Goal: Task Accomplishment & Management: Manage account settings

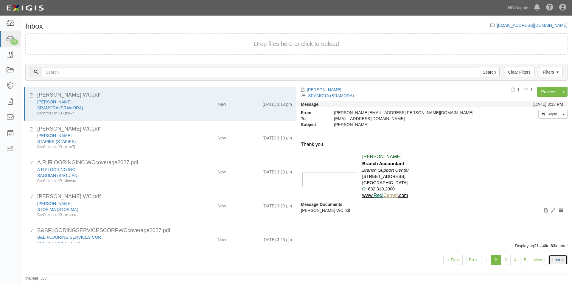
click at [559, 260] on link "Last »" at bounding box center [557, 260] width 19 height 10
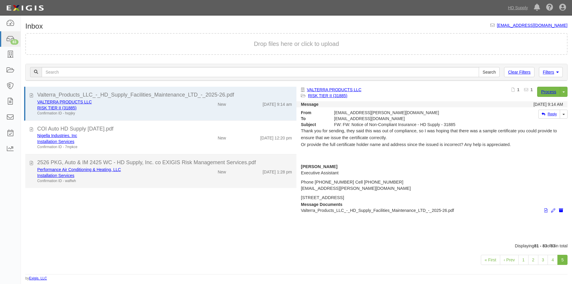
click at [157, 182] on div "Confirmation ID - waffwh" at bounding box center [109, 180] width 145 height 5
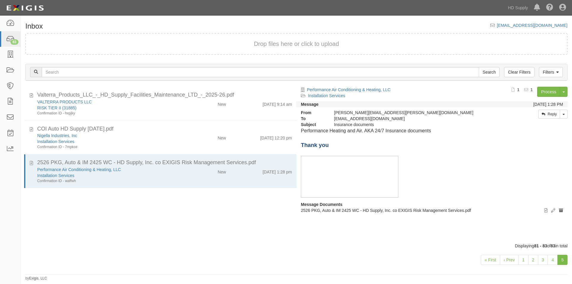
click at [43, 241] on div "Valterra_Products_LLC_-_HD_Supply_Facilities_Maintenance_LTD_-_2025-26.pdf VALT…" at bounding box center [158, 165] width 275 height 156
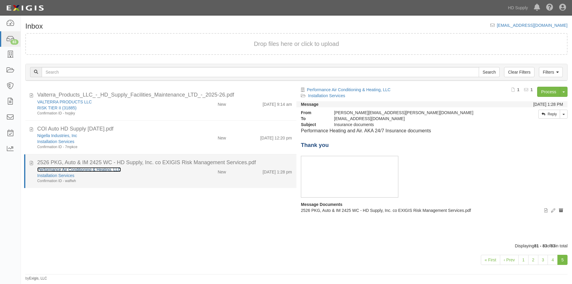
click at [80, 169] on link "Performance Air Conditioning & Heating, LLC" at bounding box center [79, 169] width 84 height 5
click at [99, 180] on div "Confirmation ID - waffwh" at bounding box center [109, 180] width 145 height 5
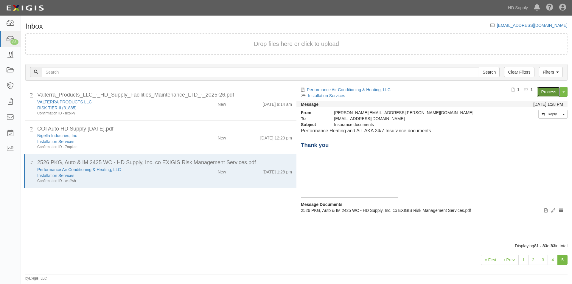
click at [541, 88] on link "Process" at bounding box center [548, 92] width 23 height 10
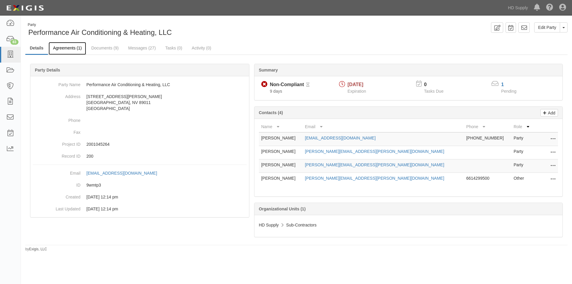
click at [73, 49] on link "Agreements (1)" at bounding box center [68, 48] width 38 height 13
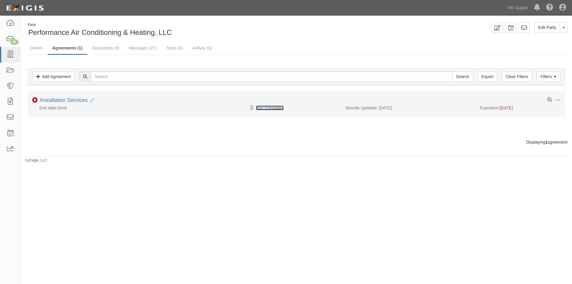
click at [262, 107] on link "Non-Compliant" at bounding box center [270, 107] width 28 height 5
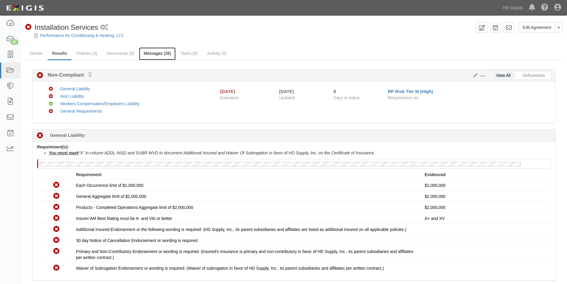
click at [148, 54] on link "Messages (26)" at bounding box center [157, 53] width 37 height 13
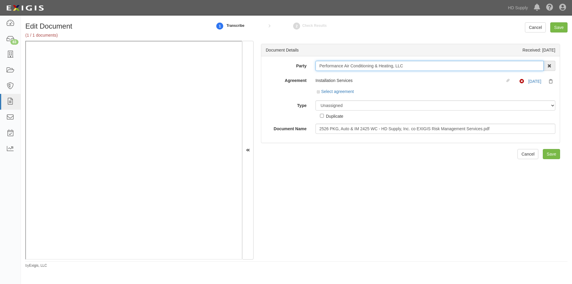
drag, startPoint x: 413, startPoint y: 65, endPoint x: 314, endPoint y: 68, distance: 98.6
click at [315, 68] on input "Performance Air Conditioning & Heating, LLC" at bounding box center [429, 66] width 228 height 10
click at [351, 105] on select "Unassigned Binder Cancellation Notice Certificate Contract Endorsement Insuranc…" at bounding box center [435, 105] width 240 height 10
select select "CertificateDetail"
click at [315, 100] on select "Unassigned Binder Cancellation Notice Certificate Contract Endorsement Insuranc…" at bounding box center [435, 105] width 240 height 10
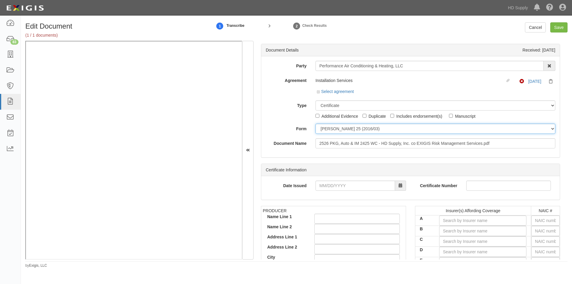
click at [339, 132] on select "ACORD 25 (2016/03) ACORD 101 ACORD 855 NY (2014/05) General" at bounding box center [435, 129] width 240 height 10
select select "GeneralFormDetail"
click at [315, 124] on select "ACORD 25 (2016/03) ACORD 101 ACORD 855 NY (2014/05) General" at bounding box center [435, 129] width 240 height 10
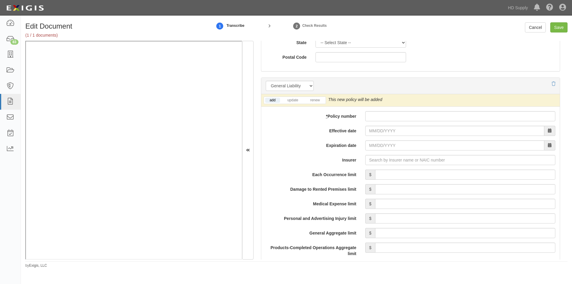
scroll to position [417, 0]
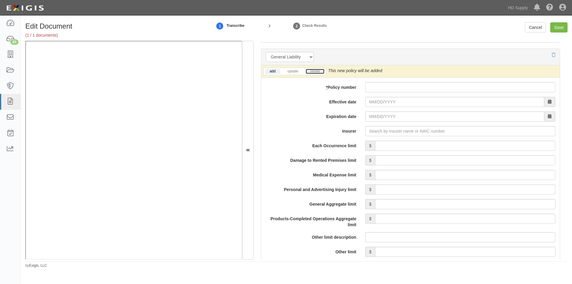
click at [316, 70] on link "renew" at bounding box center [314, 71] width 18 height 5
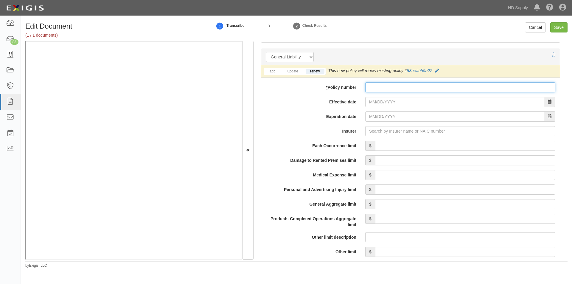
paste input "53UEABH9A22"
type input "53UEABH9A22"
click at [385, 105] on input "Effective date" at bounding box center [454, 102] width 179 height 10
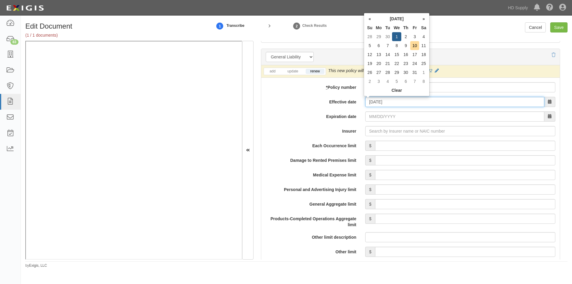
type input "10/01/2025"
type input "10/01/2026"
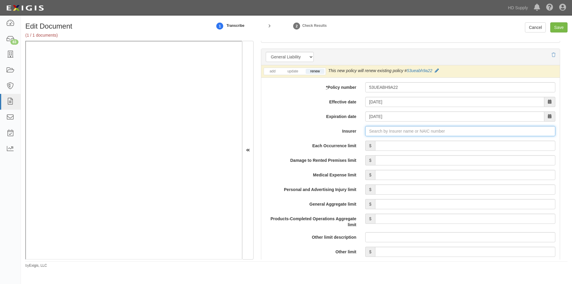
paste input "19682"
click at [375, 146] on div "Hartford Fire Insurance Company ( 19682 ) A+ XV Rating" at bounding box center [384, 142] width 115 height 8
type input "Hartford Fire Insurance Company (19682) A+ XV Rating"
drag, startPoint x: 401, startPoint y: 145, endPoint x: 406, endPoint y: 145, distance: 4.8
click at [401, 145] on input "Each Occurrence limit" at bounding box center [465, 146] width 180 height 10
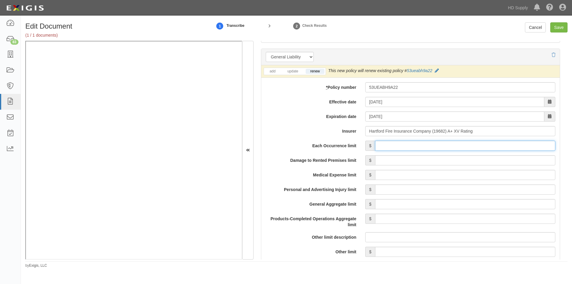
type input "1,000,000"
click at [484, 159] on input "Damage to Rented Premises limit" at bounding box center [465, 160] width 180 height 10
type input "500,000"
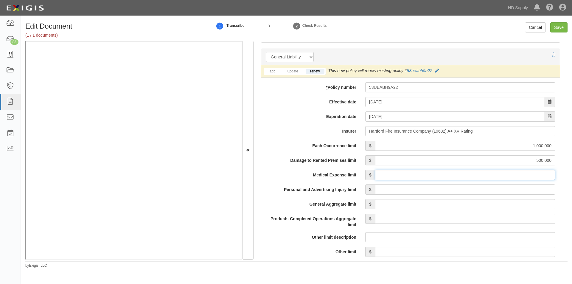
click at [498, 174] on input "Medical Expense limit" at bounding box center [465, 175] width 180 height 10
type input "10,000"
click at [491, 190] on input "Personal and Advertising Injury limit" at bounding box center [465, 189] width 180 height 10
type input "1,000,000"
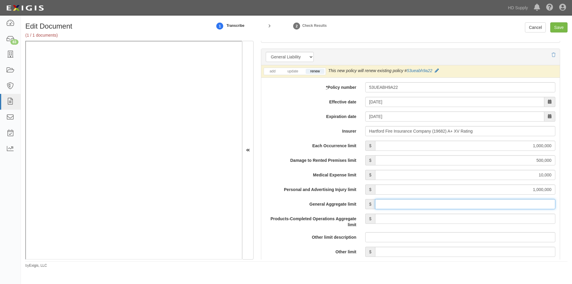
click at [488, 205] on input "General Aggregate limit" at bounding box center [465, 204] width 180 height 10
type input "2,000,000"
click at [483, 219] on input "Products-Completed Operations Aggregate limit" at bounding box center [465, 218] width 180 height 10
type input "2,000,000"
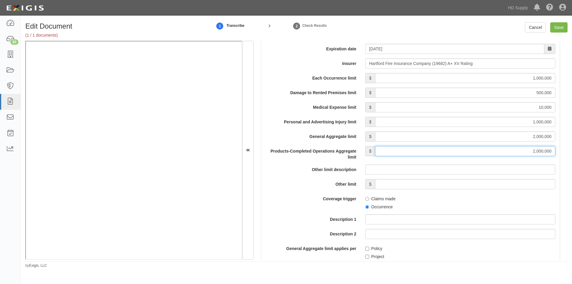
scroll to position [528, 0]
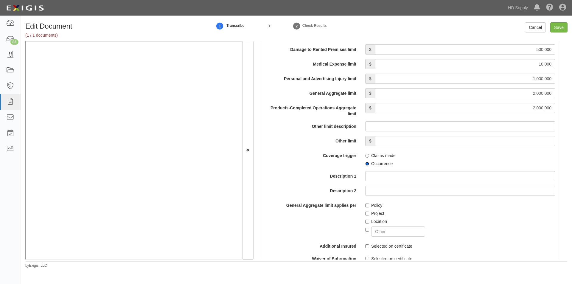
click at [365, 163] on input "Occurrence" at bounding box center [367, 164] width 4 height 4
radio input "true"
click at [365, 211] on input "Project" at bounding box center [367, 213] width 4 height 4
checkbox input "true"
click at [367, 246] on input "Selected on certificate" at bounding box center [367, 246] width 4 height 4
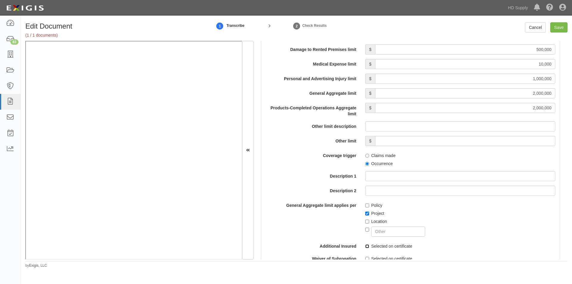
checkbox input "true"
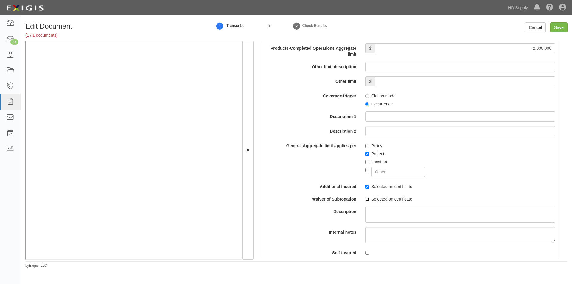
click at [367, 200] on input "Selected on certificate" at bounding box center [367, 199] width 4 height 4
checkbox input "true"
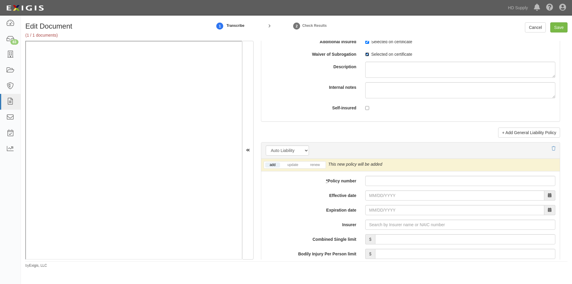
scroll to position [830, 0]
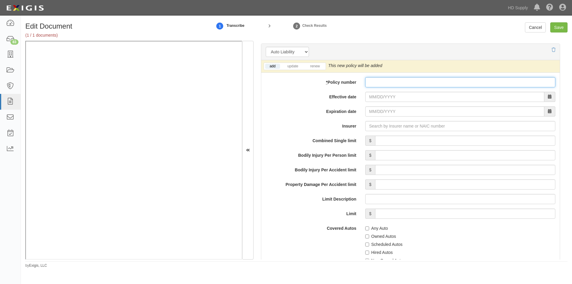
paste input "53UEABH9A1X"
type input "53UEABH9A1X"
click at [316, 65] on link "renew" at bounding box center [314, 66] width 18 height 5
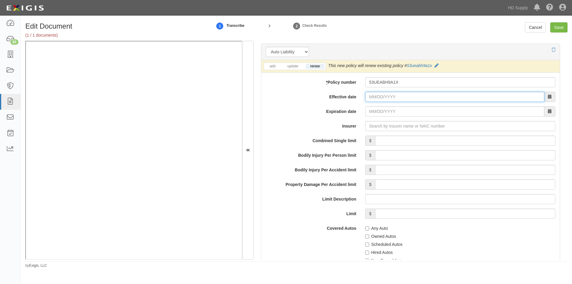
click at [371, 96] on input "Effective date" at bounding box center [454, 97] width 179 height 10
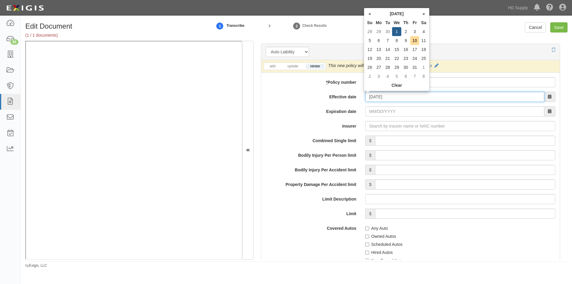
type input "10/01/2025"
type input "10/01/2026"
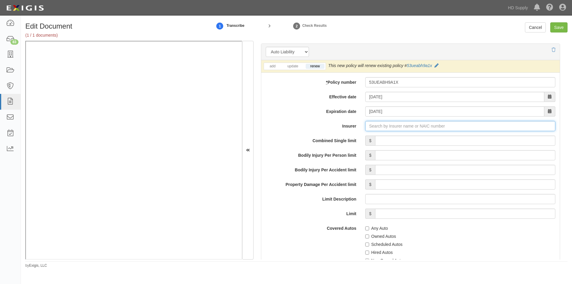
type input "21st Century Advantage Insurance Company (25232) NR Rating"
type input "2"
click at [344, 140] on div "Trumbull Insurance Company ( 27120 ) A+ XV Rating" at bounding box center [381, 137] width 108 height 8
type input "Trumbull Insurance Company (27120) A+ XV Rating"
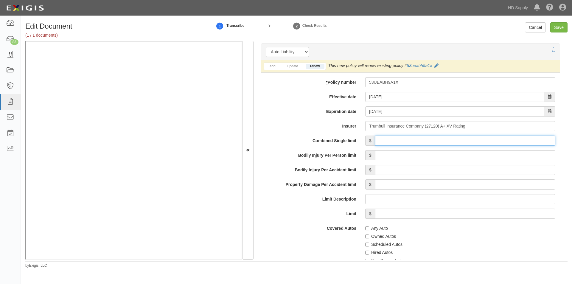
drag, startPoint x: 390, startPoint y: 142, endPoint x: 407, endPoint y: 148, distance: 17.9
click at [390, 142] on input "Combined Single limit" at bounding box center [465, 140] width 180 height 10
type input "1,000,000"
click at [366, 227] on input "Any Auto" at bounding box center [367, 228] width 4 height 4
checkbox input "true"
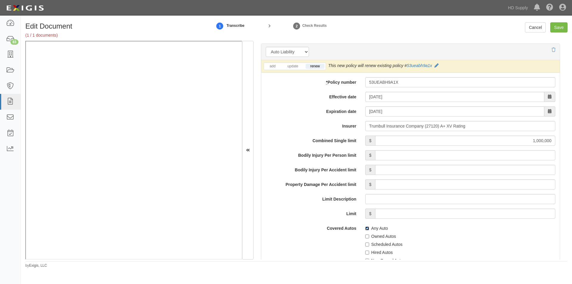
scroll to position [979, 0]
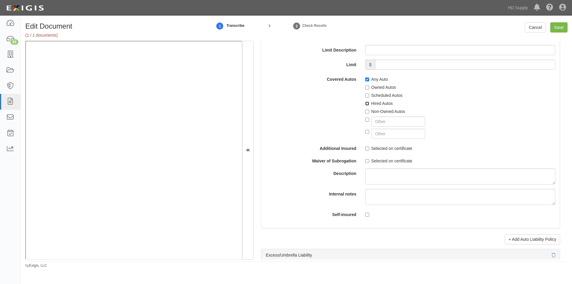
click at [366, 104] on input "Hired Autos" at bounding box center [367, 104] width 4 height 4
checkbox input "true"
click at [365, 111] on input "Non-Owned Autos" at bounding box center [367, 112] width 4 height 4
checkbox input "true"
click at [365, 146] on input "Selected on certificate" at bounding box center [367, 148] width 4 height 4
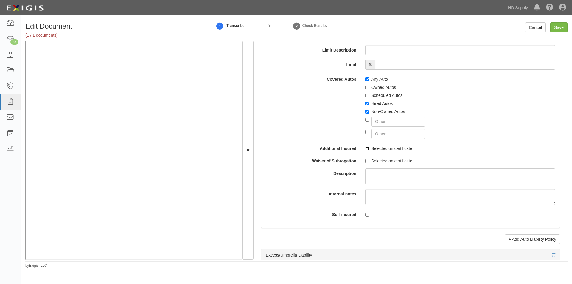
checkbox input "true"
click at [366, 158] on label "Selected on certificate" at bounding box center [388, 161] width 47 height 6
click at [366, 159] on input "Selected on certificate" at bounding box center [367, 161] width 4 height 4
checkbox input "true"
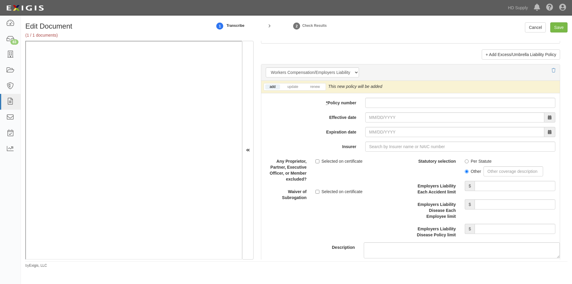
scroll to position [1457, 0]
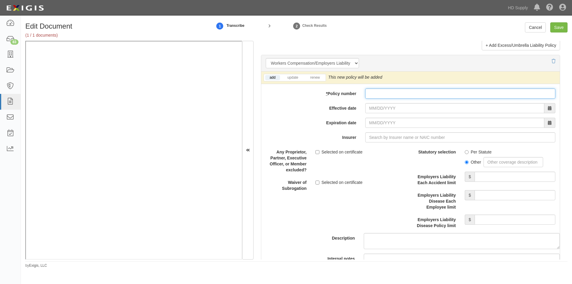
paste input "WLV507468201"
type input "WLV507468201"
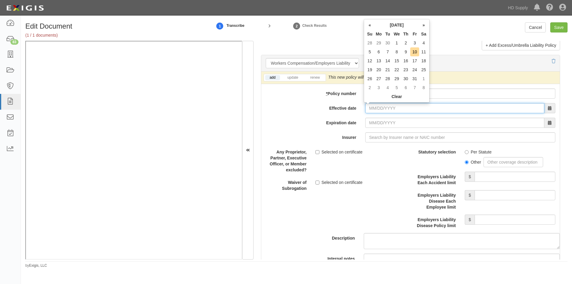
click at [392, 110] on input "Effective date" at bounding box center [454, 108] width 179 height 10
type input "12/30/2024"
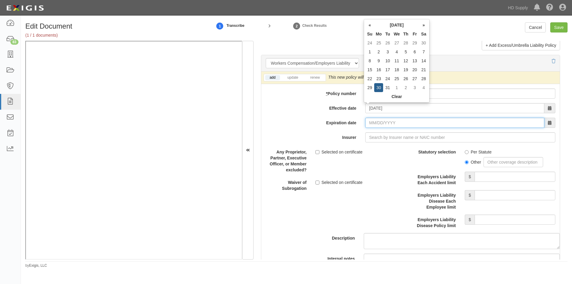
type input "12/30/2025"
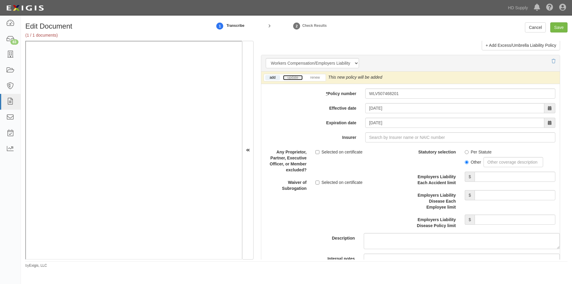
click at [298, 77] on link "update" at bounding box center [293, 77] width 20 height 5
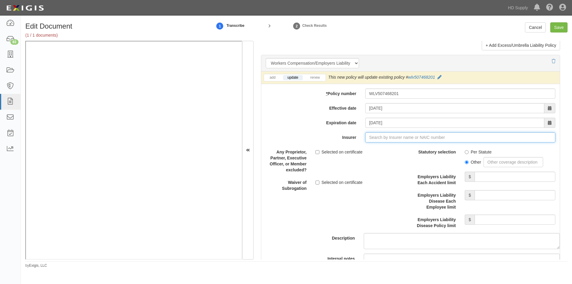
click at [407, 137] on input "Insurer" at bounding box center [460, 137] width 190 height 10
type input "21st Century Advantage Insurance Company (25232) NR Rating"
type input "2"
click at [390, 149] on div "Insurance Company of the West ( 27847 ) A XIV Rating" at bounding box center [382, 149] width 111 height 8
type input "Insurance Company of the West (27847) A XIV Rating"
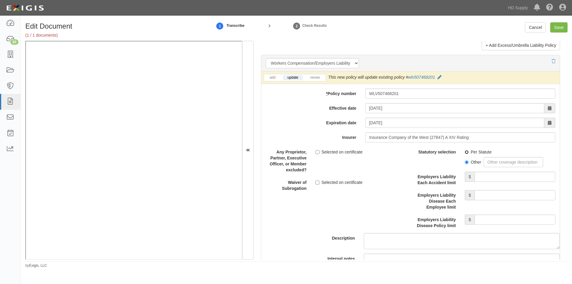
click at [464, 151] on input "Per Statute" at bounding box center [466, 152] width 4 height 4
radio input "true"
click at [511, 181] on input "Employers Liability Each Accident limit" at bounding box center [514, 176] width 81 height 10
type input "1,000,000"
click at [493, 197] on input "Employers Liability Disease Each Employee limit" at bounding box center [514, 195] width 81 height 10
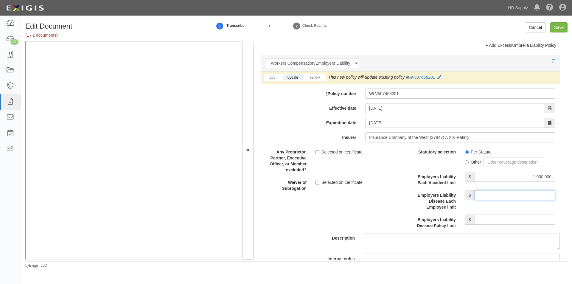
type input "1,000,000"
click at [489, 222] on input "Employers Liability Disease Policy limit" at bounding box center [514, 219] width 81 height 10
type input "1,000,000"
click at [271, 231] on div "Description" at bounding box center [410, 198] width 307 height 102
click at [560, 26] on input "Save" at bounding box center [558, 27] width 17 height 10
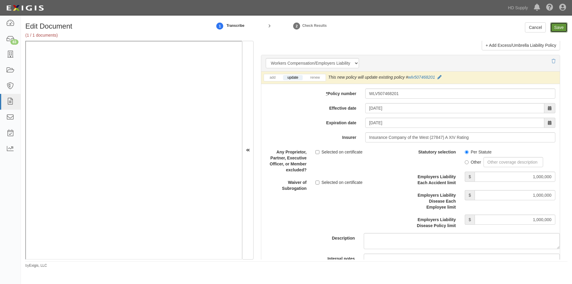
type input "1000000"
type input "500000"
type input "10000"
type input "1000000"
type input "2000000"
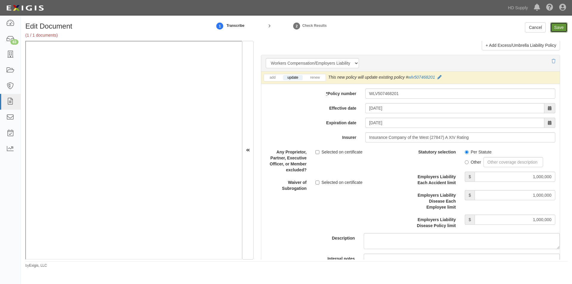
type input "2000000"
type input "1000000"
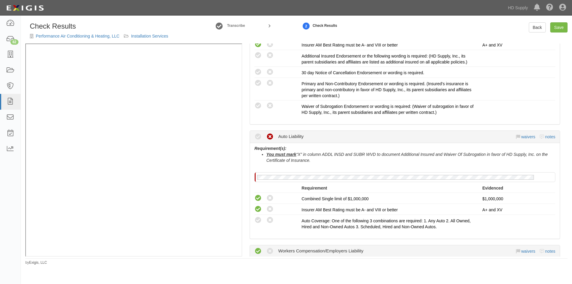
scroll to position [238, 0]
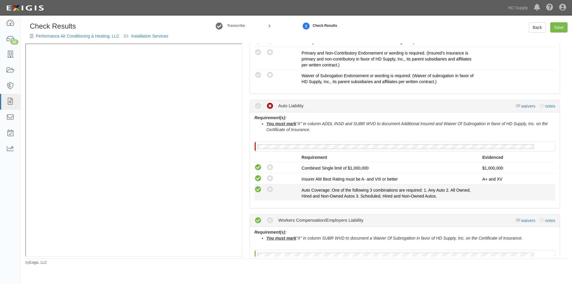
click at [258, 191] on icon at bounding box center [257, 189] width 7 height 7
radio input "true"
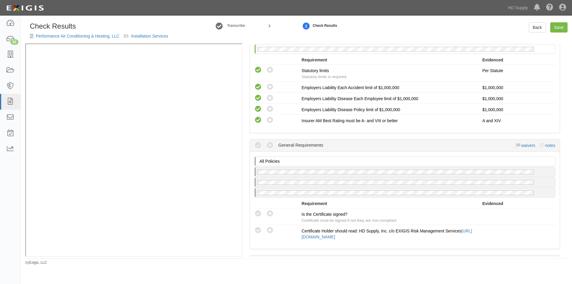
scroll to position [476, 0]
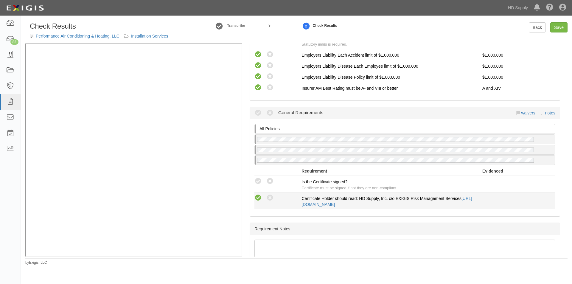
click at [257, 195] on icon at bounding box center [257, 197] width 7 height 7
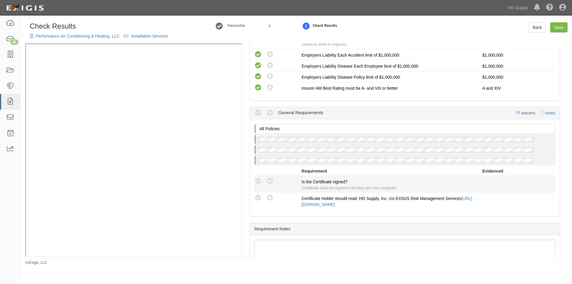
radio input "true"
click at [258, 184] on icon at bounding box center [257, 180] width 7 height 7
radio input "true"
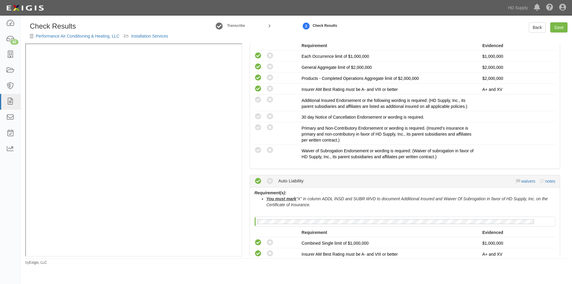
scroll to position [162, 0]
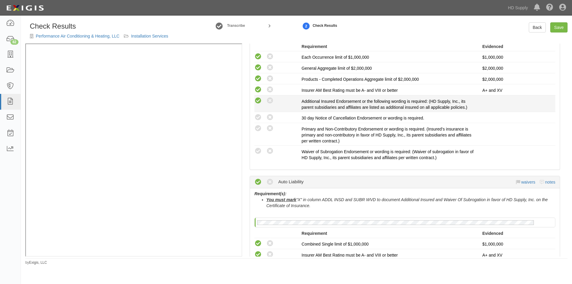
click at [258, 103] on icon at bounding box center [257, 100] width 7 height 7
radio input "true"
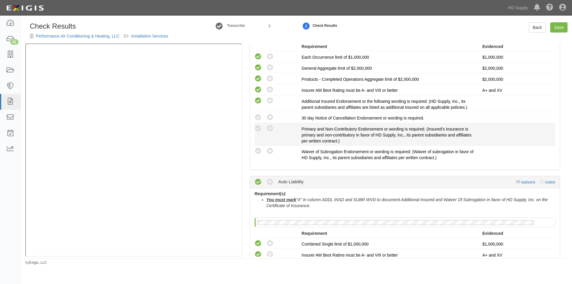
drag, startPoint x: 260, startPoint y: 129, endPoint x: 261, endPoint y: 134, distance: 5.1
click at [260, 130] on icon at bounding box center [257, 128] width 7 height 7
radio input "true"
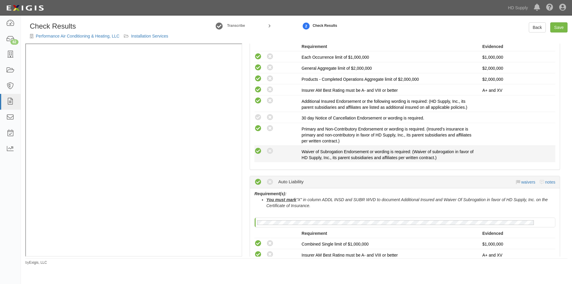
click at [261, 150] on icon at bounding box center [257, 150] width 7 height 7
radio input "true"
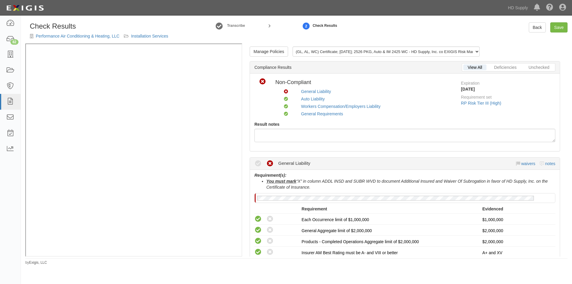
scroll to position [130, 0]
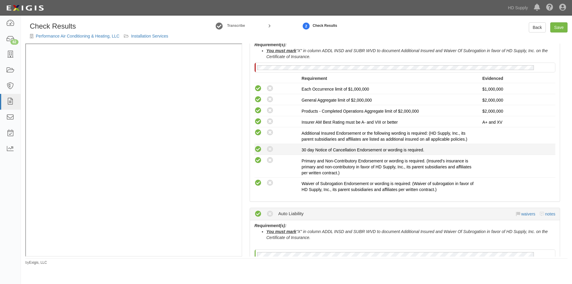
click at [259, 148] on icon at bounding box center [257, 149] width 7 height 7
radio input "true"
click at [558, 29] on link "Save" at bounding box center [558, 27] width 17 height 10
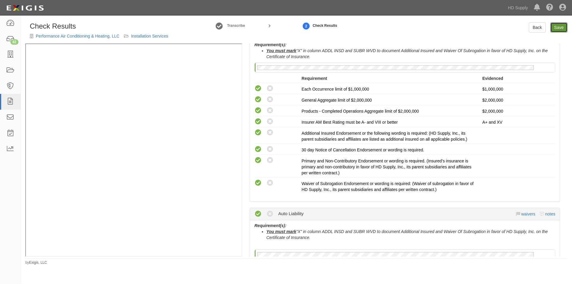
radio input "true"
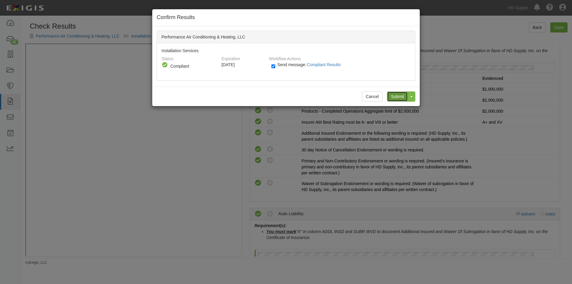
click at [396, 96] on input "Submit" at bounding box center [397, 96] width 21 height 10
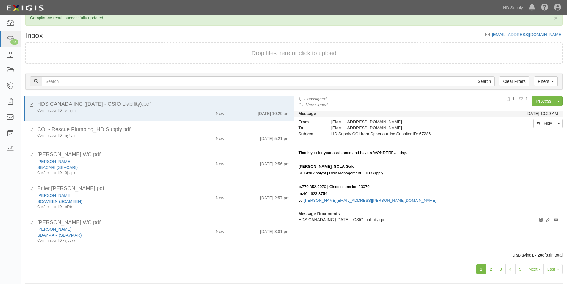
scroll to position [18, 0]
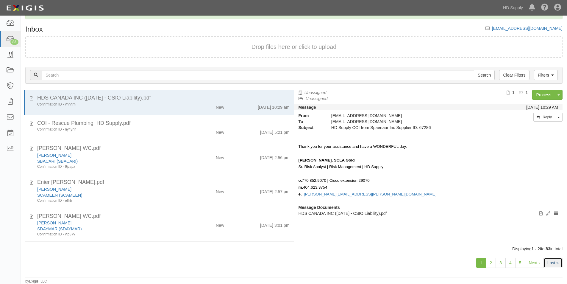
click at [552, 263] on link "Last »" at bounding box center [553, 263] width 19 height 10
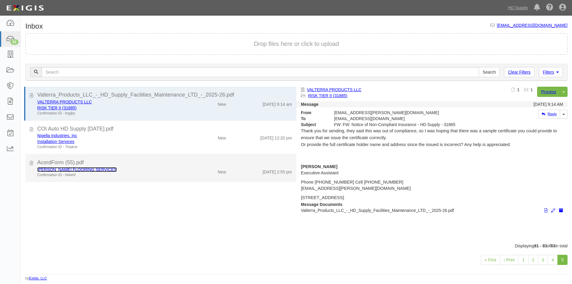
click at [78, 171] on link "[PERSON_NAME] FLOORING SERVICES" at bounding box center [76, 169] width 79 height 5
click at [47, 170] on link "[PERSON_NAME] FLOORING SERVICES" at bounding box center [76, 169] width 79 height 5
drag, startPoint x: 130, startPoint y: 175, endPoint x: 138, endPoint y: 175, distance: 8.3
click at [131, 175] on div "Confirmation ID - ht4wnf" at bounding box center [109, 174] width 145 height 5
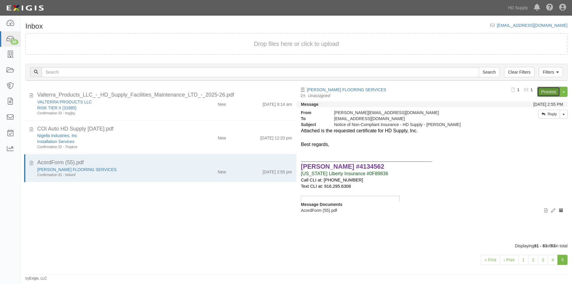
click at [549, 92] on link "Process" at bounding box center [548, 92] width 23 height 10
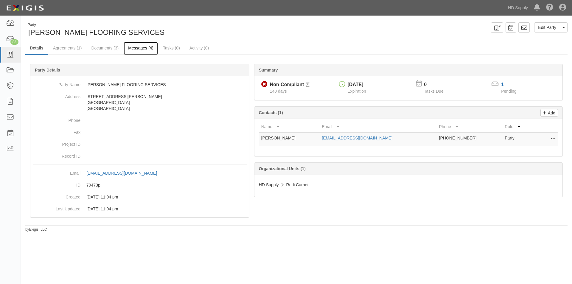
click at [129, 47] on link "Messages (4)" at bounding box center [141, 48] width 34 height 13
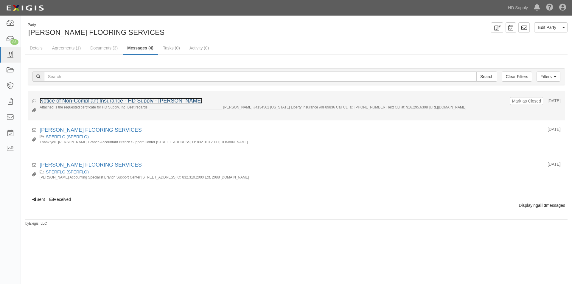
click at [90, 102] on link "Notice of Non-Compliant Insurance - HD Supply - [PERSON_NAME]" at bounding box center [121, 101] width 163 height 6
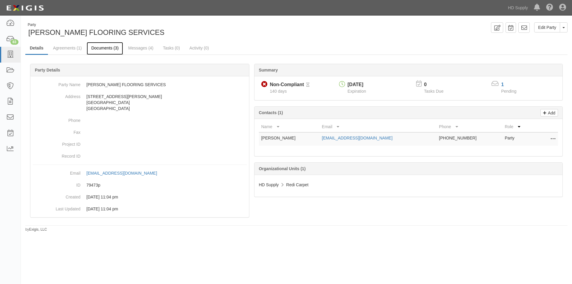
click at [112, 48] on link "Documents (3)" at bounding box center [105, 48] width 36 height 13
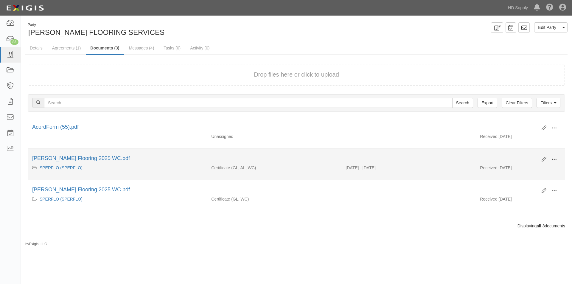
click at [555, 160] on span at bounding box center [553, 159] width 5 height 5
click at [521, 170] on link "View" at bounding box center [524, 168] width 47 height 11
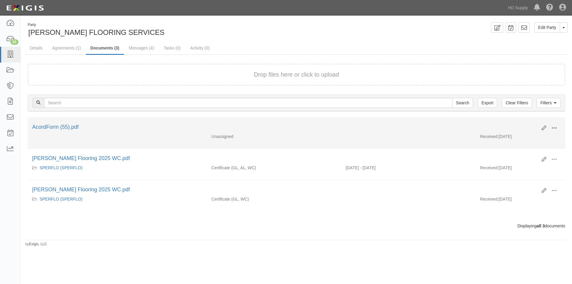
click at [551, 127] on button at bounding box center [553, 128] width 13 height 10
click at [512, 139] on link "View" at bounding box center [524, 136] width 47 height 11
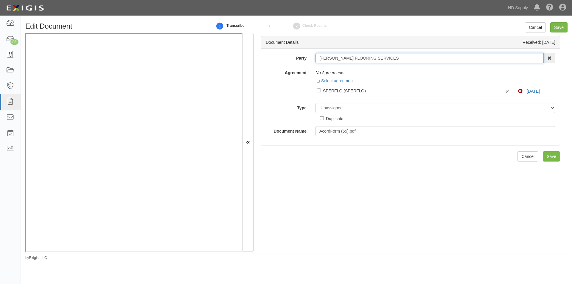
drag, startPoint x: 377, startPoint y: 57, endPoint x: 314, endPoint y: 54, distance: 62.9
click at [314, 54] on div "[PERSON_NAME] FLOORING SERVICES 1031 Investment Services 1888 [PERSON_NAME] 188…" at bounding box center [435, 58] width 249 height 10
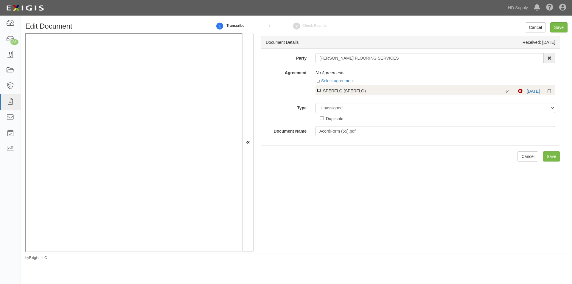
click at [318, 90] on input "Linked agreement SPERFLO (SPERFLO) Linked agreement" at bounding box center [319, 90] width 4 height 4
checkbox input "true"
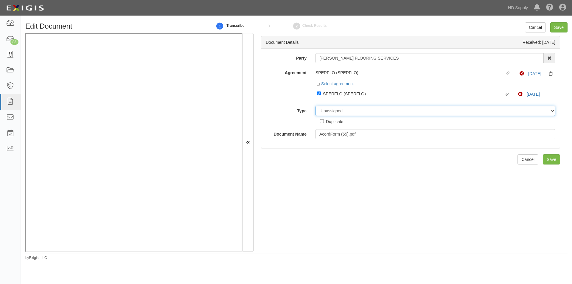
click at [337, 111] on select "Unassigned Binder Cancellation Notice Certificate Contract Endorsement Insuranc…" at bounding box center [435, 111] width 240 height 10
select select "CertificateDetail"
click at [315, 106] on select "Unassigned Binder Cancellation Notice Certificate Contract Endorsement Insuranc…" at bounding box center [435, 111] width 240 height 10
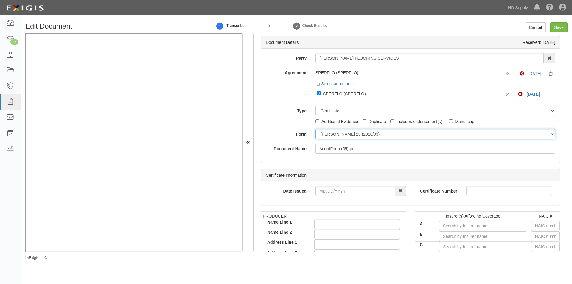
click at [329, 136] on select "ACORD 25 (2016/03) ACORD 101 ACORD 855 NY (2014/05) General" at bounding box center [435, 134] width 240 height 10
select select "GeneralFormDetail"
click at [315, 129] on select "ACORD 25 (2016/03) ACORD 101 ACORD 855 NY (2014/05) General" at bounding box center [435, 134] width 240 height 10
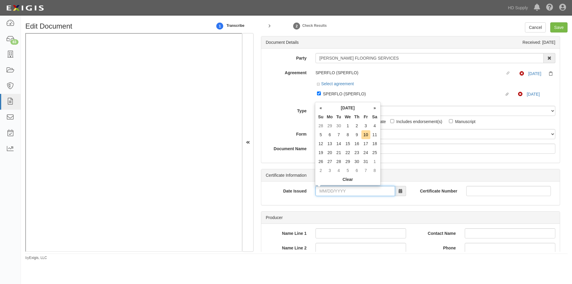
click at [334, 190] on input "Date Issued" at bounding box center [354, 191] width 79 height 10
click at [365, 137] on td "10" at bounding box center [365, 134] width 9 height 9
type input "10/10/2025"
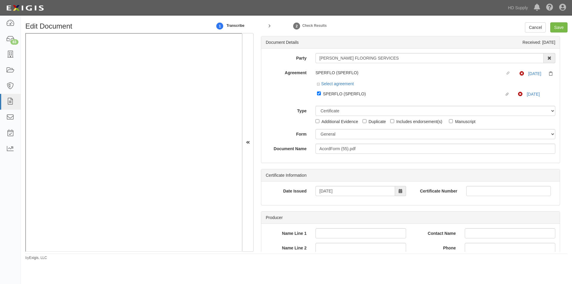
drag, startPoint x: 568, startPoint y: 53, endPoint x: 567, endPoint y: 61, distance: 8.0
click at [567, 61] on div "Edit Document 1 Transcribe 2 Check Results Cancel Save Document Details Receive…" at bounding box center [296, 141] width 551 height 238
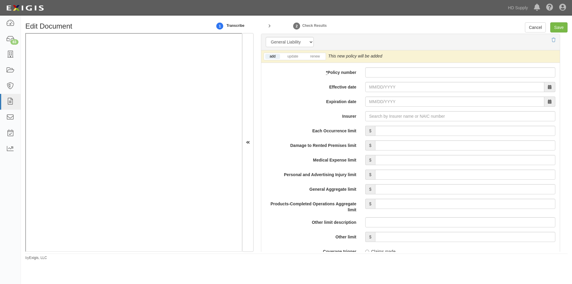
scroll to position [440, 0]
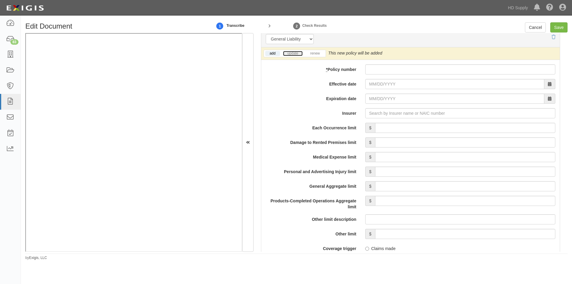
click at [296, 55] on link "update" at bounding box center [293, 53] width 20 height 5
paste input "N9BP104062"
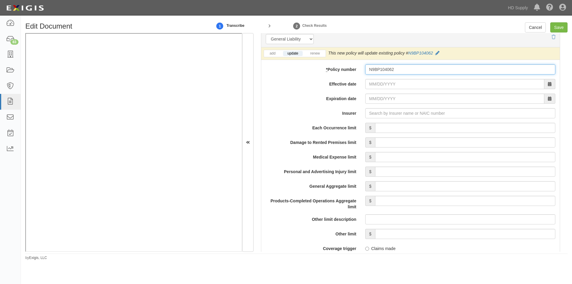
type input "N9BP104062"
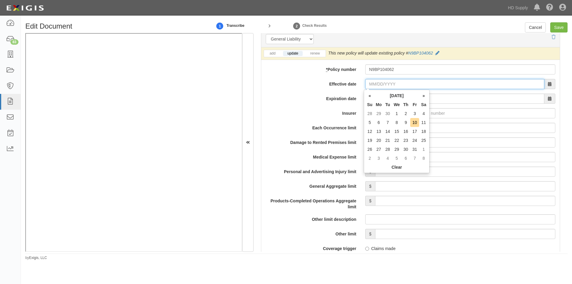
paste input "02/02/2025"
type input "02/02/2025"
type input "[DATE]"
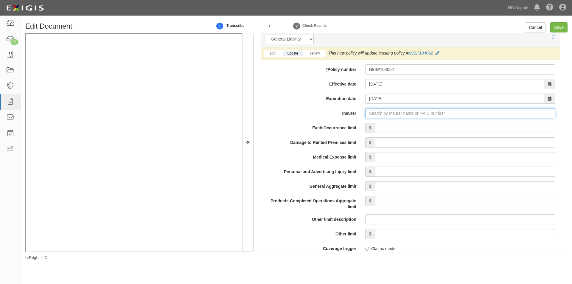
paste input "10391"
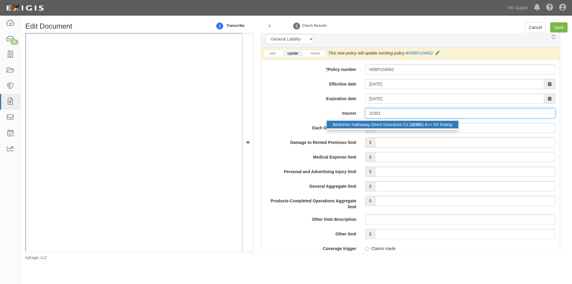
click at [360, 126] on div "Berkshire Hathaway Direct Insurance Co ( 10391 ) A++ XV Rating" at bounding box center [392, 125] width 131 height 8
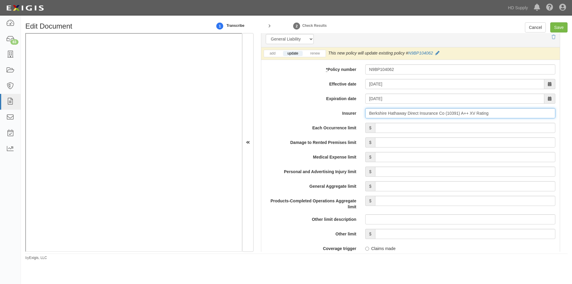
type input "Berkshire Hathaway Direct Insurance Co (10391) A++ XV Rating"
click at [483, 129] on input "Each Occurrence limit" at bounding box center [465, 128] width 180 height 10
type input "1,000,000"
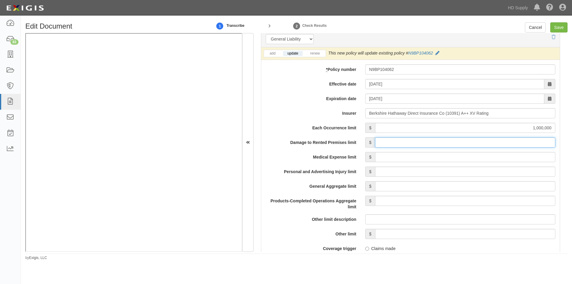
click at [483, 142] on input "Damage to Rented Premises limit" at bounding box center [465, 142] width 180 height 10
type input "50,000"
click at [475, 157] on input "Medical Expense limit" at bounding box center [465, 157] width 180 height 10
type input "5,000"
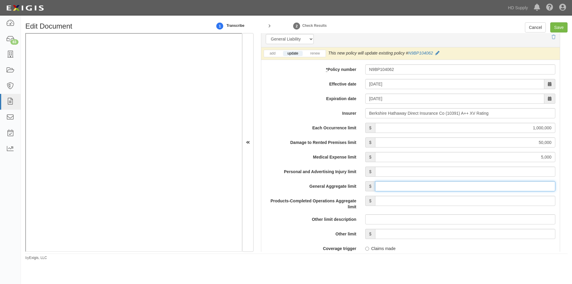
click at [475, 188] on input "General Aggregate limit" at bounding box center [465, 186] width 180 height 10
type input "2,000,000"
click at [481, 203] on input "Products-Completed Operations Aggregate limit" at bounding box center [465, 201] width 180 height 10
type input "2,000,000"
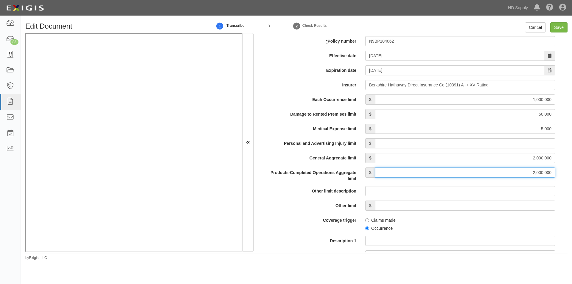
scroll to position [500, 0]
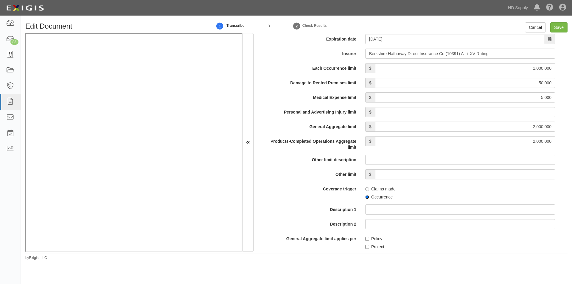
click at [365, 198] on input "Occurrence" at bounding box center [367, 197] width 4 height 4
radio input "true"
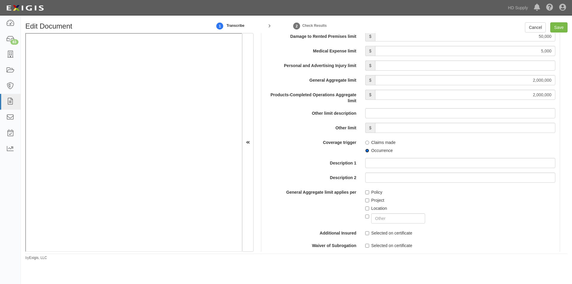
scroll to position [589, 0]
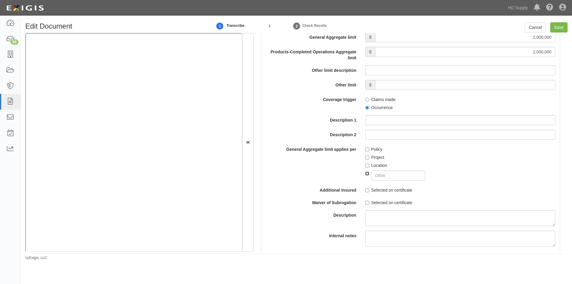
click at [365, 174] on input "checkbox" at bounding box center [367, 173] width 4 height 4
checkbox input "true"
click at [367, 190] on input "Selected on certificate" at bounding box center [367, 190] width 4 height 4
checkbox input "true"
click at [367, 202] on input "Selected on certificate" at bounding box center [367, 203] width 4 height 4
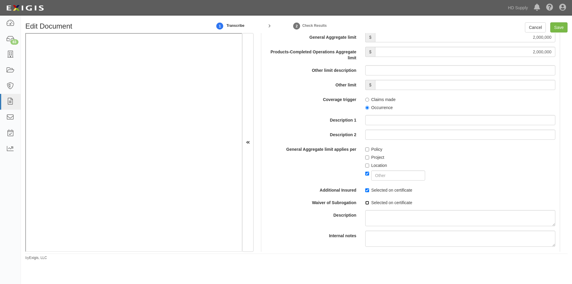
checkbox input "true"
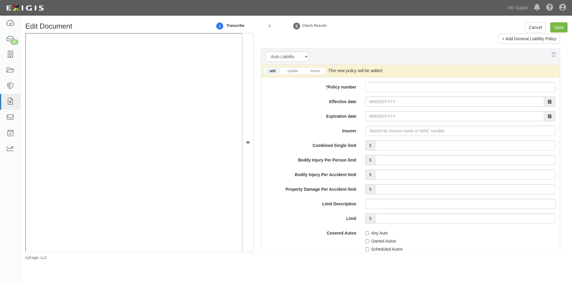
scroll to position [840, 0]
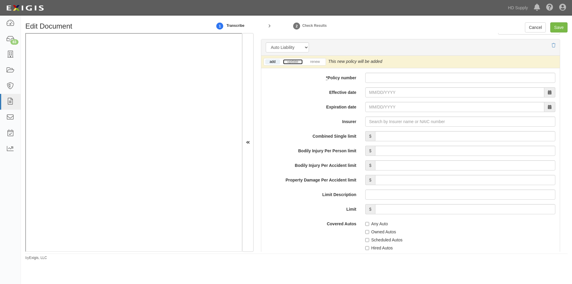
click at [289, 61] on link "update" at bounding box center [293, 61] width 20 height 5
paste input "50015749501"
type input "50015749501"
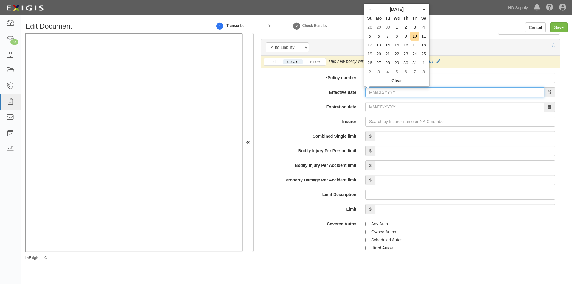
click at [370, 94] on input "Effective date" at bounding box center [454, 92] width 179 height 10
type input "08/12/2025"
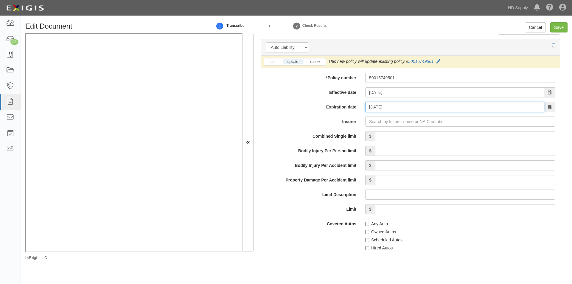
click at [372, 106] on input "08/12/2026" at bounding box center [454, 107] width 179 height 10
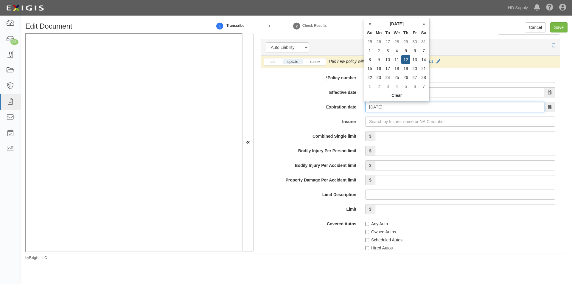
type input "02/12/2026"
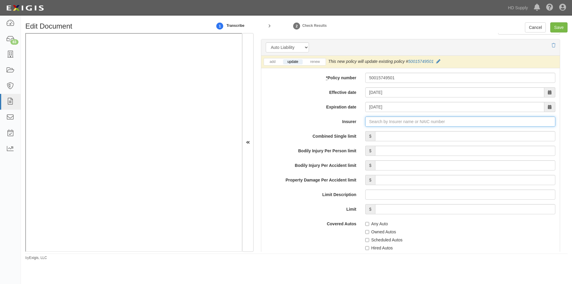
click at [375, 122] on input "Insurer" at bounding box center [460, 121] width 190 height 10
click at [399, 122] on input "Insurer" at bounding box center [460, 121] width 190 height 10
type input "21st Century Advantage Insurance Company (25232) NR Rating"
type input "2"
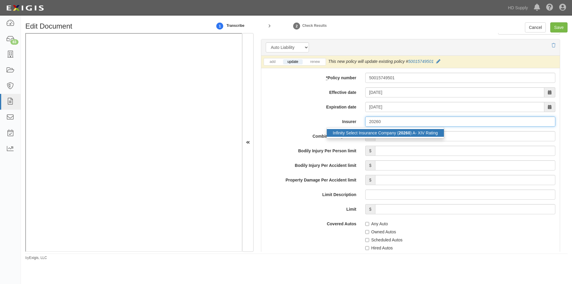
click at [356, 134] on div "Infinity Select Insurance Company ( 20260 ) A- XIV Rating" at bounding box center [385, 133] width 117 height 8
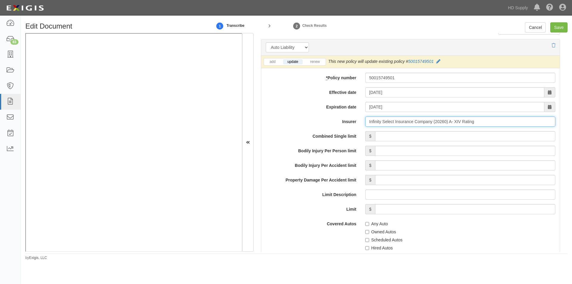
type input "Infinity Select Insurance Company (20260) A- XIV Rating"
click at [401, 139] on input "Combined Single limit" at bounding box center [465, 136] width 180 height 10
type input "1,000,000"
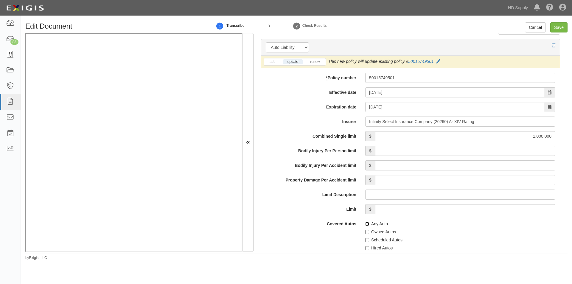
click at [366, 222] on input "Any Auto" at bounding box center [367, 224] width 4 height 4
checkbox input "true"
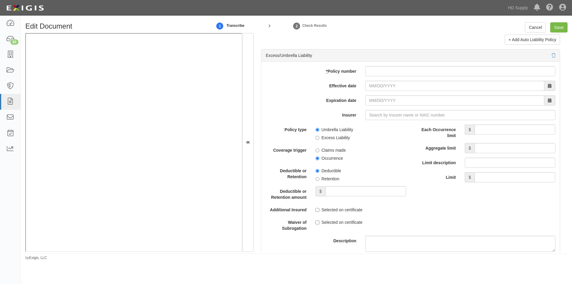
scroll to position [1190, 0]
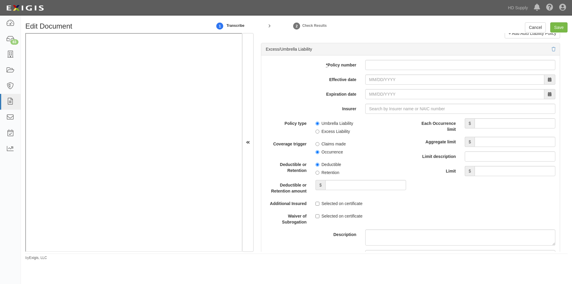
drag, startPoint x: 568, startPoint y: 162, endPoint x: 568, endPoint y: 171, distance: 9.8
click at [568, 171] on div "Edit Document 1 Transcribe 2 Check Results Cancel Save Document Details Receive…" at bounding box center [296, 141] width 551 height 238
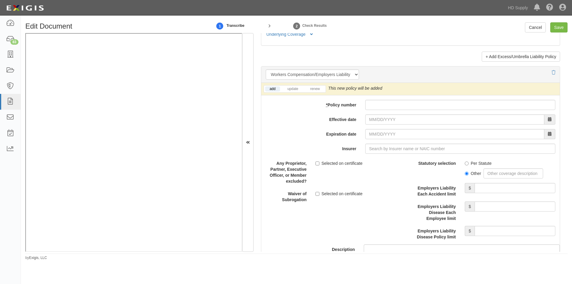
scroll to position [1476, 0]
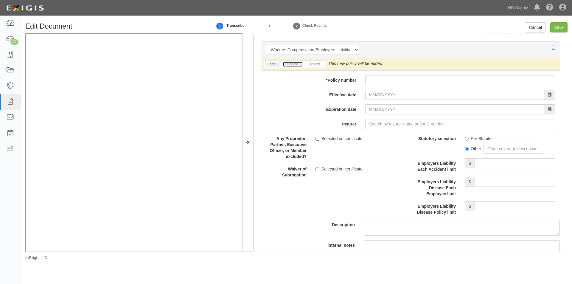
click at [295, 64] on link "update" at bounding box center [293, 64] width 20 height 5
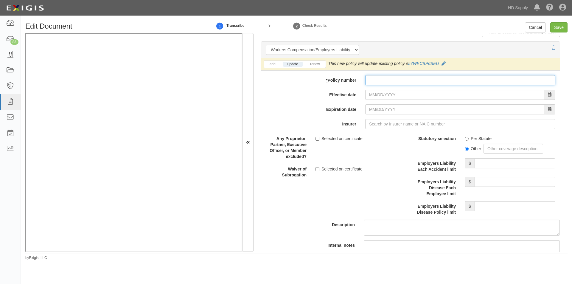
paste input "57 WEC BP6SEU"
type input "57 WEC BP6SEU"
click at [390, 97] on input "Effective date" at bounding box center [454, 95] width 179 height 10
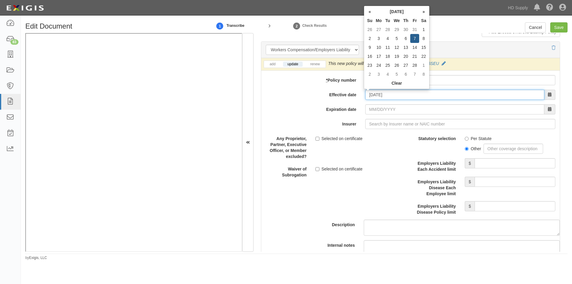
type input "02/07/2025"
type input "02/07/2026"
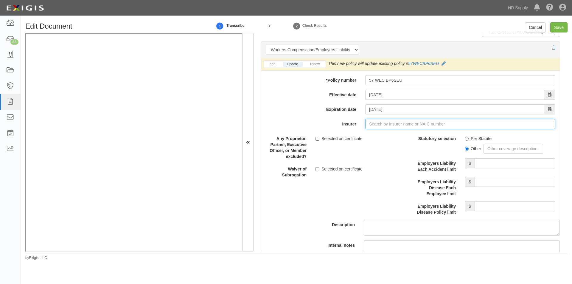
click at [368, 123] on input "Insurer" at bounding box center [460, 124] width 190 height 10
type input "21st Century Advantage Insurance Company (25232) NR Rating"
type input "2"
click at [370, 132] on div "Hartford Casualty Insurance Company ( 29424 ) A+ XV Rating" at bounding box center [389, 135] width 124 height 8
type input "Hartford Casualty Insurance Company (29424) A+ XV Rating"
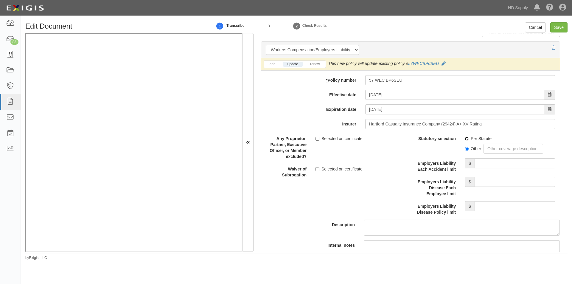
click at [465, 138] on input "Per Statute" at bounding box center [466, 139] width 4 height 4
radio input "true"
click at [493, 161] on input "Employers Liability Each Accident limit" at bounding box center [514, 163] width 81 height 10
type input "1,000,000"
click at [484, 183] on input "Employers Liability Disease Each Employee limit" at bounding box center [514, 182] width 81 height 10
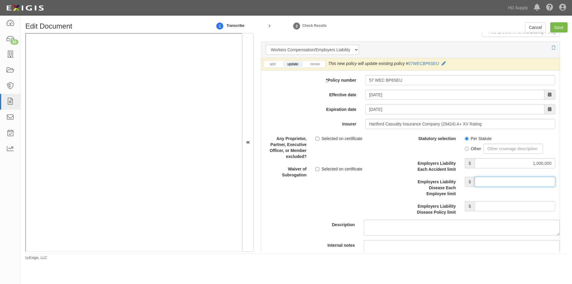
type input "1,000,000"
click at [483, 206] on input "Employers Liability Disease Policy limit" at bounding box center [514, 206] width 81 height 10
type input "1,000,000"
click at [560, 28] on input "Save" at bounding box center [558, 27] width 17 height 10
type input "1000000"
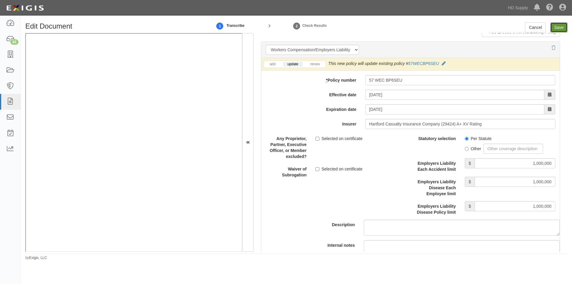
type input "50000"
type input "5000"
type input "2000000"
type input "1000000"
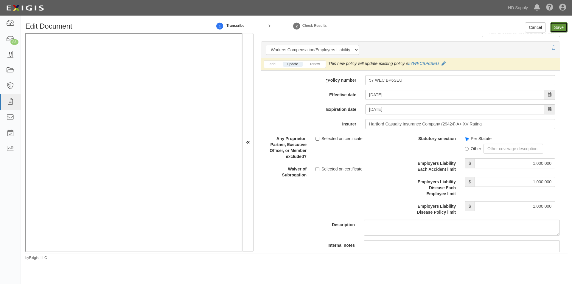
type input "1000000"
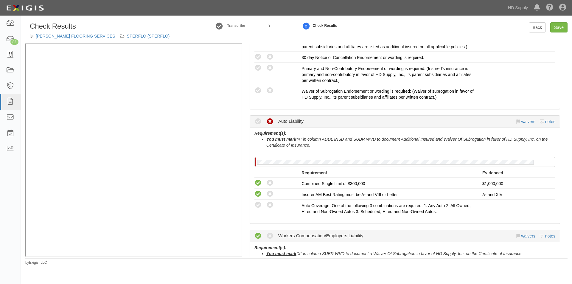
scroll to position [268, 0]
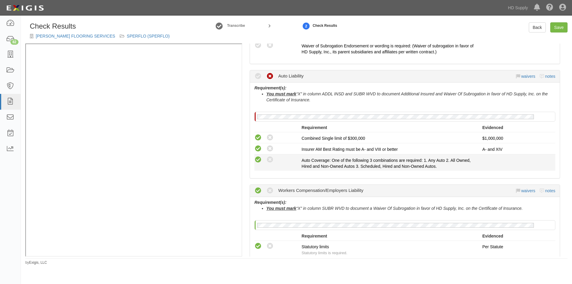
click at [257, 160] on icon at bounding box center [257, 159] width 7 height 7
radio input "true"
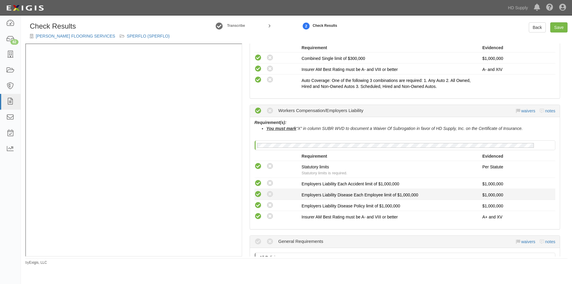
scroll to position [447, 0]
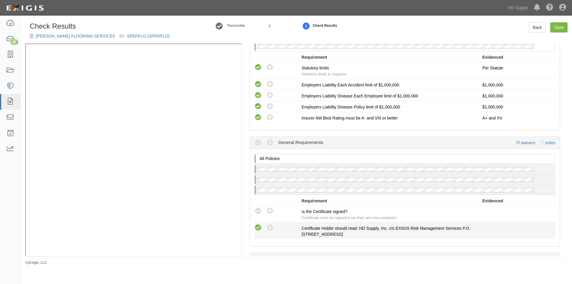
click at [261, 226] on icon at bounding box center [257, 227] width 7 height 7
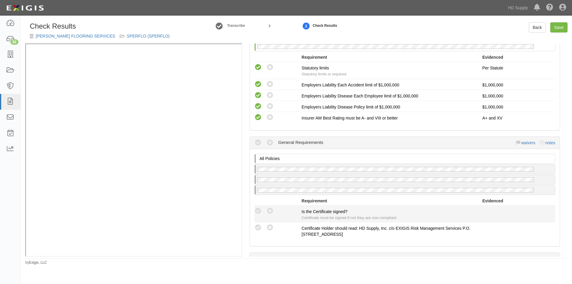
radio input "true"
click at [261, 213] on icon at bounding box center [257, 210] width 7 height 7
radio input "true"
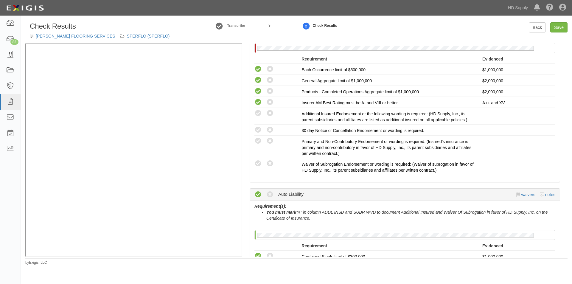
scroll to position [149, 0]
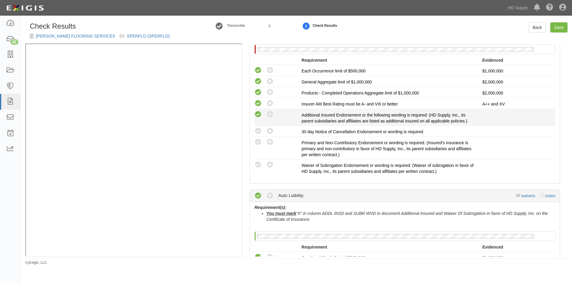
click at [258, 115] on icon at bounding box center [257, 114] width 7 height 7
radio input "true"
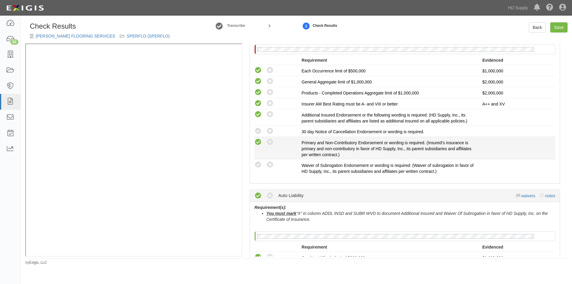
click at [261, 138] on icon at bounding box center [257, 141] width 7 height 7
radio input "true"
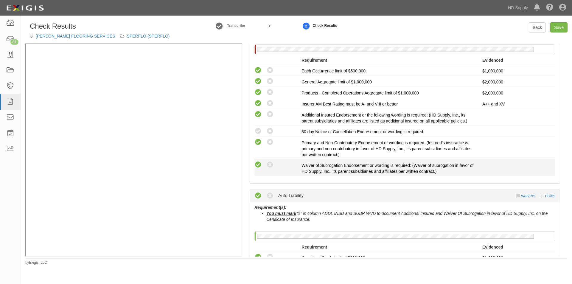
click at [257, 165] on icon at bounding box center [257, 164] width 7 height 7
radio input "true"
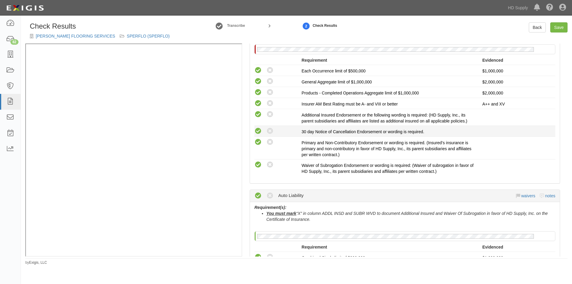
click at [260, 133] on icon at bounding box center [257, 130] width 7 height 7
radio input "true"
click at [557, 25] on link "Save" at bounding box center [558, 27] width 17 height 10
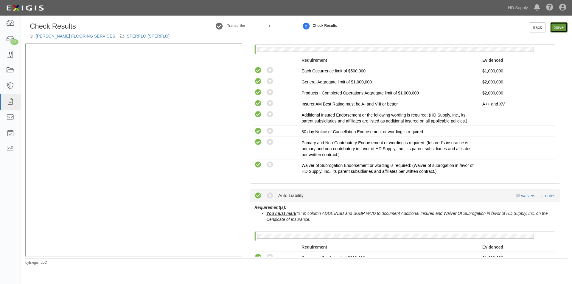
radio input "true"
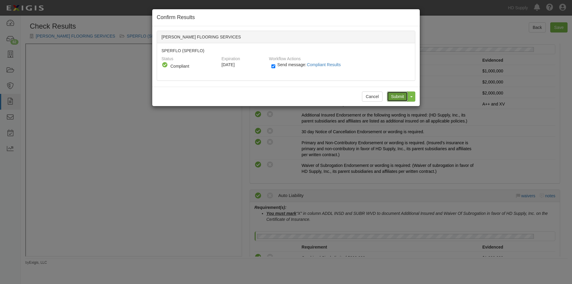
click at [396, 95] on input "Submit" at bounding box center [397, 96] width 21 height 10
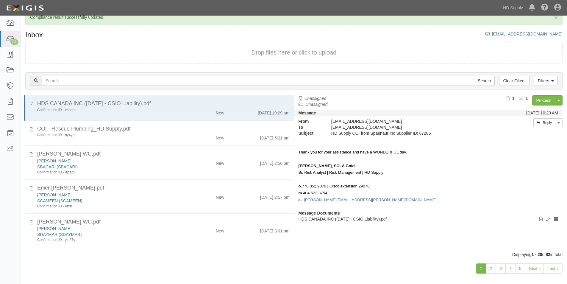
scroll to position [18, 0]
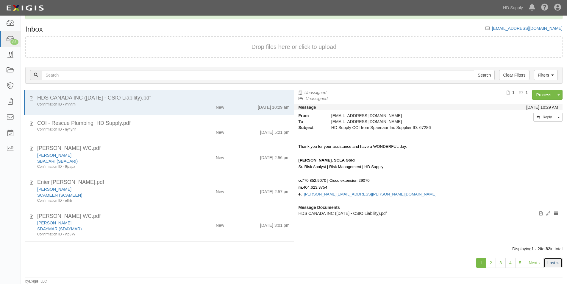
click at [547, 262] on link "Last »" at bounding box center [553, 263] width 19 height 10
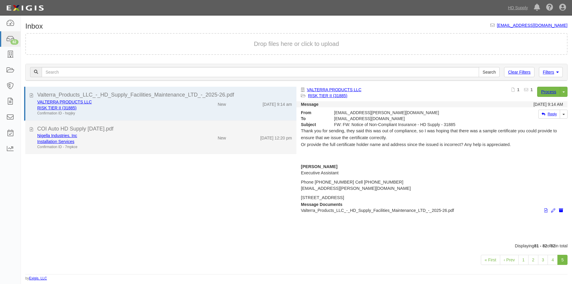
click at [155, 141] on div "Installation Services" at bounding box center [109, 141] width 145 height 6
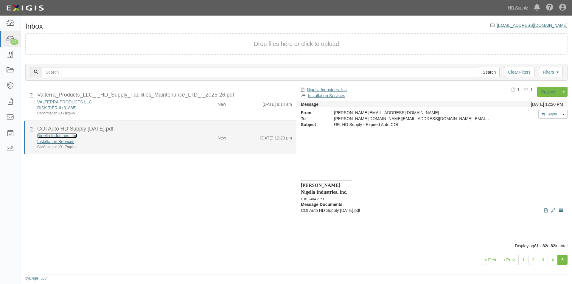
click at [43, 134] on link "Nigella Industries, Inc" at bounding box center [57, 135] width 40 height 5
click at [148, 132] on div "Nigella Industries, Inc" at bounding box center [109, 135] width 145 height 6
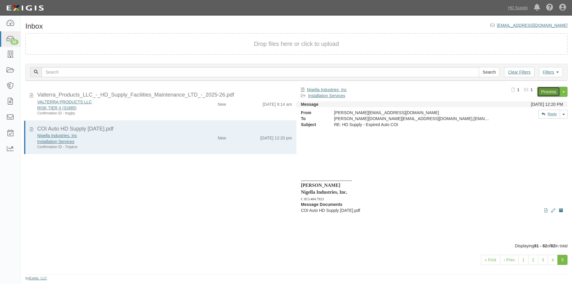
click at [548, 93] on link "Process" at bounding box center [548, 92] width 23 height 10
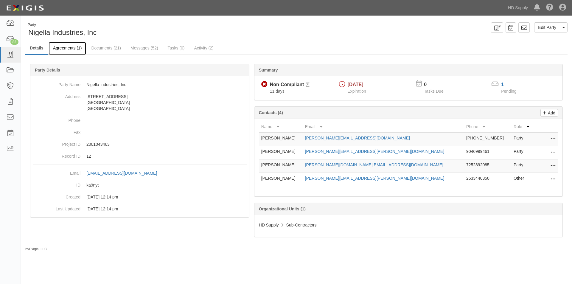
click at [75, 50] on link "Agreements (1)" at bounding box center [68, 48] width 38 height 13
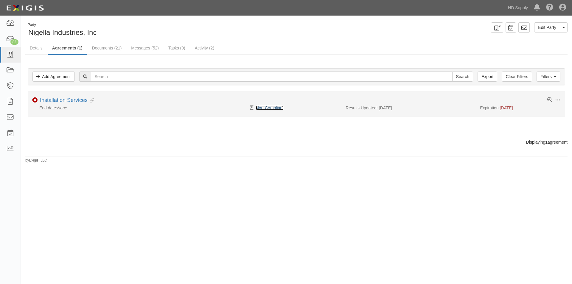
click at [270, 106] on link "Non-Compliant" at bounding box center [270, 107] width 28 height 5
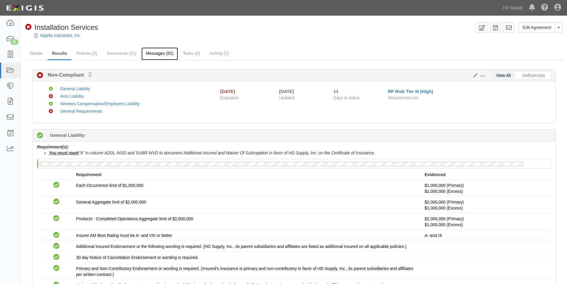
click at [148, 54] on link "Messages (52)" at bounding box center [159, 53] width 37 height 13
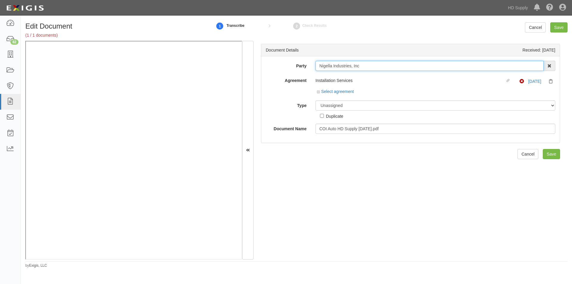
drag, startPoint x: 438, startPoint y: 68, endPoint x: 319, endPoint y: 70, distance: 119.7
click at [311, 69] on div "Nigella Industries, Inc 1031 Investment Services 1888 [PERSON_NAME] 1888 [PERSO…" at bounding box center [435, 66] width 249 height 10
click at [349, 104] on select "Unassigned Binder Cancellation Notice Certificate Contract Endorsement Insuranc…" at bounding box center [435, 105] width 240 height 10
select select "CertificateDetail"
click at [315, 100] on select "Unassigned Binder Cancellation Notice Certificate Contract Endorsement Insuranc…" at bounding box center [435, 105] width 240 height 10
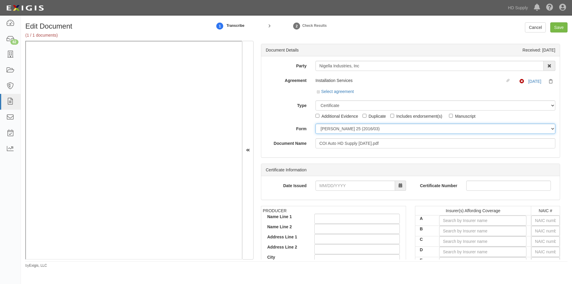
click at [331, 130] on select "ACORD 25 (2016/03) ACORD 101 ACORD 855 NY (2014/05) General" at bounding box center [435, 129] width 240 height 10
select select "GeneralFormDetail"
click at [315, 124] on select "ACORD 25 (2016/03) ACORD 101 ACORD 855 NY (2014/05) General" at bounding box center [435, 129] width 240 height 10
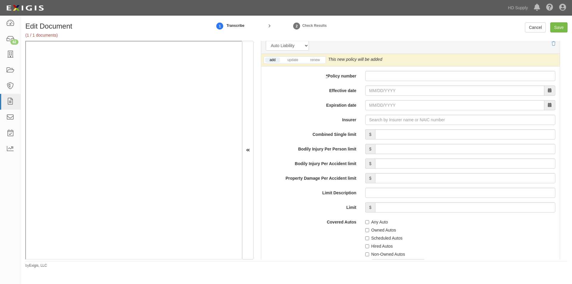
scroll to position [840, 0]
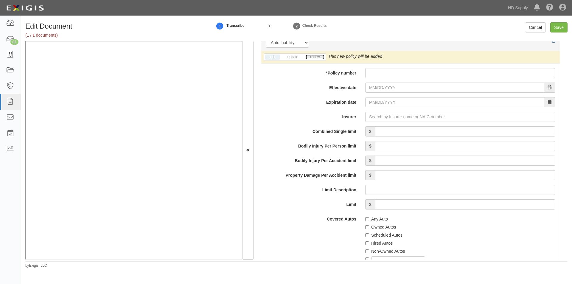
click at [315, 59] on link "renew" at bounding box center [314, 56] width 18 height 5
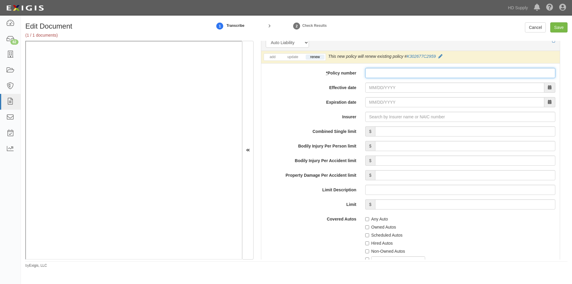
click at [412, 73] on input "* Policy number" at bounding box center [460, 73] width 190 height 10
type input "R104377D0459"
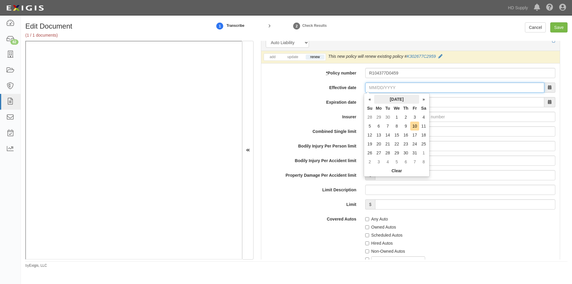
drag, startPoint x: 400, startPoint y: 89, endPoint x: 389, endPoint y: 99, distance: 15.2
click at [400, 89] on input "Effective date" at bounding box center [454, 87] width 179 height 10
type input "10/04/2025"
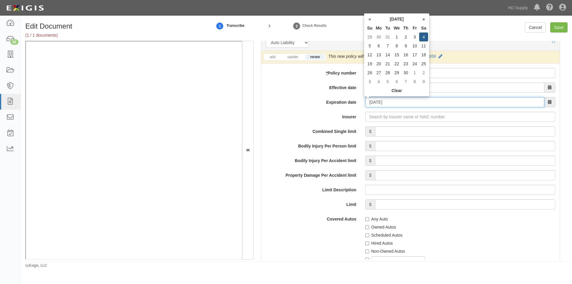
type input "04/04/2026"
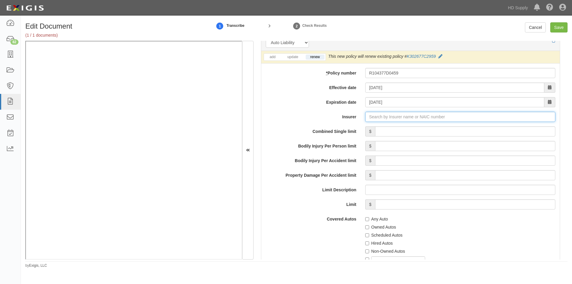
click at [370, 119] on input "Insurer" at bounding box center [460, 117] width 190 height 10
type input "21st Century Advantage Insurance Company (25232) NR Rating"
type input "2"
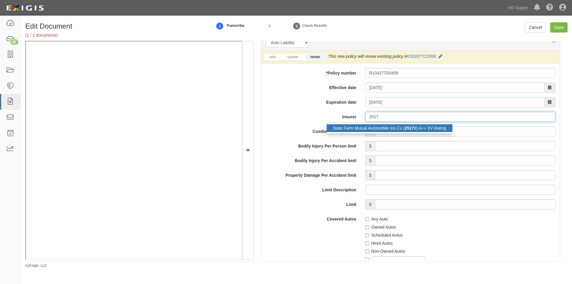
click at [371, 130] on div "State Farm Mutual Automobile Ins Co ( 2517 8) A++ XV Rating" at bounding box center [389, 128] width 125 height 8
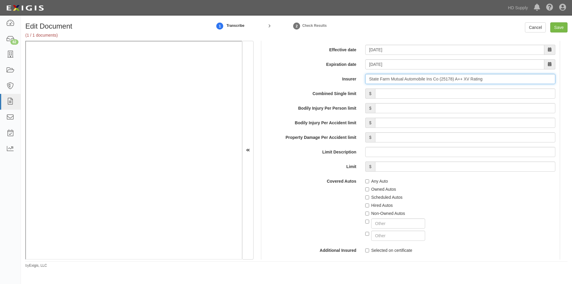
scroll to position [899, 0]
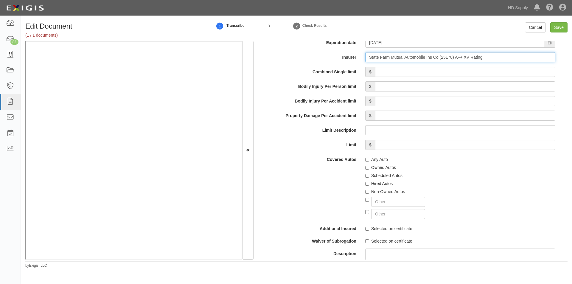
type input "State Farm Mutual Automobile Ins Co (25178) A++ XV Rating"
click at [367, 173] on label "Scheduled Autos" at bounding box center [383, 175] width 37 height 6
click at [367, 174] on input "Scheduled Autos" at bounding box center [367, 176] width 4 height 4
checkbox input "true"
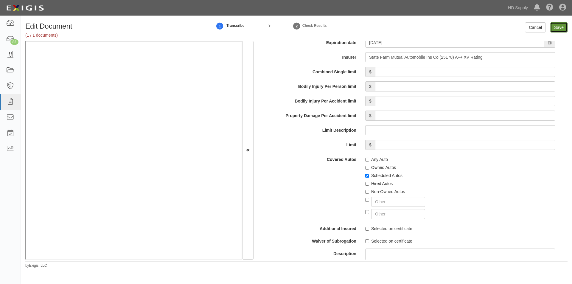
click at [562, 25] on input "Save" at bounding box center [558, 27] width 17 height 10
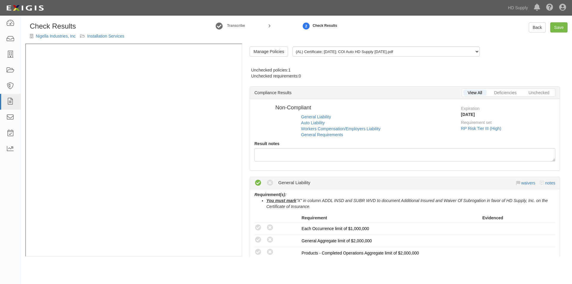
radio input "false"
radio input "true"
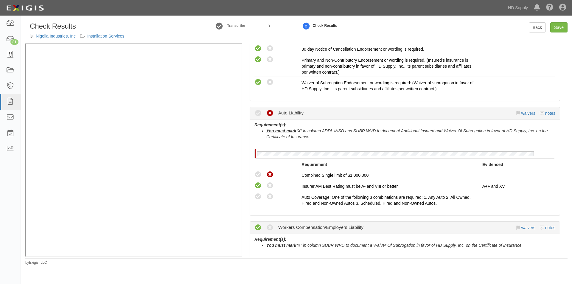
scroll to position [328, 0]
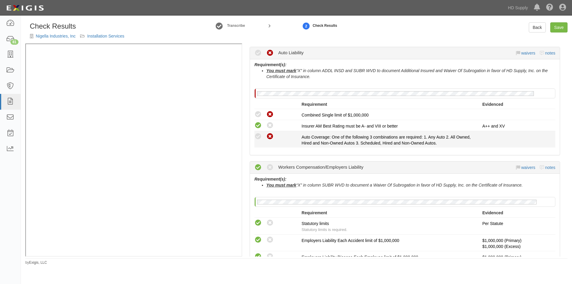
click at [271, 135] on icon at bounding box center [269, 136] width 7 height 7
radio input "true"
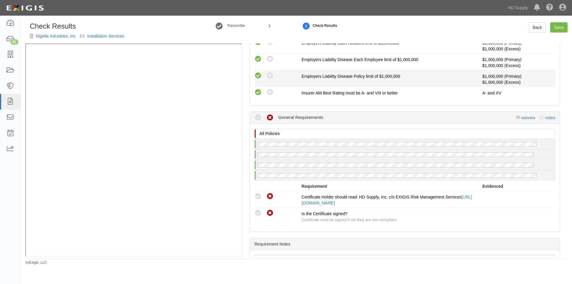
scroll to position [566, 0]
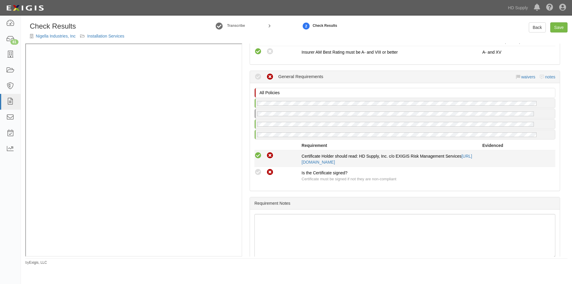
click at [260, 156] on icon at bounding box center [257, 155] width 7 height 7
radio input "true"
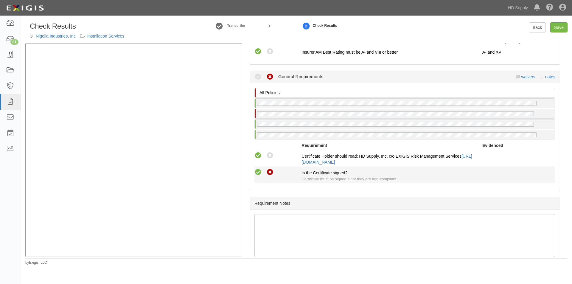
click at [260, 172] on icon at bounding box center [257, 172] width 7 height 7
radio input "true"
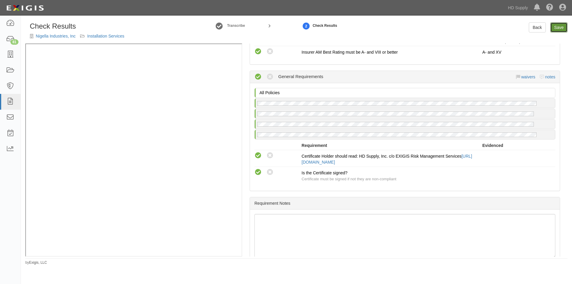
click at [554, 29] on link "Save" at bounding box center [558, 27] width 17 height 10
radio input "true"
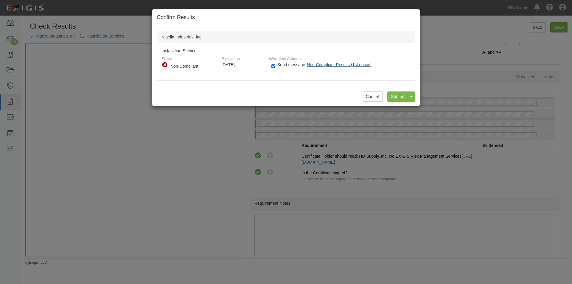
click at [331, 66] on span "Non-Compliant Results (1st notice)" at bounding box center [339, 64] width 65 height 5
click at [395, 96] on input "Submit" at bounding box center [397, 96] width 21 height 10
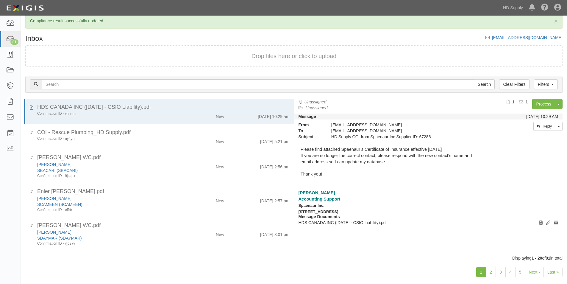
scroll to position [18, 0]
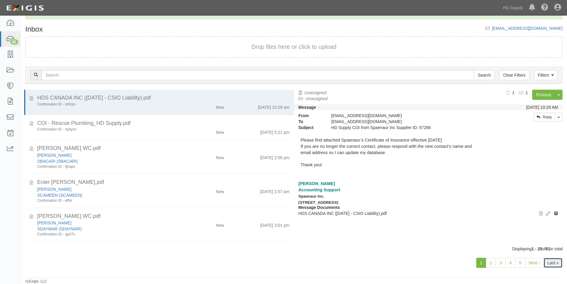
click at [553, 264] on link "Last »" at bounding box center [553, 263] width 19 height 10
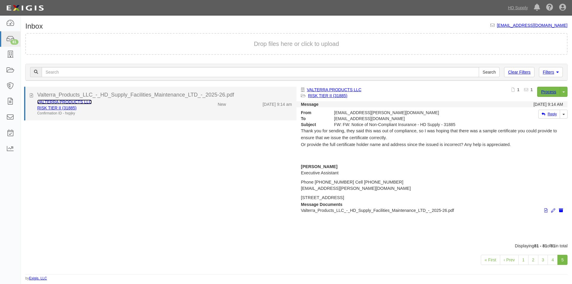
click at [66, 101] on link "VALTERRA PRODUCTS LLC" at bounding box center [64, 101] width 54 height 5
click at [155, 106] on div "RISK TIER II (31885)" at bounding box center [109, 108] width 145 height 6
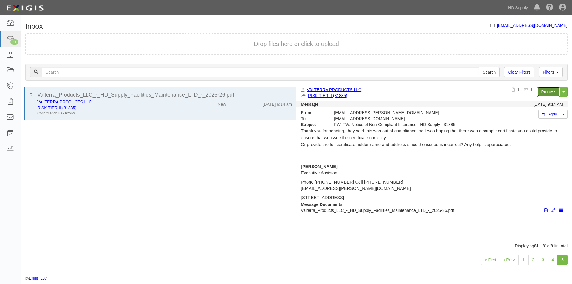
click at [549, 90] on link "Process" at bounding box center [548, 92] width 23 height 10
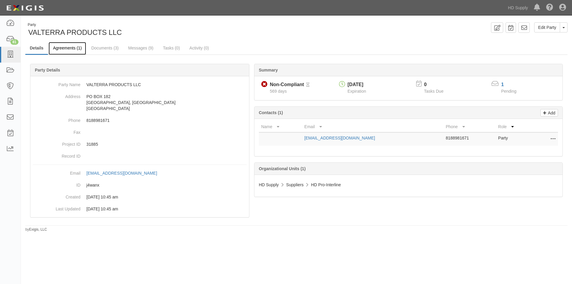
click at [63, 46] on link "Agreements (1)" at bounding box center [68, 48] width 38 height 13
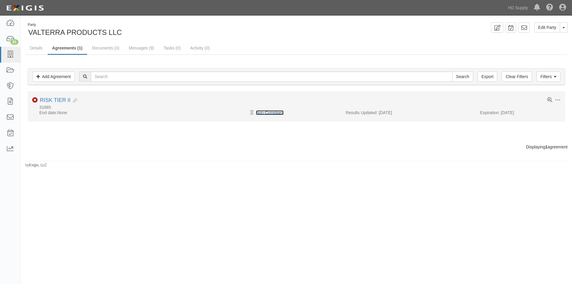
click at [272, 113] on link "Non-Compliant" at bounding box center [270, 112] width 28 height 5
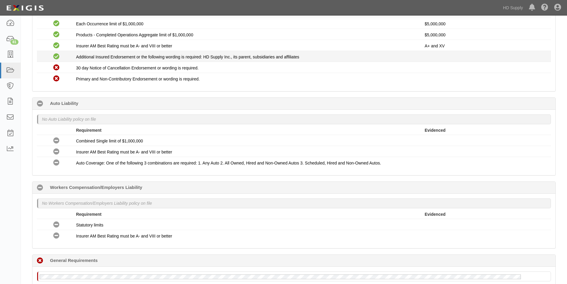
scroll to position [103, 0]
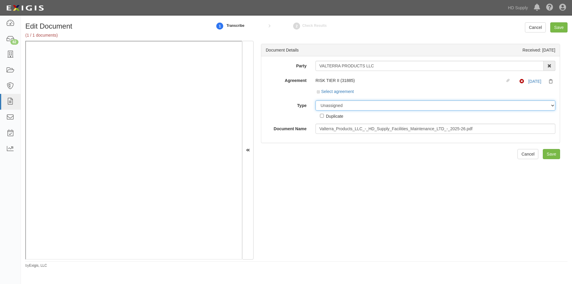
click at [336, 105] on select "Unassigned Binder Cancellation Notice Certificate Contract Endorsement Insuranc…" at bounding box center [435, 105] width 240 height 10
select select "OtherDetail"
click at [315, 100] on select "Unassigned Binder Cancellation Notice Certificate Contract Endorsement Insuranc…" at bounding box center [435, 105] width 240 height 10
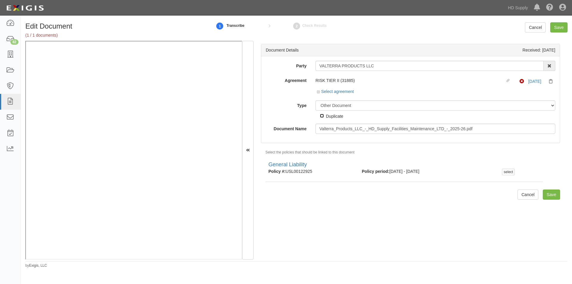
click at [321, 116] on input "Duplicate" at bounding box center [322, 116] width 4 height 4
checkbox input "true"
drag, startPoint x: 387, startPoint y: 66, endPoint x: 316, endPoint y: 67, distance: 71.2
click at [314, 67] on div "VALTERRA PRODUCTS LLC 1031 Investment Services 1888 MILLS 1888 MILLS - IMPORT 2…" at bounding box center [435, 66] width 249 height 10
click at [560, 29] on input "Save" at bounding box center [558, 27] width 17 height 10
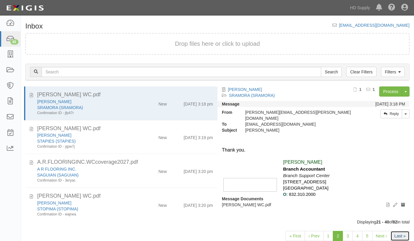
click at [398, 240] on link "Last »" at bounding box center [400, 236] width 19 height 10
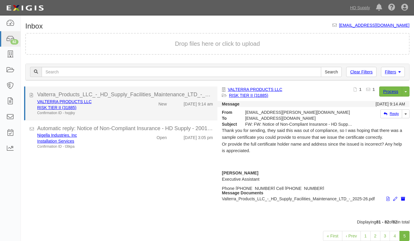
click at [91, 113] on div "Confirmation ID - hxpjky" at bounding box center [86, 113] width 99 height 5
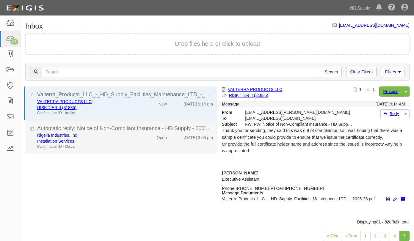
click at [108, 139] on div "Installation Services" at bounding box center [86, 141] width 99 height 6
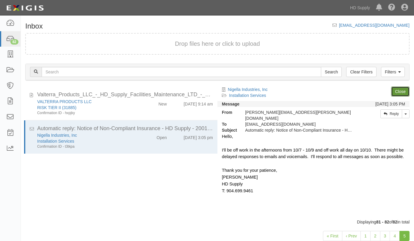
click at [399, 92] on link "Close" at bounding box center [401, 92] width 18 height 10
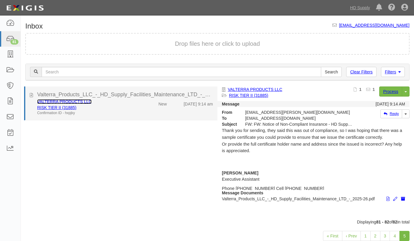
click at [57, 102] on link "VALTERRA PRODUCTS LLC" at bounding box center [64, 101] width 54 height 5
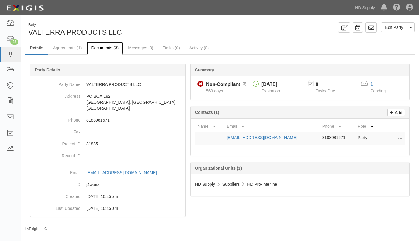
click at [113, 50] on link "Documents (3)" at bounding box center [105, 48] width 36 height 13
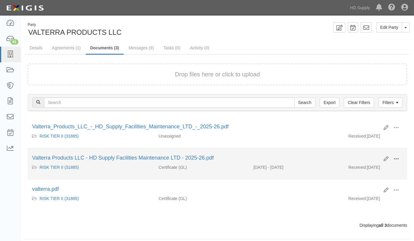
click at [398, 159] on span at bounding box center [396, 159] width 5 height 5
click at [353, 167] on link "View" at bounding box center [367, 168] width 47 height 11
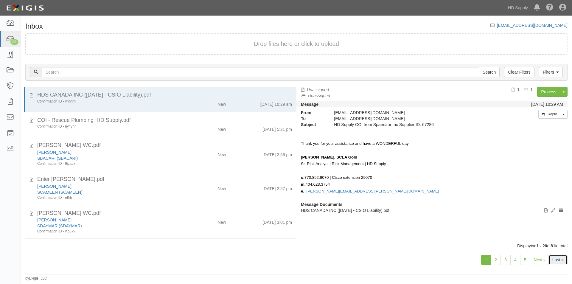
click at [558, 261] on link "Last »" at bounding box center [557, 260] width 19 height 10
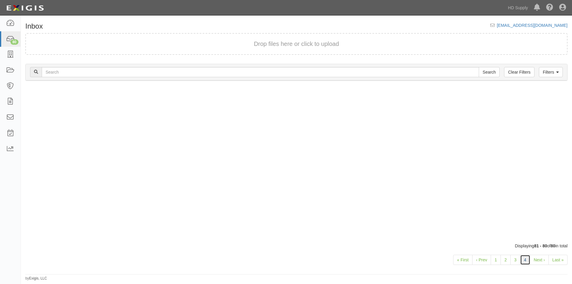
click at [526, 262] on link "4" at bounding box center [525, 260] width 10 height 10
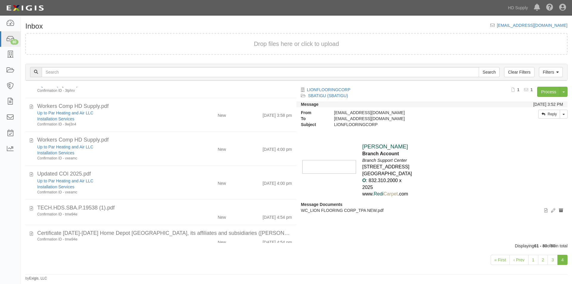
scroll to position [506, 0]
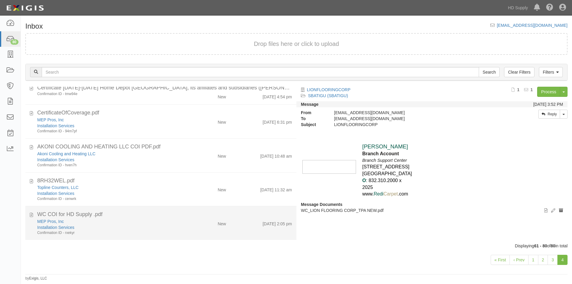
click at [178, 222] on div "MEP Pros, Inc" at bounding box center [109, 221] width 145 height 6
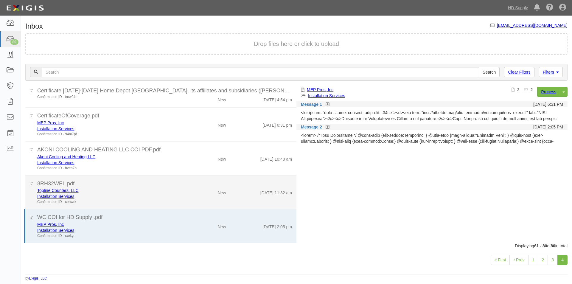
click at [178, 198] on div "Installation Services" at bounding box center [109, 196] width 145 height 6
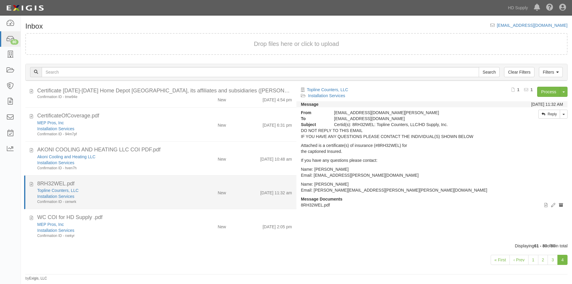
click at [177, 177] on li "8RH32WEL.pdf Topline Counters, LLC Installation Services Confirmation ID - cenw…" at bounding box center [160, 192] width 272 height 34
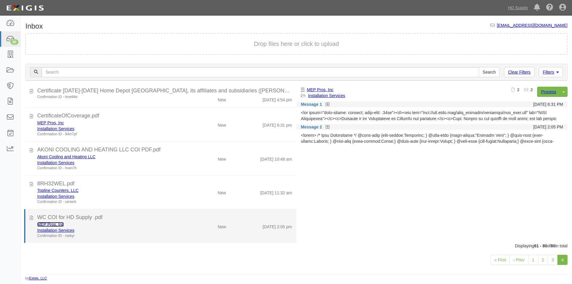
click at [52, 225] on link "MEP Pros, Inc" at bounding box center [50, 224] width 26 height 5
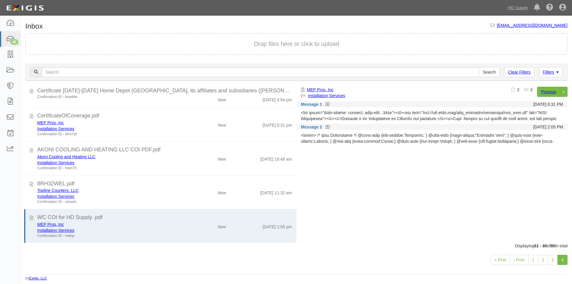
click at [130, 245] on div "Displaying 61 - 80 of 80 in total" at bounding box center [296, 246] width 551 height 6
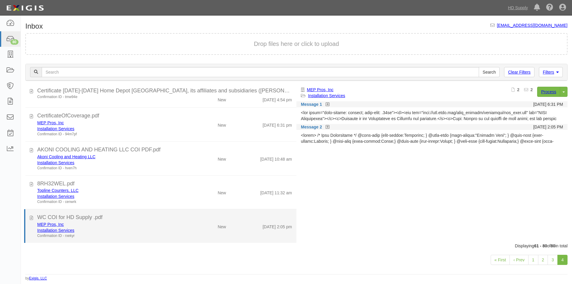
click at [135, 228] on div "Installation Services" at bounding box center [109, 230] width 145 height 6
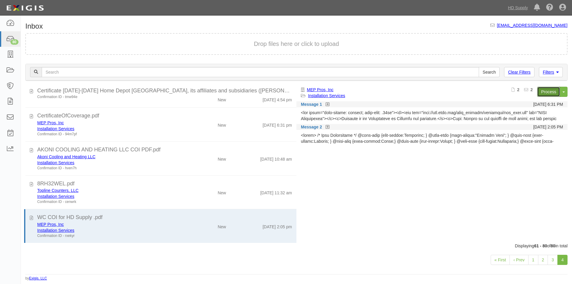
click at [548, 94] on link "Process" at bounding box center [548, 92] width 23 height 10
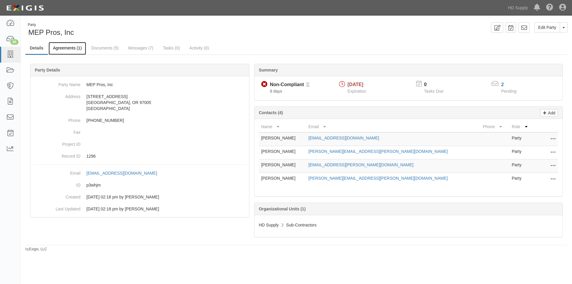
click at [71, 50] on link "Agreements (1)" at bounding box center [68, 48] width 38 height 13
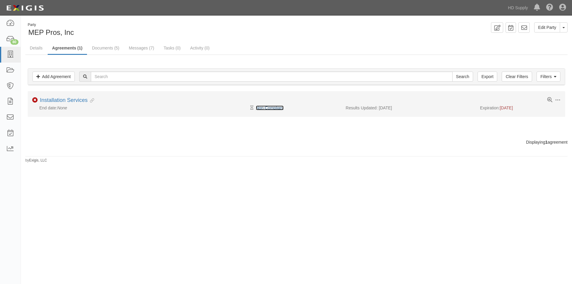
click at [274, 108] on link "Non-Compliant" at bounding box center [270, 107] width 28 height 5
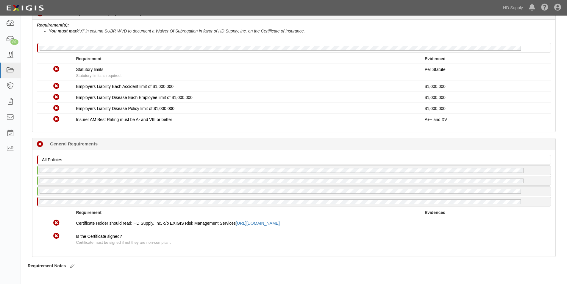
scroll to position [412, 0]
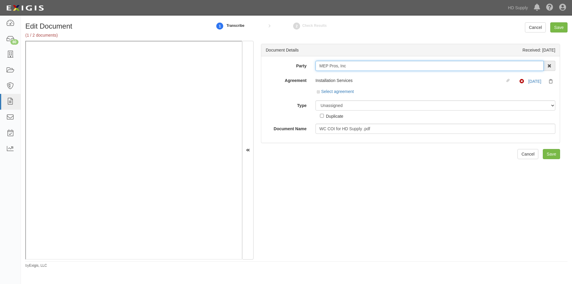
drag, startPoint x: 355, startPoint y: 67, endPoint x: 309, endPoint y: 69, distance: 45.3
click at [309, 69] on div "Party MEP Pros, Inc 1031 Investment Services 1888 MILLS 1888 MILLS - IMPORT 2 P…" at bounding box center [410, 66] width 298 height 10
click at [355, 104] on select "Unassigned Binder Cancellation Notice Certificate Contract Endorsement Insuranc…" at bounding box center [435, 105] width 240 height 10
select select "CertificateDetail"
click at [315, 100] on select "Unassigned Binder Cancellation Notice Certificate Contract Endorsement Insuranc…" at bounding box center [435, 105] width 240 height 10
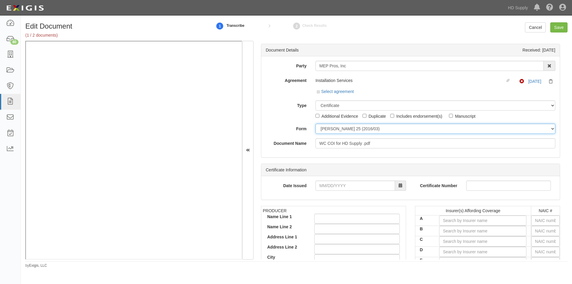
click at [329, 130] on select "ACORD 25 (2016/03) ACORD 101 ACORD 855 NY (2014/05) General" at bounding box center [435, 129] width 240 height 10
select select "GeneralFormDetail"
click at [315, 124] on select "ACORD 25 (2016/03) ACORD 101 ACORD 855 NY (2014/05) General" at bounding box center [435, 129] width 240 height 10
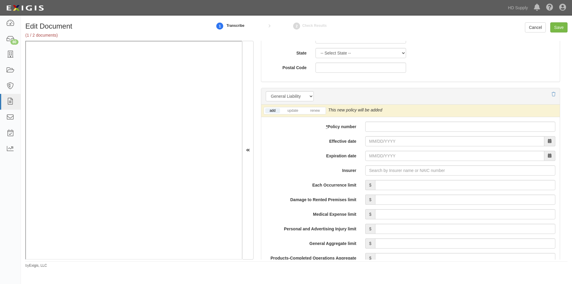
scroll to position [417, 0]
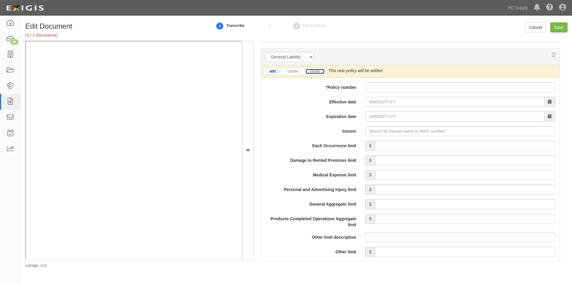
click at [318, 72] on link "renew" at bounding box center [314, 71] width 18 height 5
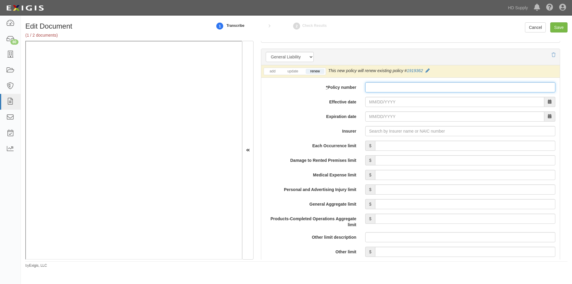
paste input "100078558"
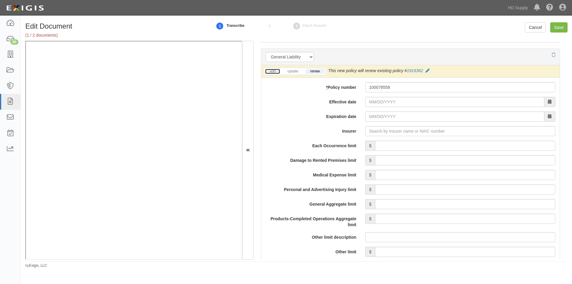
click at [278, 70] on link "add" at bounding box center [272, 71] width 15 height 5
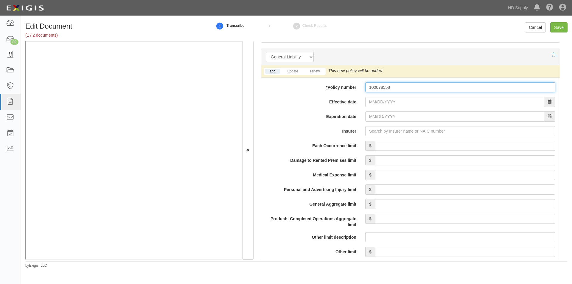
click at [369, 87] on input "100078558" at bounding box center [460, 87] width 190 height 10
type input "1-00078558"
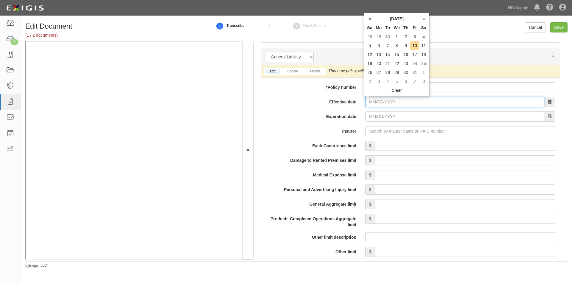
click at [388, 103] on input "Effective date" at bounding box center [454, 102] width 179 height 10
click at [395, 36] on td "1" at bounding box center [396, 36] width 9 height 9
type input "10/01/2025"
type input "10/01/2026"
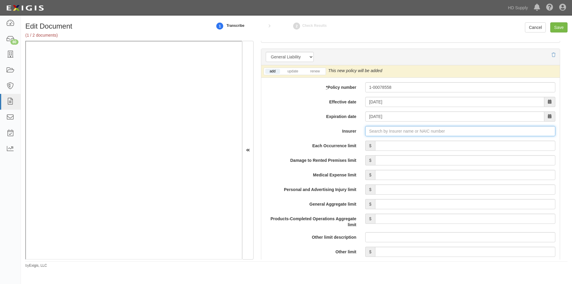
click at [368, 133] on input "Insurer" at bounding box center [460, 131] width 190 height 10
click at [375, 131] on input "Insurer" at bounding box center [460, 131] width 190 height 10
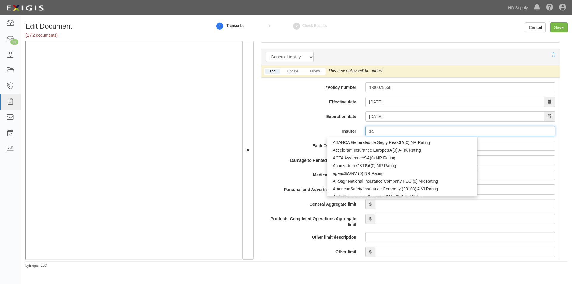
type input "s"
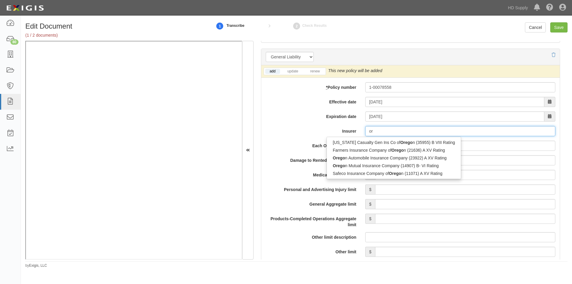
type input "o"
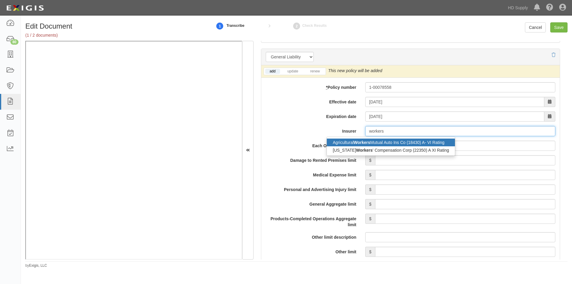
drag, startPoint x: 386, startPoint y: 131, endPoint x: 332, endPoint y: 140, distance: 54.9
click at [365, 136] on span "workers workers Agricultural Workers Mutual Auto Ins Co (18430) A- VI Rating Lo…" at bounding box center [460, 131] width 190 height 10
click at [338, 142] on div "State Insurance Fund WC Fund (36102) NR Rating" at bounding box center [380, 142] width 107 height 8
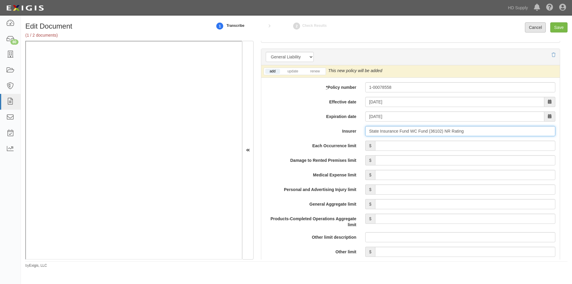
type input "State Insurance Fund WC Fund (36102) NR Rating"
click at [533, 25] on link "Cancel" at bounding box center [535, 27] width 21 height 10
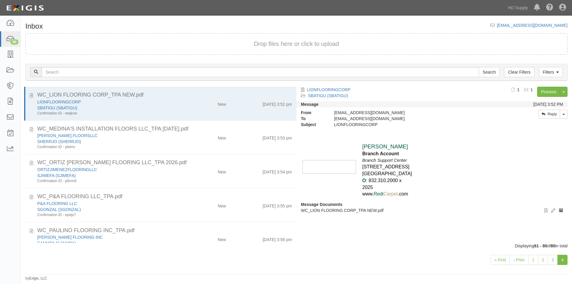
click at [557, 258] on link "4" at bounding box center [562, 260] width 10 height 10
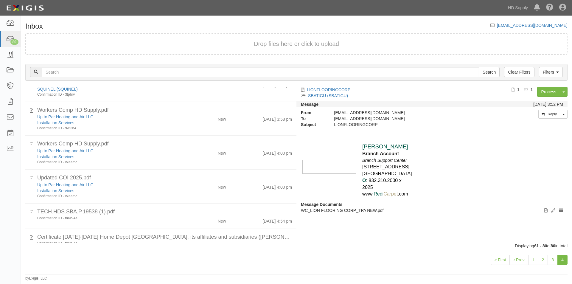
scroll to position [506, 0]
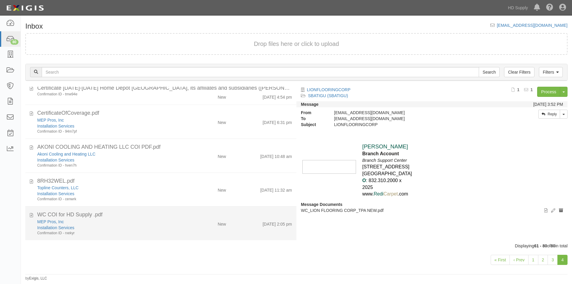
click at [110, 225] on div "Installation Services" at bounding box center [109, 227] width 145 height 6
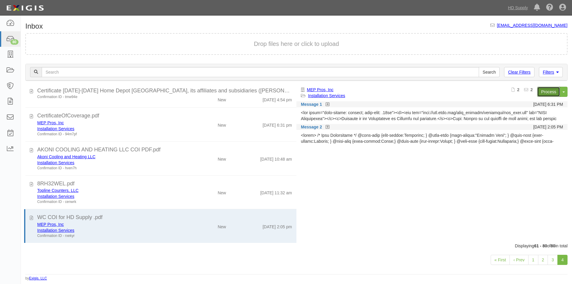
click at [541, 91] on link "Process" at bounding box center [548, 92] width 23 height 10
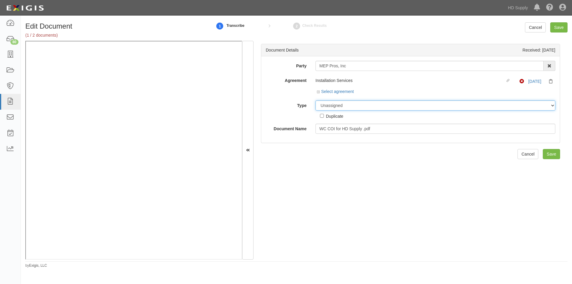
click at [347, 105] on select "Unassigned Binder Cancellation Notice Certificate Contract Endorsement Insuranc…" at bounding box center [435, 105] width 240 height 10
select select "CertificateDetail"
click at [315, 100] on select "Unassigned Binder Cancellation Notice Certificate Contract Endorsement Insuranc…" at bounding box center [435, 105] width 240 height 10
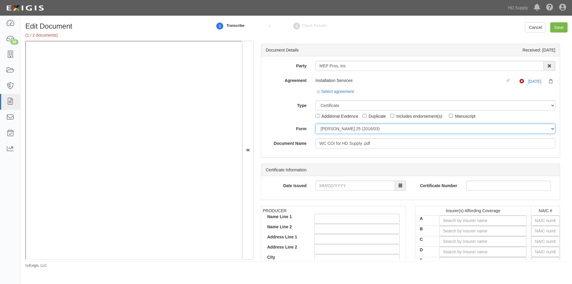
click at [330, 130] on select "ACORD 25 (2016/03) ACORD 101 ACORD 855 NY (2014/05) General" at bounding box center [435, 129] width 240 height 10
select select "GeneralFormDetail"
click at [315, 124] on select "ACORD 25 (2016/03) ACORD 101 ACORD 855 NY (2014/05) General" at bounding box center [435, 129] width 240 height 10
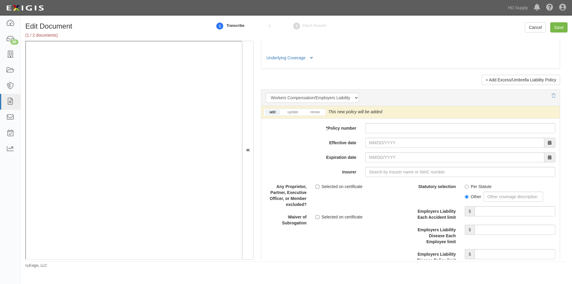
scroll to position [1447, 0]
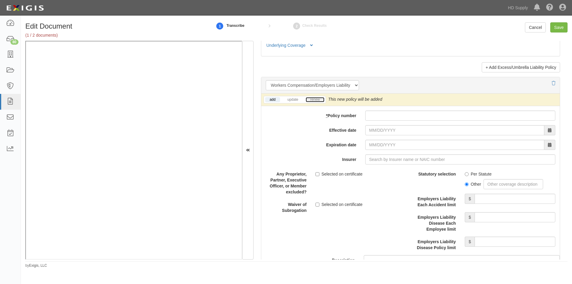
click at [316, 102] on link "renew" at bounding box center [314, 99] width 18 height 5
click at [273, 99] on link "add" at bounding box center [272, 99] width 15 height 5
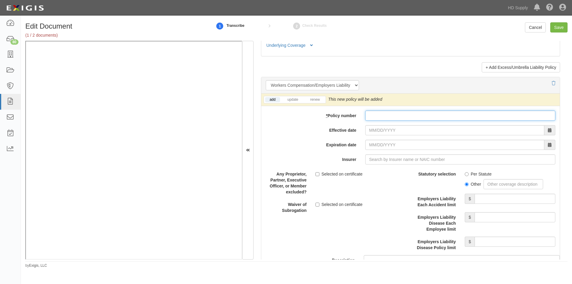
paste input "100078558"
click at [369, 116] on input "100078558" at bounding box center [460, 115] width 190 height 10
type input "1-00078558"
click at [398, 134] on input "Effective date" at bounding box center [454, 130] width 179 height 10
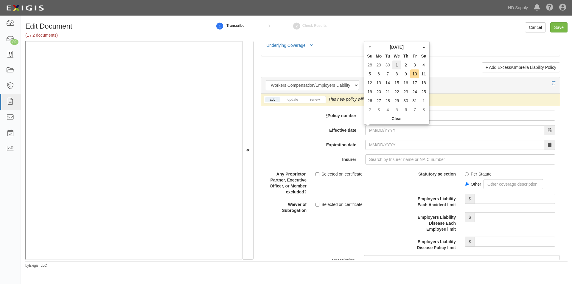
click at [396, 68] on td "1" at bounding box center [396, 64] width 9 height 9
type input "10/01/2025"
type input "10/01/2026"
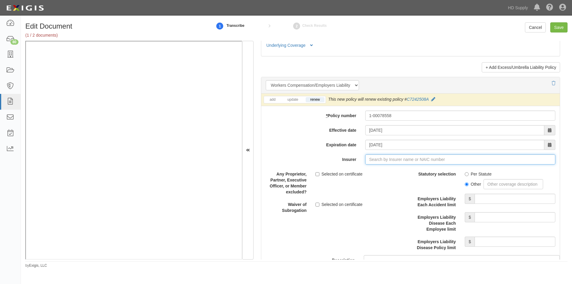
click at [383, 162] on input "Insurer" at bounding box center [460, 159] width 190 height 10
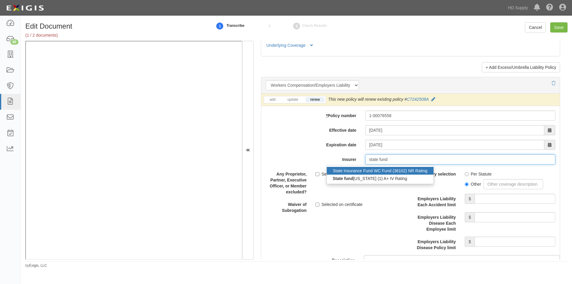
click at [370, 173] on div "State Insurance Fund WC Fund (36102) NR Rating" at bounding box center [380, 171] width 107 height 8
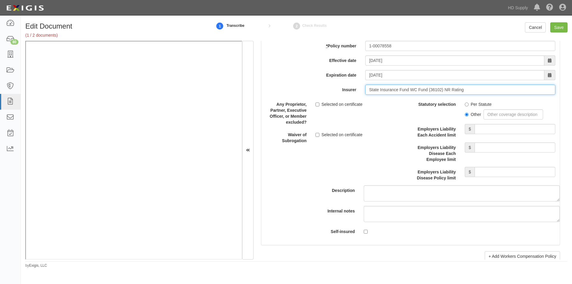
scroll to position [1566, 0]
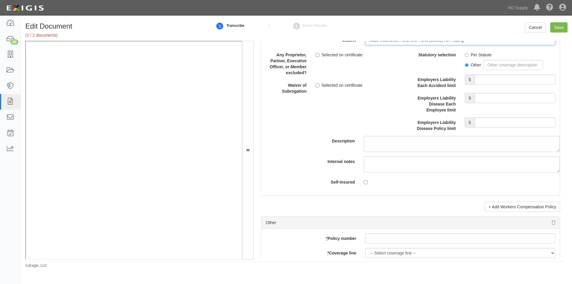
type input "State Insurance Fund WC Fund (36102) NR Rating"
click at [466, 55] on label "Per Statute" at bounding box center [477, 55] width 27 height 6
click at [466, 55] on input "Per Statute" at bounding box center [466, 55] width 4 height 4
radio input "true"
click at [485, 81] on input "Employers Liability Each Accident limit" at bounding box center [514, 79] width 81 height 10
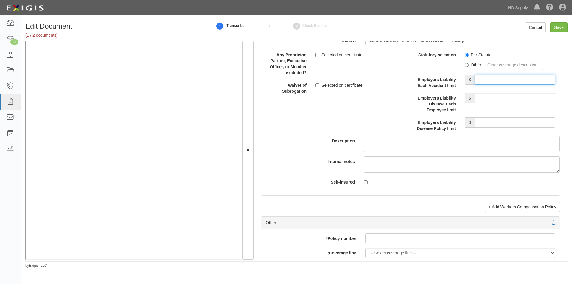
type input "1,000,000"
drag, startPoint x: 492, startPoint y: 97, endPoint x: 492, endPoint y: 101, distance: 3.3
click at [492, 99] on input "Employers Liability Disease Each Employee limit" at bounding box center [514, 98] width 81 height 10
type input "1,000,000"
drag, startPoint x: 492, startPoint y: 122, endPoint x: 492, endPoint y: 125, distance: 3.3
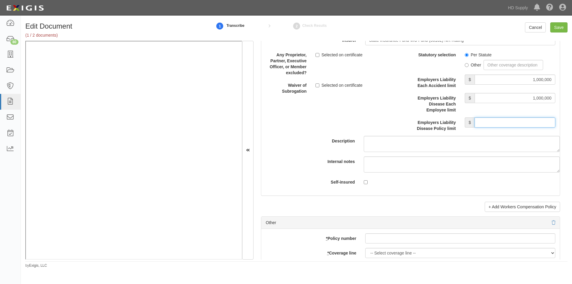
click at [492, 122] on input "Employers Liability Disease Policy limit" at bounding box center [514, 122] width 81 height 10
type input "1,000,000"
click at [554, 29] on input "Save" at bounding box center [558, 27] width 17 height 10
type input "1000000"
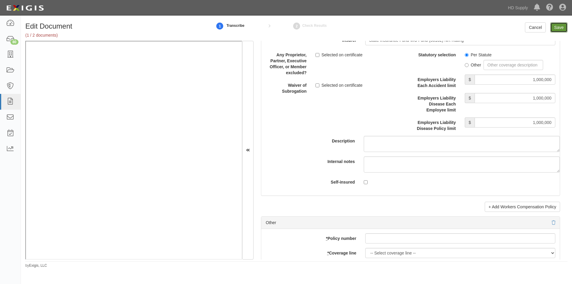
type input "1000000"
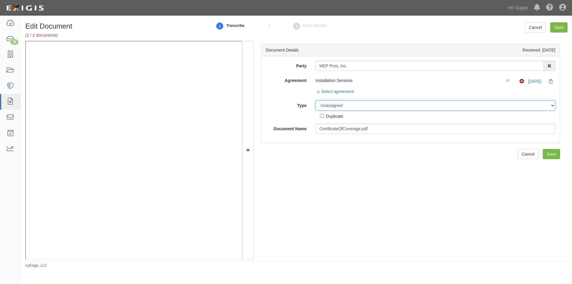
click at [351, 106] on select "Unassigned Binder Cancellation Notice Certificate Contract Endorsement Insuranc…" at bounding box center [435, 105] width 240 height 10
select select "OtherDetail"
click at [315, 100] on select "Unassigned Binder Cancellation Notice Certificate Contract Endorsement Insuranc…" at bounding box center [435, 105] width 240 height 10
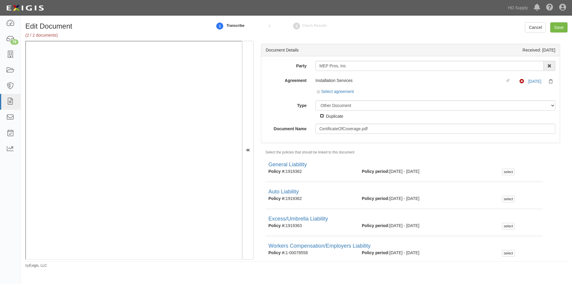
click at [320, 116] on input "Duplicate" at bounding box center [322, 116] width 4 height 4
checkbox input "true"
click at [554, 29] on input "Save" at bounding box center [558, 27] width 17 height 10
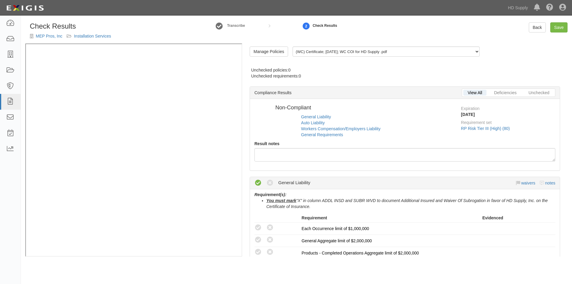
radio input "false"
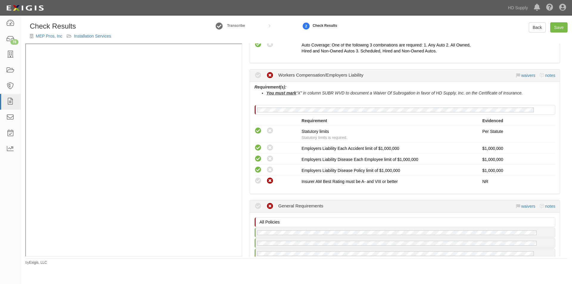
scroll to position [476, 0]
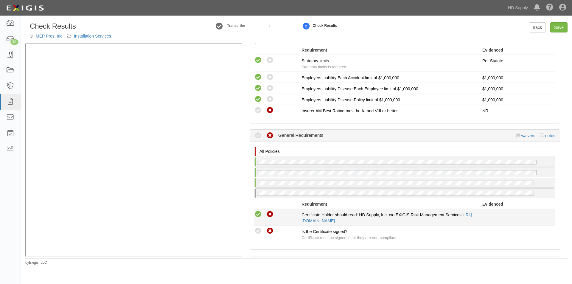
click at [258, 214] on icon at bounding box center [257, 213] width 7 height 7
radio input "true"
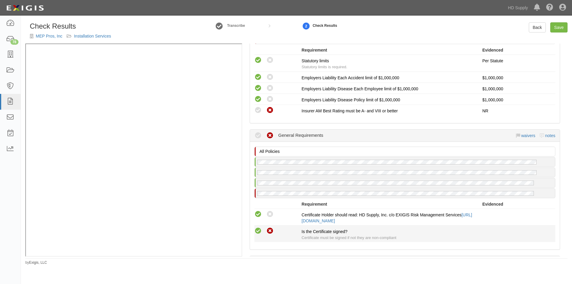
click at [257, 228] on icon at bounding box center [257, 230] width 7 height 7
radio input "true"
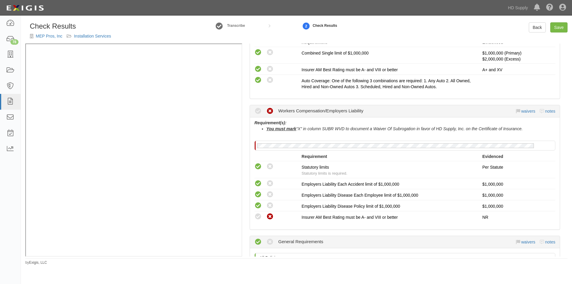
scroll to position [353, 0]
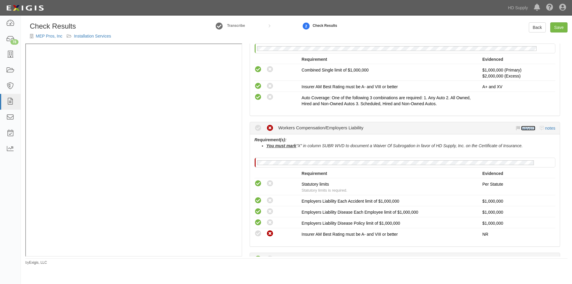
click at [524, 128] on link "waivers" at bounding box center [528, 128] width 14 height 5
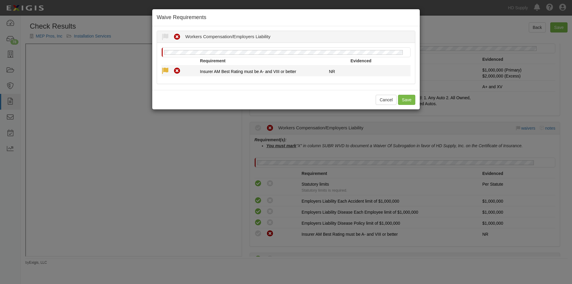
click at [165, 69] on icon at bounding box center [164, 70] width 7 height 7
radio input "true"
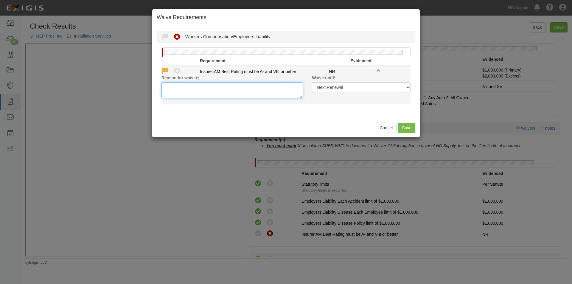
click at [173, 91] on textarea "Reason for waiver *" at bounding box center [231, 90] width 141 height 16
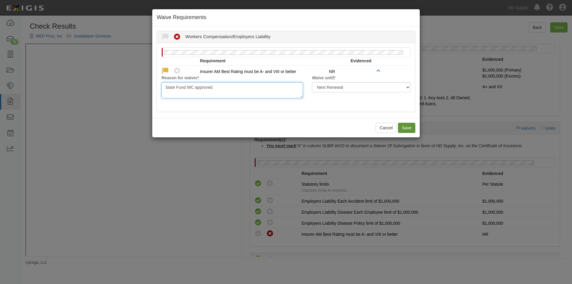
type textarea "State Fund WC approved"
click at [406, 127] on button "Save" at bounding box center [406, 128] width 17 height 10
radio input "true"
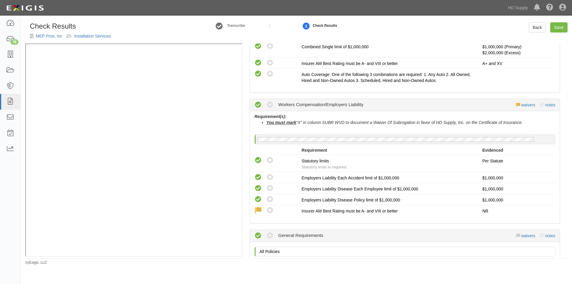
scroll to position [413, 0]
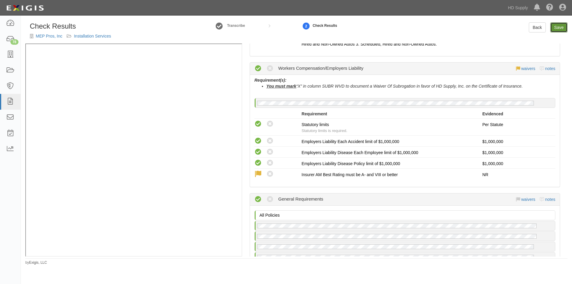
click at [558, 26] on link "Save" at bounding box center [558, 27] width 17 height 10
radio input "true"
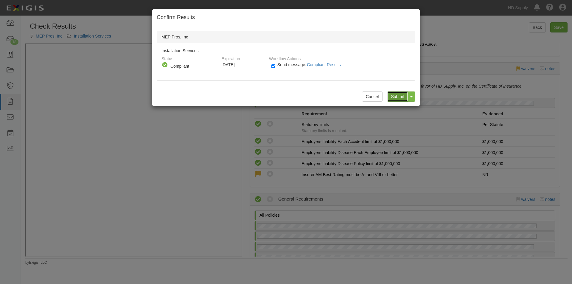
click at [398, 97] on input "Submit" at bounding box center [397, 96] width 21 height 10
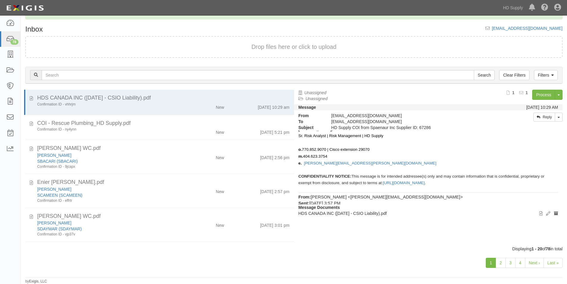
scroll to position [60, 0]
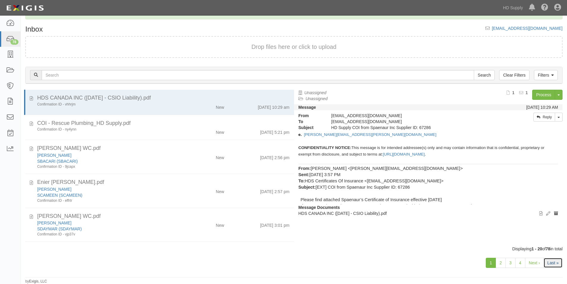
click at [551, 261] on link "Last »" at bounding box center [553, 263] width 19 height 10
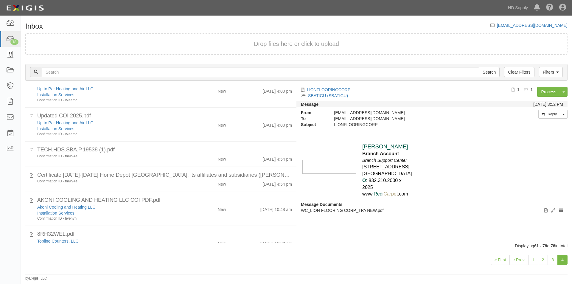
scroll to position [439, 0]
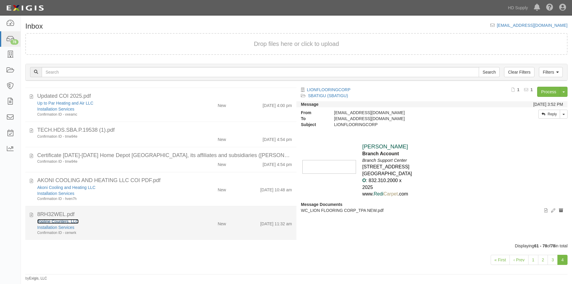
click at [59, 222] on link "Topline Counters, LLC" at bounding box center [57, 221] width 41 height 5
click at [99, 223] on div "Topline Counters, LLC" at bounding box center [109, 221] width 145 height 6
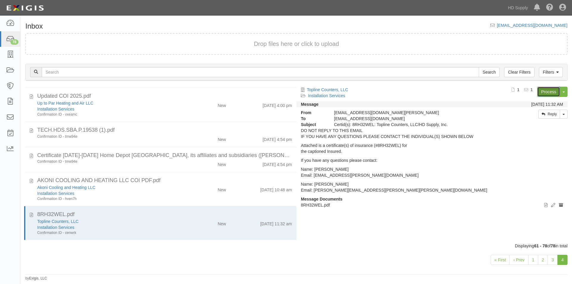
click at [543, 89] on link "Process" at bounding box center [548, 92] width 23 height 10
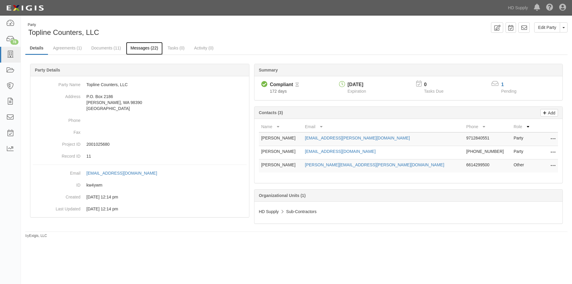
click at [138, 49] on link "Messages (22)" at bounding box center [144, 48] width 37 height 13
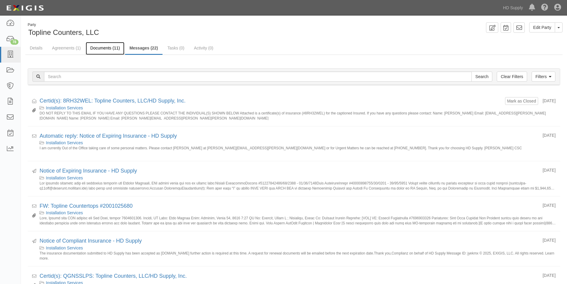
click at [106, 50] on link "Documents (11)" at bounding box center [105, 48] width 39 height 13
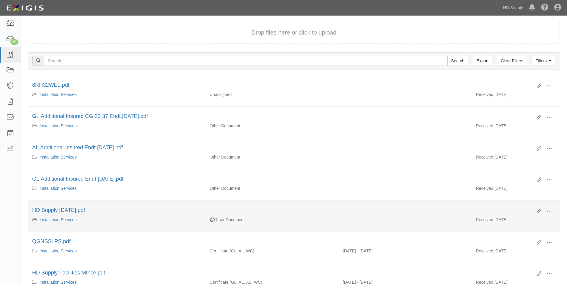
scroll to position [60, 0]
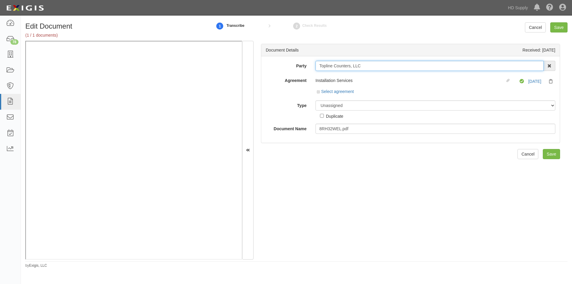
drag, startPoint x: 317, startPoint y: 67, endPoint x: 364, endPoint y: 68, distance: 46.2
click at [364, 68] on input "Topline Counters, LLC" at bounding box center [429, 66] width 228 height 10
click at [335, 105] on select "Unassigned Binder Cancellation Notice Certificate Contract Endorsement Insuranc…" at bounding box center [435, 105] width 240 height 10
click at [364, 106] on select "Unassigned Binder Cancellation Notice Certificate Contract Endorsement Insuranc…" at bounding box center [435, 105] width 240 height 10
select select "CertificateDetail"
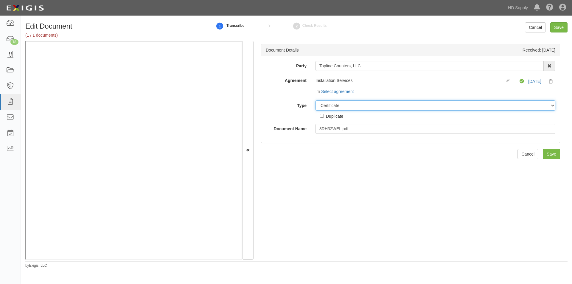
click at [315, 100] on select "Unassigned Binder Cancellation Notice Certificate Contract Endorsement Insuranc…" at bounding box center [435, 105] width 240 height 10
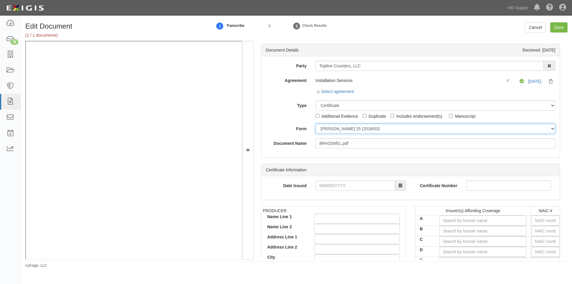
click at [329, 132] on select "ACORD 25 (2016/03) ACORD 101 ACORD 855 NY (2014/05) General" at bounding box center [435, 129] width 240 height 10
select select "GeneralFormDetail"
click at [315, 124] on select "ACORD 25 (2016/03) ACORD 101 ACORD 855 NY (2014/05) General" at bounding box center [435, 129] width 240 height 10
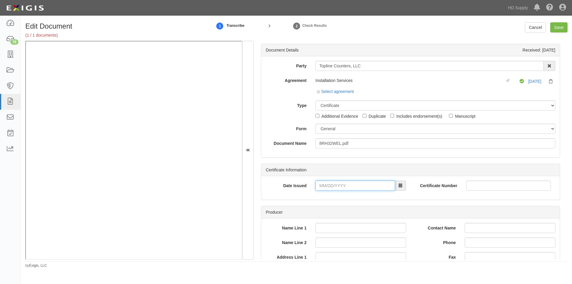
click at [358, 187] on input "Date Issued" at bounding box center [354, 185] width 79 height 10
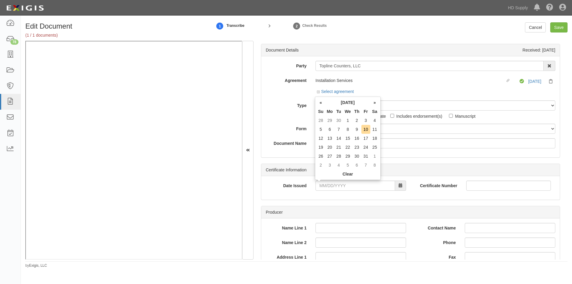
click at [358, 131] on td "9" at bounding box center [356, 129] width 9 height 9
type input "10/09/2025"
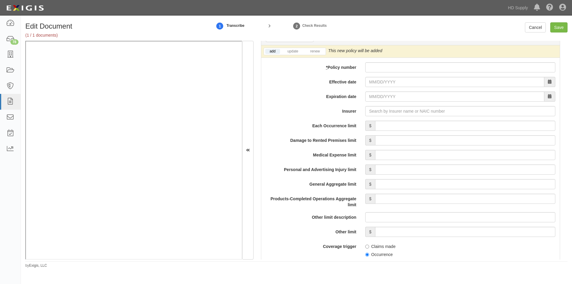
scroll to position [434, 0]
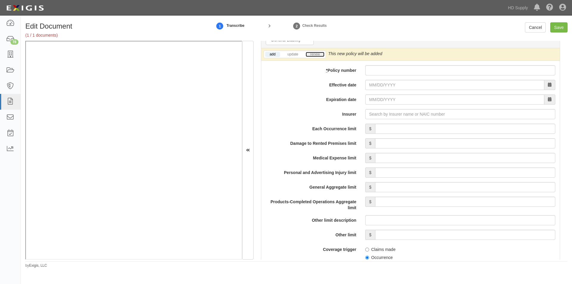
click at [314, 56] on link "renew" at bounding box center [314, 54] width 18 height 5
paste input "17027796"
type input "17027796"
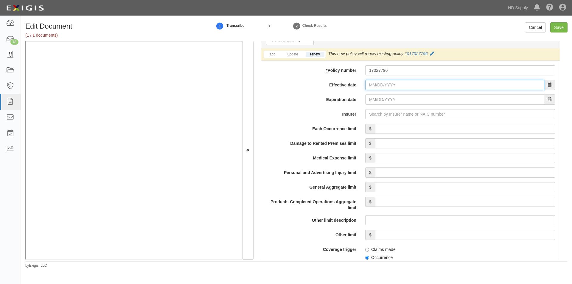
click at [382, 86] on input "Effective date" at bounding box center [454, 85] width 179 height 10
type input "12/15/2025"
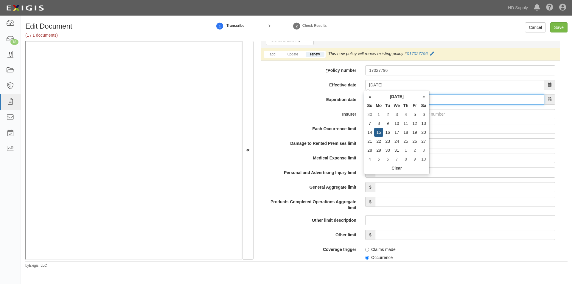
type input "12/15/2026"
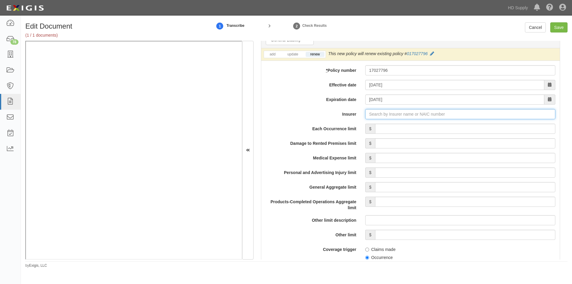
click at [367, 113] on input "Insurer" at bounding box center [460, 114] width 190 height 10
type input "180 Seguros S.A. (0) NR Rating"
type input "1"
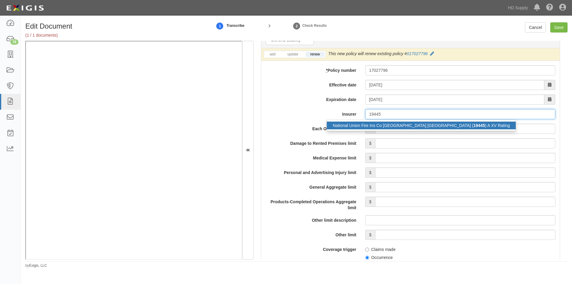
click at [365, 128] on div "National Union Fire Ins Co Pittsburgh PA ( 19445 ) A XV Rating" at bounding box center [421, 125] width 189 height 8
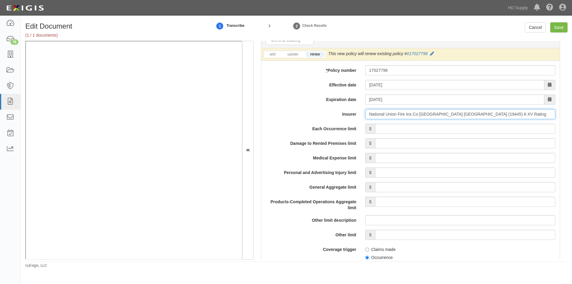
type input "National Union Fire Ins Co Pittsburgh PA (19445) A XV Rating"
click at [403, 131] on input "Each Occurrence limit" at bounding box center [465, 129] width 180 height 10
type input "2,000,000"
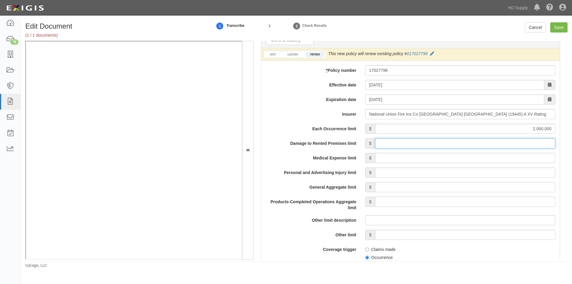
click at [485, 145] on input "Damage to Rented Premises limit" at bounding box center [465, 143] width 180 height 10
type input "2,000,000"
click at [484, 160] on input "Medical Expense limit" at bounding box center [465, 158] width 180 height 10
type input "10,000"
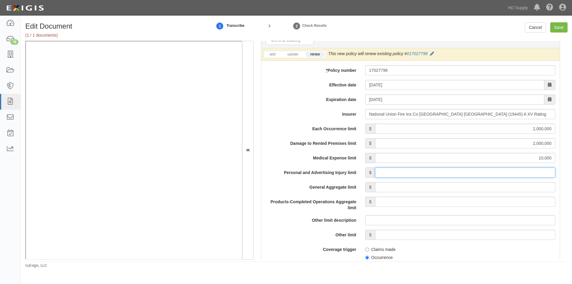
click at [478, 175] on input "Personal and Advertising Injury limit" at bounding box center [465, 172] width 180 height 10
type input "2,000,000"
click at [483, 189] on input "General Aggregate limit" at bounding box center [465, 187] width 180 height 10
type input "2,000,000"
click at [480, 201] on input "Products-Completed Operations Aggregate limit" at bounding box center [465, 202] width 180 height 10
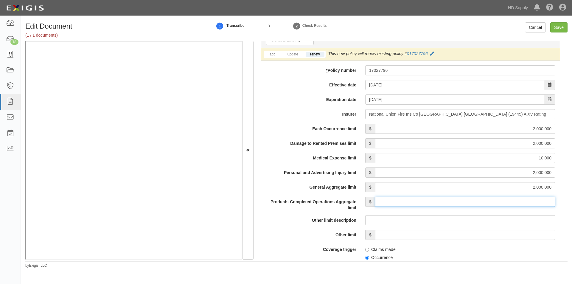
type input "4,000,000"
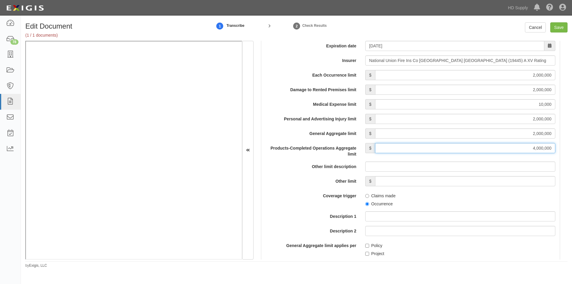
scroll to position [523, 0]
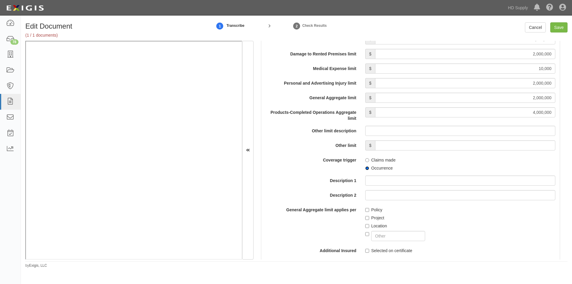
click at [365, 167] on input "Occurrence" at bounding box center [367, 168] width 4 height 4
radio input "true"
click at [366, 217] on input "Project" at bounding box center [367, 218] width 4 height 4
checkbox input "true"
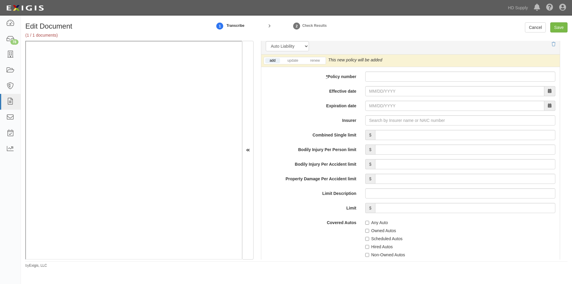
scroll to position [839, 0]
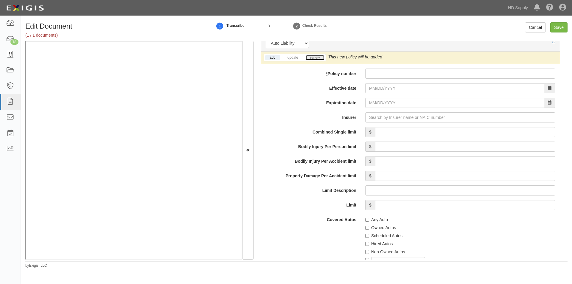
click at [314, 59] on link "renew" at bounding box center [314, 57] width 18 height 5
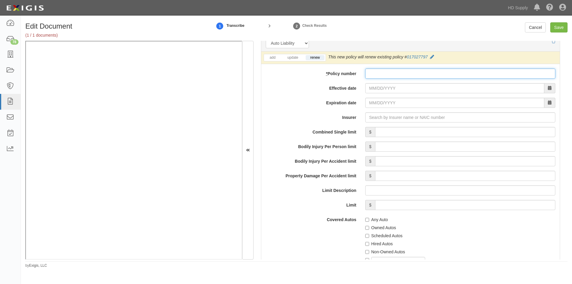
paste input "17027797"
type input "17027797"
click at [384, 93] on input "Effective date" at bounding box center [454, 88] width 179 height 10
click at [321, 114] on label "Insurer" at bounding box center [310, 116] width 99 height 8
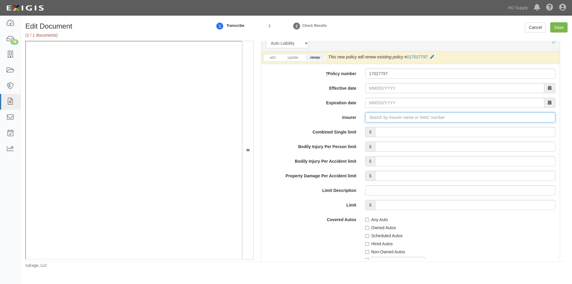
click at [365, 114] on input "Insurer" at bounding box center [460, 117] width 190 height 10
click at [326, 115] on label "Insurer" at bounding box center [310, 116] width 99 height 8
click at [365, 115] on input "Insurer" at bounding box center [460, 117] width 190 height 10
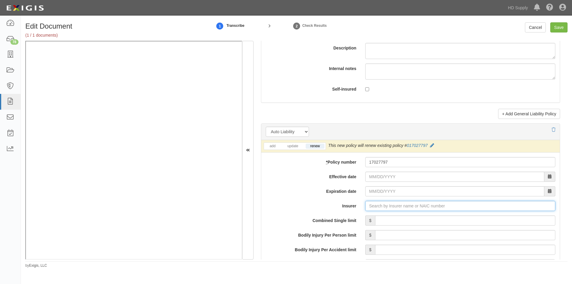
scroll to position [750, 0]
click at [390, 208] on input "Insurer" at bounding box center [460, 207] width 190 height 10
click at [391, 208] on input "Insurer" at bounding box center [460, 207] width 190 height 10
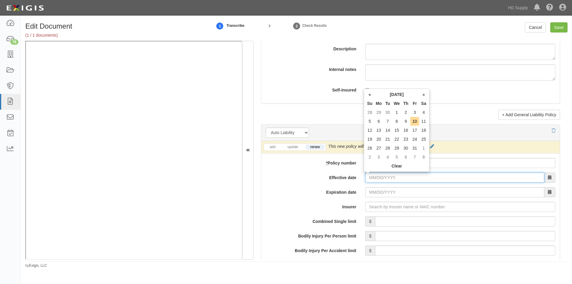
click at [382, 179] on input "Effective date" at bounding box center [454, 177] width 179 height 10
click at [398, 133] on td "15" at bounding box center [396, 130] width 9 height 9
type input "10/15/2025"
type input "10/15/2026"
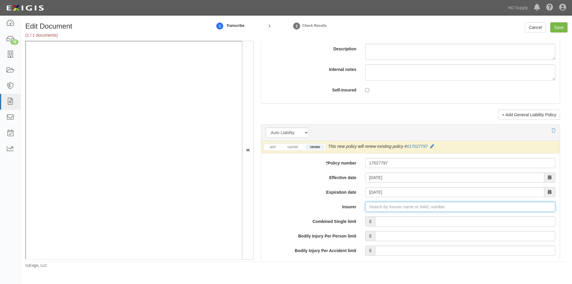
click at [384, 208] on input "Insurer" at bounding box center [460, 207] width 190 height 10
click at [380, 206] on input "Insurer" at bounding box center [460, 207] width 190 height 10
type input "180 Seguros S.A. (0) NR Rating"
type input "1"
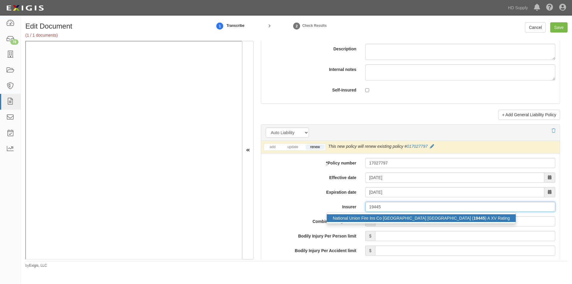
click at [375, 220] on div "National Union Fire Ins Co Pittsburgh PA ( 19445 ) A XV Rating" at bounding box center [421, 218] width 189 height 8
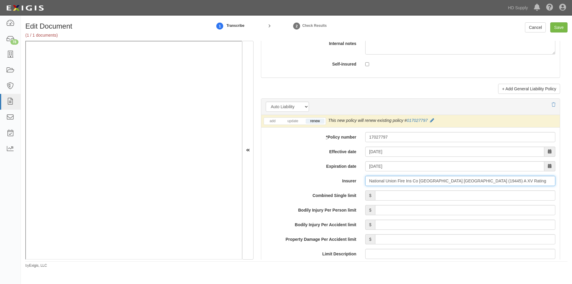
scroll to position [839, 0]
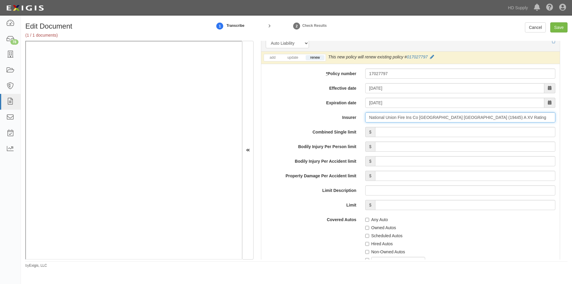
type input "National Union Fire Ins Co Pittsburgh PA (19445) A XV Rating"
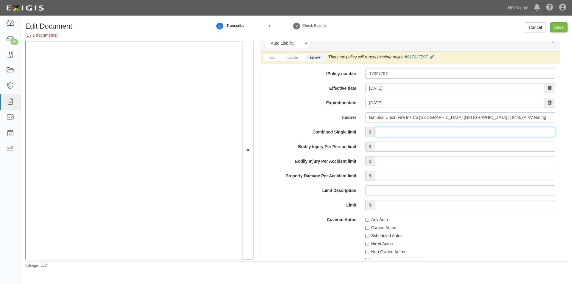
click at [414, 135] on input "Combined Single limit" at bounding box center [465, 132] width 180 height 10
type input "2,000,000"
click at [367, 219] on input "Any Auto" at bounding box center [367, 220] width 4 height 4
checkbox input "true"
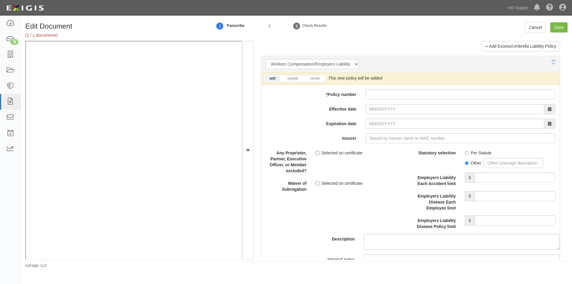
scroll to position [1474, 0]
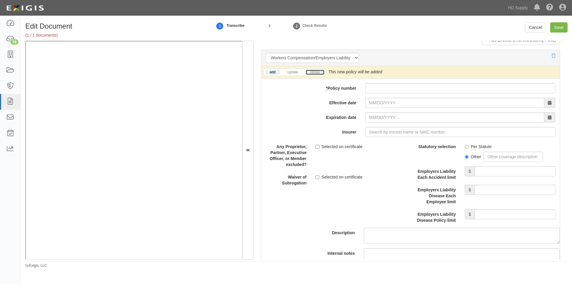
click at [315, 74] on link "renew" at bounding box center [314, 72] width 18 height 5
click at [299, 68] on div "add update renew This new policy will be added This new policy will update exis…" at bounding box center [410, 72] width 298 height 13
click at [295, 72] on link "update" at bounding box center [293, 72] width 20 height 5
paste input "9003729001"
type input "9003729001"
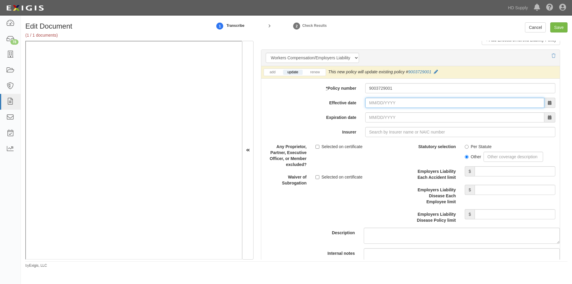
click at [383, 102] on input "Effective date" at bounding box center [454, 103] width 179 height 10
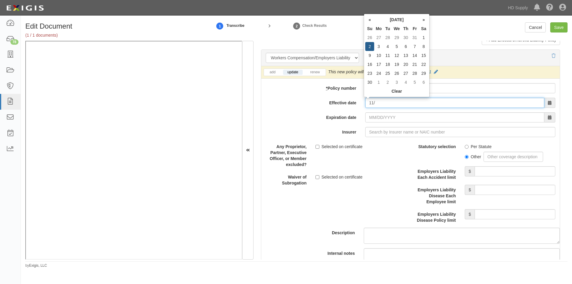
type input "1"
type input "01/01/2025"
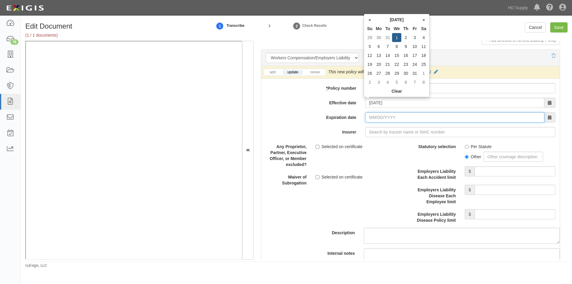
type input "01/01/2026"
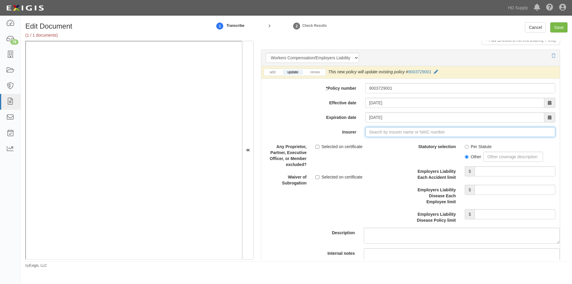
click at [379, 134] on input "Insurer" at bounding box center [460, 132] width 190 height 10
type input "21st Century Advantage Insurance Company (25232) NR Rating"
type input "2"
click at [374, 145] on div "Sentry Casualty Company ( 28460 ) A+ XV Rating" at bounding box center [378, 143] width 102 height 8
type input "Sentry Casualty Company (28460) A+ XV Rating"
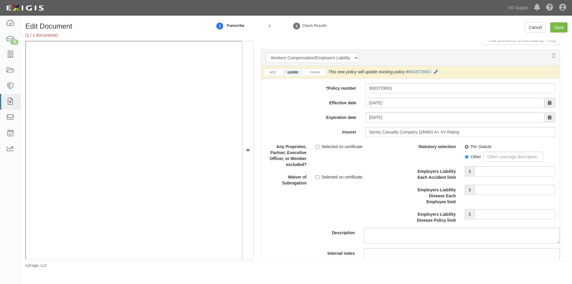
click at [465, 146] on input "Per Statute" at bounding box center [466, 147] width 4 height 4
radio input "true"
click at [480, 172] on input "Employers Liability Each Accident limit" at bounding box center [514, 171] width 81 height 10
type input "1,000,000"
click at [484, 190] on input "Employers Liability Disease Each Employee limit" at bounding box center [514, 190] width 81 height 10
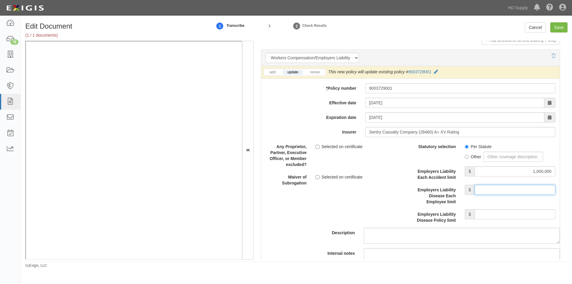
type input "1,000,000"
click at [484, 216] on input "Employers Liability Disease Policy limit" at bounding box center [514, 214] width 81 height 10
type input "1,000,000"
click at [561, 28] on input "Save" at bounding box center [558, 27] width 17 height 10
type input "2000000"
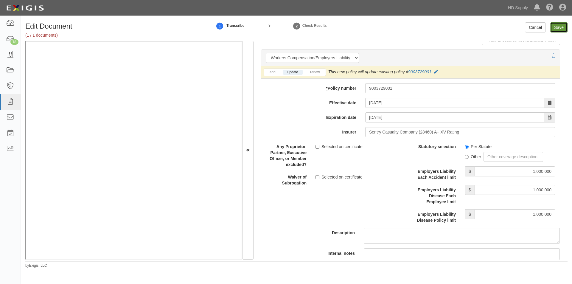
type input "2000000"
type input "10000"
type input "2000000"
type input "4000000"
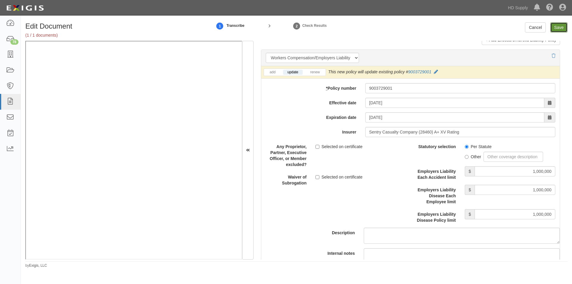
type input "2000000"
type input "1000000"
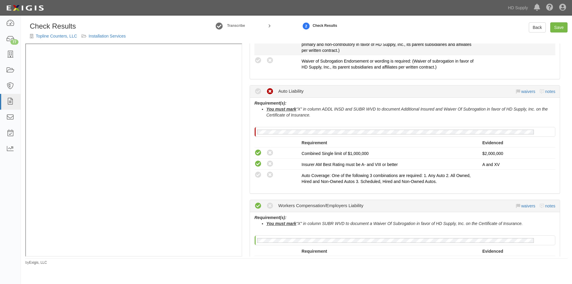
scroll to position [268, 0]
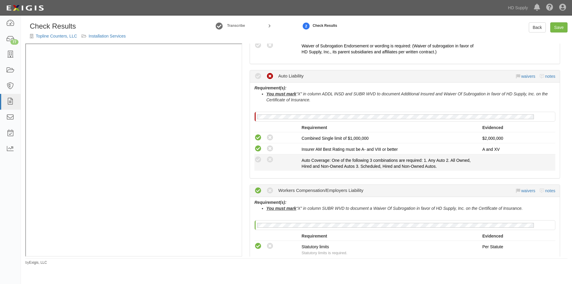
click at [258, 156] on div "Compliant Waived: Non-Compliant" at bounding box center [277, 160] width 47 height 8
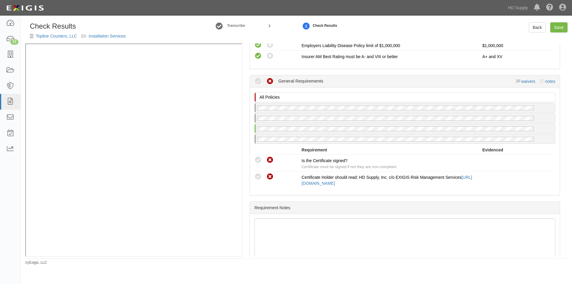
scroll to position [533, 0]
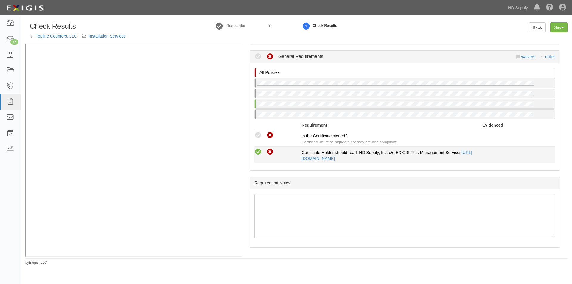
click at [258, 151] on icon at bounding box center [257, 151] width 7 height 7
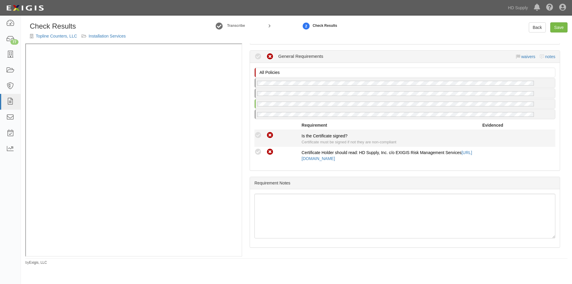
radio input "true"
click at [258, 138] on icon at bounding box center [257, 135] width 7 height 7
radio input "true"
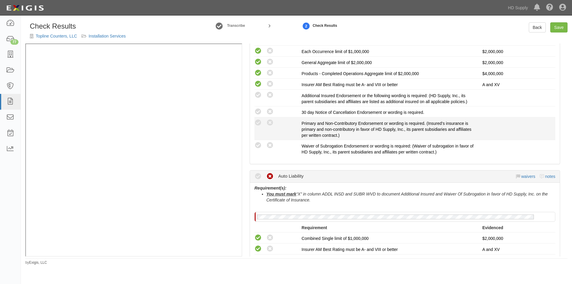
scroll to position [159, 0]
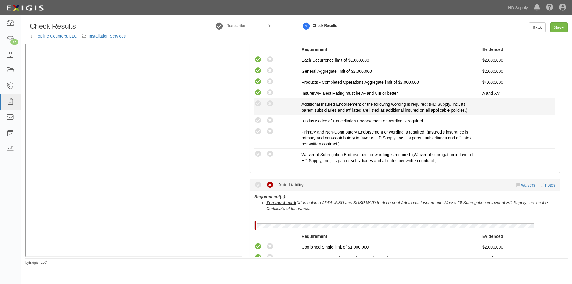
click at [256, 107] on icon at bounding box center [257, 103] width 7 height 7
radio input "true"
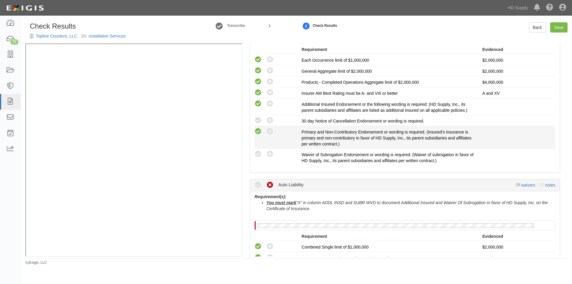
drag, startPoint x: 260, startPoint y: 120, endPoint x: 261, endPoint y: 128, distance: 8.3
click at [261, 120] on icon at bounding box center [257, 120] width 7 height 7
radio input "true"
drag, startPoint x: 261, startPoint y: 132, endPoint x: 259, endPoint y: 147, distance: 15.0
click at [261, 132] on icon at bounding box center [257, 131] width 7 height 7
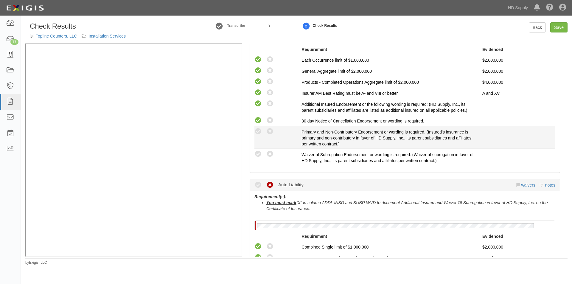
radio input "true"
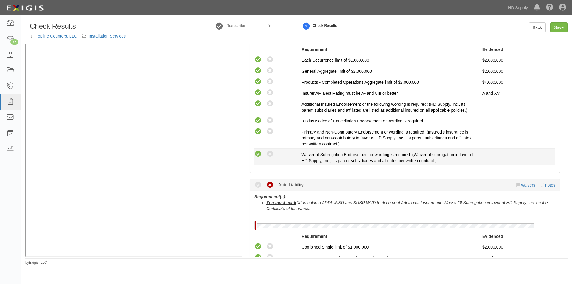
click at [258, 153] on icon at bounding box center [257, 153] width 7 height 7
radio input "true"
click at [561, 24] on link "Save" at bounding box center [558, 27] width 17 height 10
radio input "true"
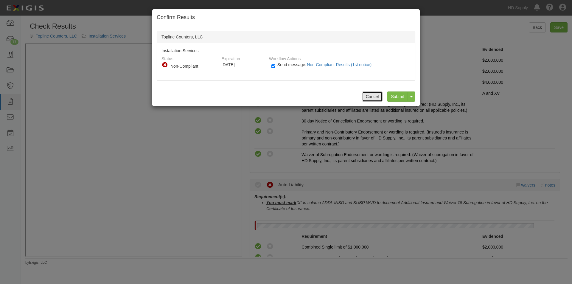
click at [378, 95] on button "Cancel" at bounding box center [372, 96] width 21 height 10
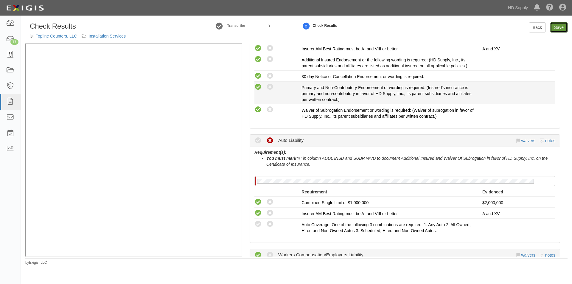
scroll to position [308, 0]
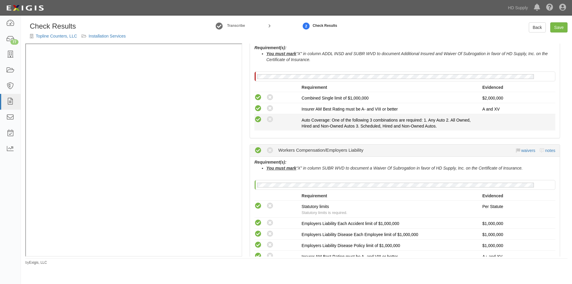
click at [259, 120] on icon at bounding box center [257, 119] width 7 height 7
radio input "true"
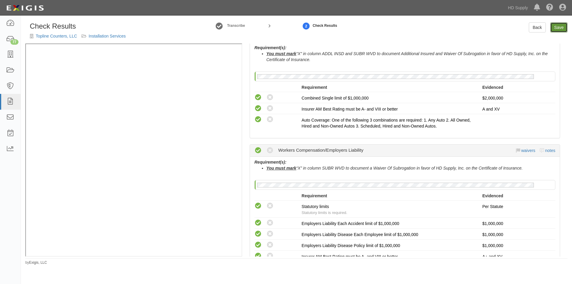
click at [552, 31] on link "Save" at bounding box center [558, 27] width 17 height 10
radio input "true"
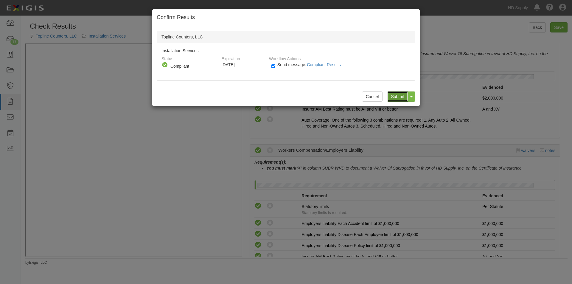
click at [395, 96] on input "Submit" at bounding box center [397, 96] width 21 height 10
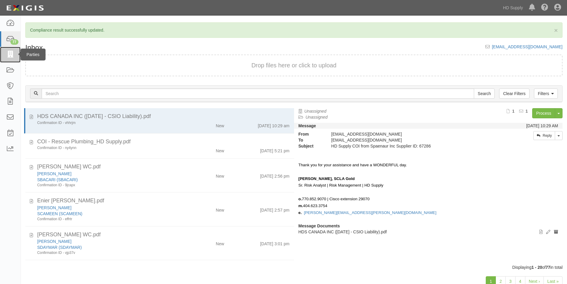
click at [10, 51] on icon at bounding box center [10, 54] width 8 height 7
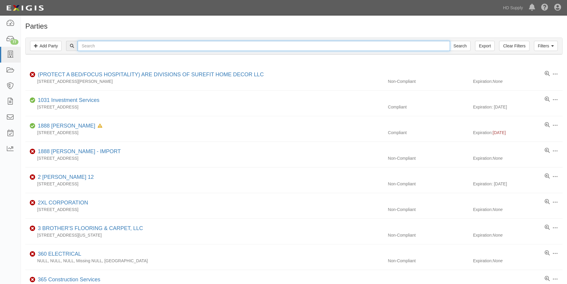
click at [94, 48] on input "text" at bounding box center [264, 46] width 372 height 10
type input "performance air"
click at [450, 41] on input "Search" at bounding box center [460, 46] width 21 height 10
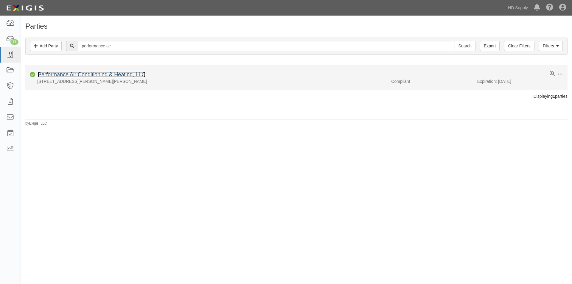
click at [77, 76] on link "Performance Air Conditioning & Heating, LLC" at bounding box center [91, 74] width 107 height 6
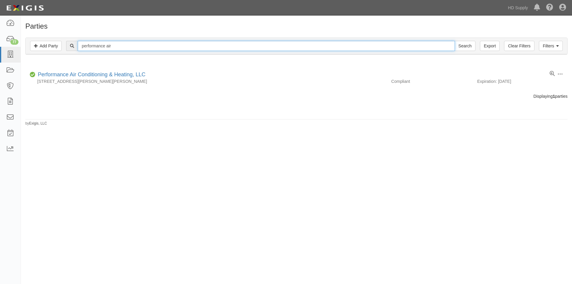
drag, startPoint x: 113, startPoint y: 44, endPoint x: 75, endPoint y: 40, distance: 38.6
click at [75, 40] on div "Filters Add Party Clear Filters Export performance air Search Filters" at bounding box center [296, 46] width 541 height 16
type input "[PERSON_NAME] floor"
click at [454, 41] on input "Search" at bounding box center [464, 46] width 21 height 10
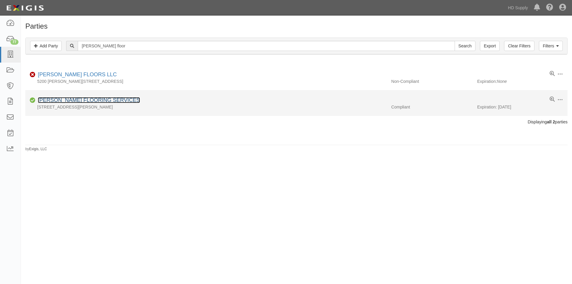
click at [64, 103] on link "[PERSON_NAME] FLOORING SERVICES" at bounding box center [89, 100] width 102 height 6
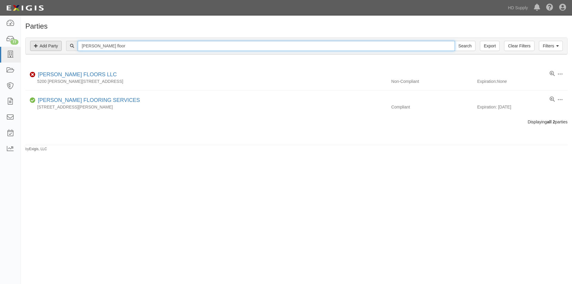
drag, startPoint x: 111, startPoint y: 46, endPoint x: 40, endPoint y: 49, distance: 71.5
click at [40, 49] on div "Filters Add Party Clear Filters Export [PERSON_NAME] floor Search Filters" at bounding box center [296, 46] width 541 height 16
type input "mep"
click at [454, 41] on input "Search" at bounding box center [464, 46] width 21 height 10
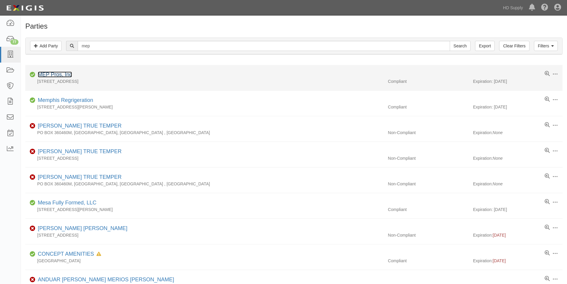
click at [42, 77] on link "MEP Pros, Inc" at bounding box center [55, 74] width 34 height 6
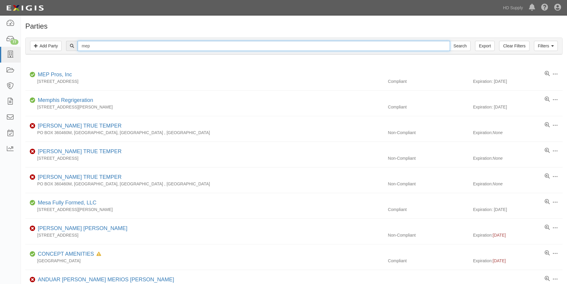
drag, startPoint x: 102, startPoint y: 46, endPoint x: 66, endPoint y: 48, distance: 36.4
click at [66, 48] on div "mep Search" at bounding box center [294, 46] width 528 height 10
type input "topline"
click at [450, 41] on input "Search" at bounding box center [460, 46] width 21 height 10
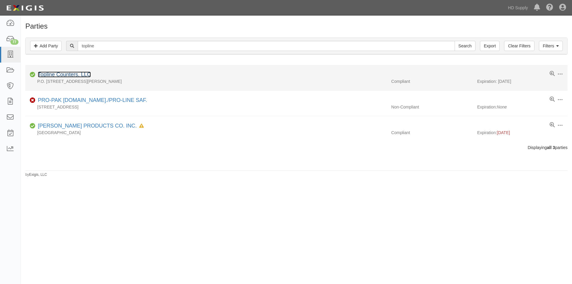
click at [70, 76] on link "Topline Counters, LLC" at bounding box center [64, 74] width 53 height 6
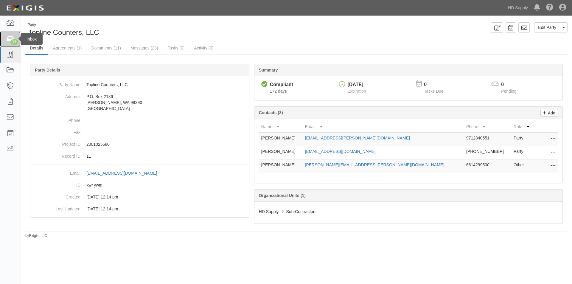
click at [8, 40] on icon at bounding box center [10, 39] width 8 height 7
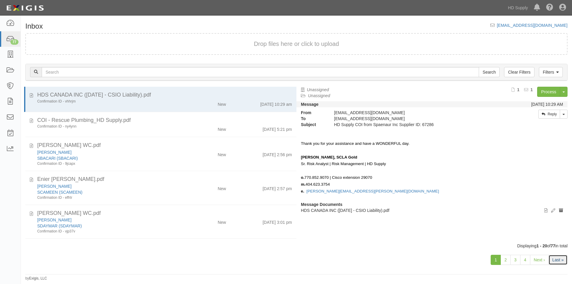
click at [553, 260] on link "Last »" at bounding box center [557, 260] width 19 height 10
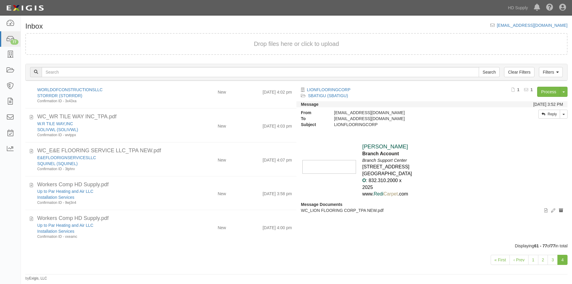
scroll to position [405, 0]
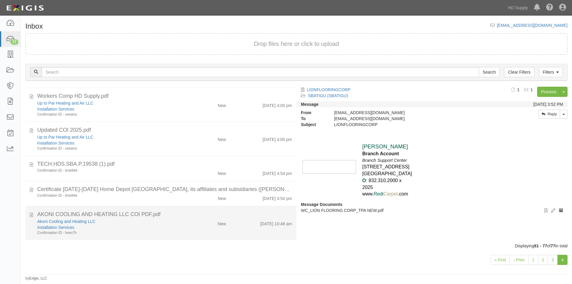
click at [190, 225] on div "New" at bounding box center [208, 222] width 44 height 8
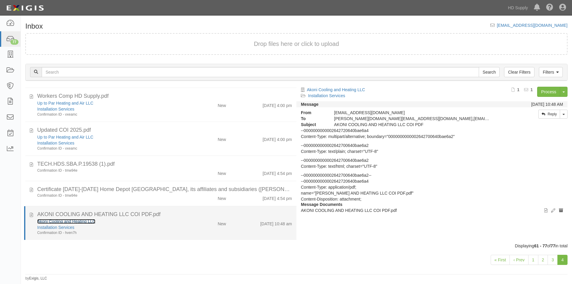
click at [71, 221] on link "Akoni Cooling and Heating LLC" at bounding box center [66, 221] width 58 height 5
click at [31, 214] on icon at bounding box center [31, 213] width 3 height 7
click at [108, 229] on div "Installation Services" at bounding box center [109, 227] width 145 height 6
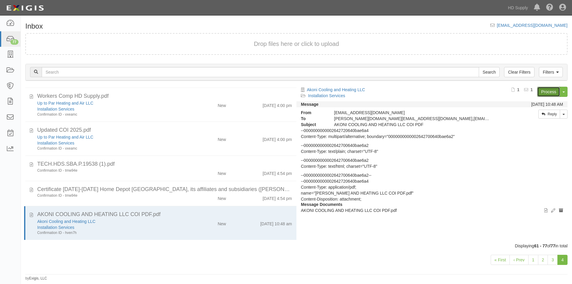
click at [551, 89] on link "Process" at bounding box center [548, 92] width 23 height 10
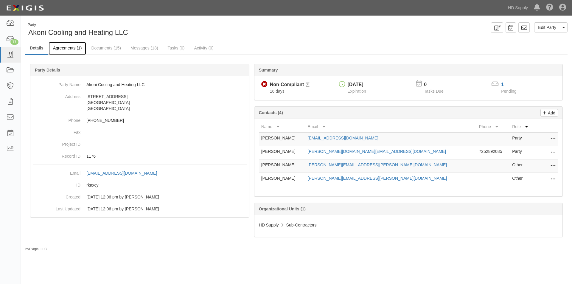
click at [77, 49] on link "Agreements (1)" at bounding box center [68, 48] width 38 height 13
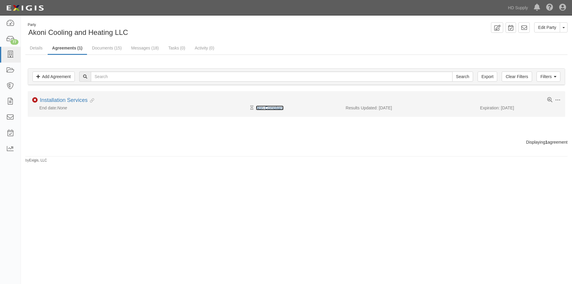
click at [266, 106] on link "Non-Compliant" at bounding box center [270, 107] width 28 height 5
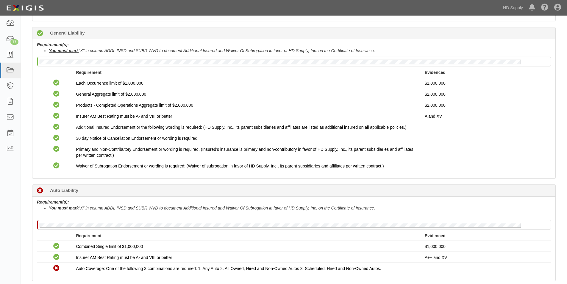
scroll to position [60, 0]
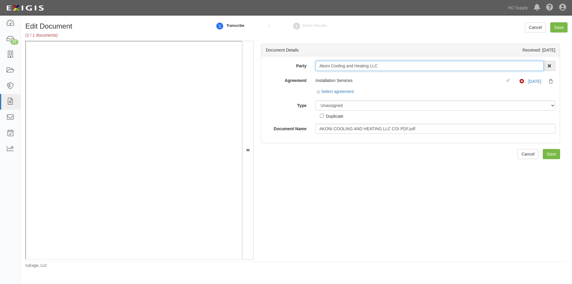
drag, startPoint x: 377, startPoint y: 65, endPoint x: 317, endPoint y: 66, distance: 59.9
click at [317, 66] on input "Akoni Cooling and Heating LLC" at bounding box center [429, 66] width 228 height 10
click at [351, 105] on select "Unassigned Binder Cancellation Notice Certificate Contract Endorsement Insuranc…" at bounding box center [435, 105] width 240 height 10
select select "CertificateDetail"
click at [315, 100] on select "Unassigned Binder Cancellation Notice Certificate Contract Endorsement Insuranc…" at bounding box center [435, 105] width 240 height 10
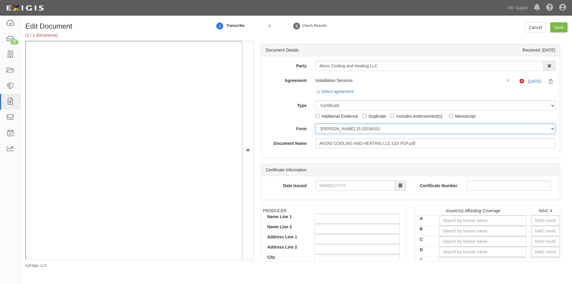
click at [327, 131] on select "ACORD 25 (2016/03) ACORD 101 ACORD 855 NY (2014/05) General" at bounding box center [435, 129] width 240 height 10
select select "GeneralFormDetail"
click at [315, 124] on select "ACORD 25 (2016/03) ACORD 101 ACORD 855 NY (2014/05) General" at bounding box center [435, 129] width 240 height 10
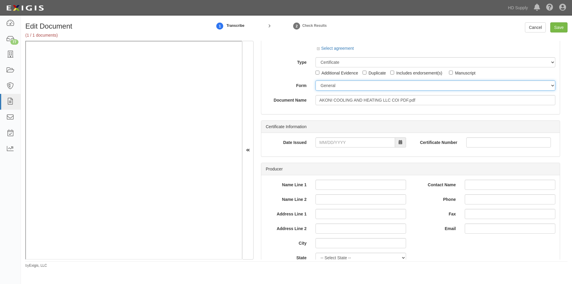
scroll to position [37, 0]
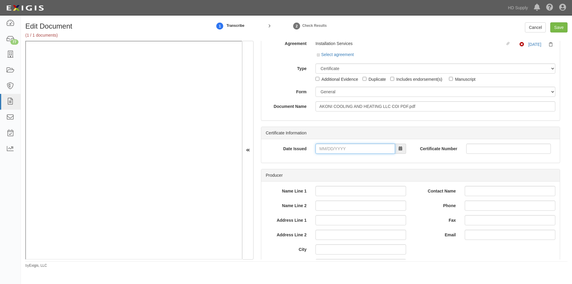
click at [364, 145] on input "Date Issued" at bounding box center [354, 149] width 79 height 10
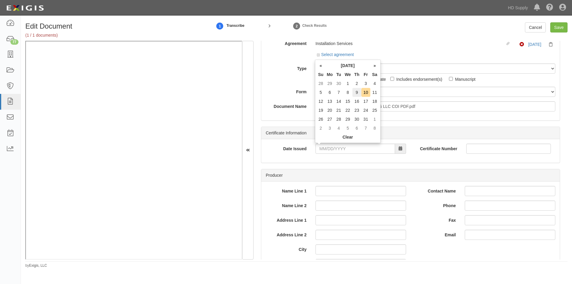
click at [358, 93] on td "9" at bounding box center [356, 92] width 9 height 9
type input "10/09/2025"
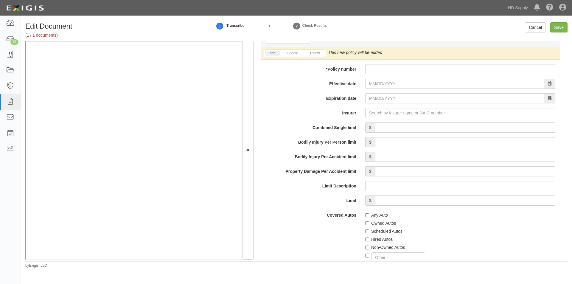
scroll to position [850, 0]
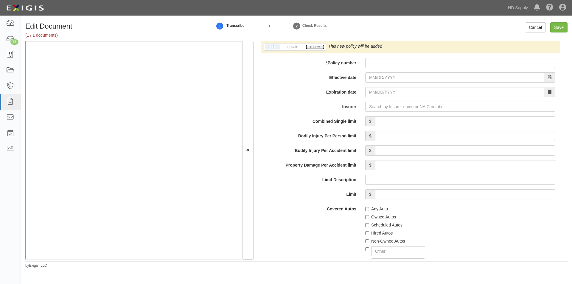
click at [314, 48] on link "renew" at bounding box center [314, 46] width 18 height 5
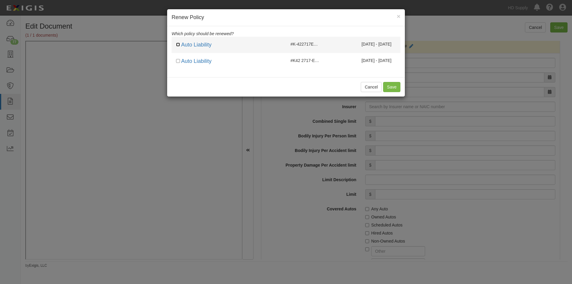
click at [179, 45] on input "checkbox" at bounding box center [178, 45] width 4 height 4
checkbox input "true"
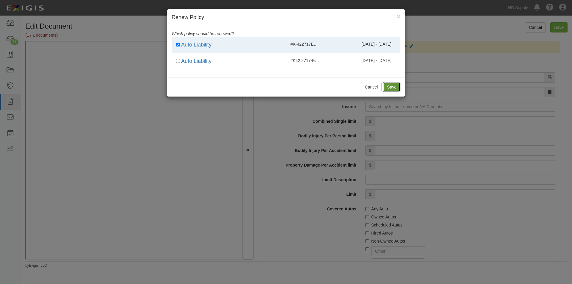
click at [391, 86] on button "Save" at bounding box center [391, 87] width 17 height 10
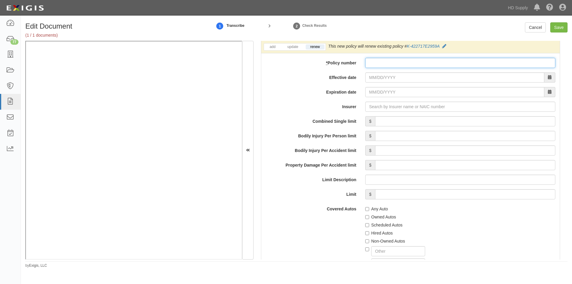
paste input "K42 2717-E29-59A"
click at [370, 66] on input "K42 2717-E29-59A" at bounding box center [460, 63] width 190 height 10
type input "K-42 2717-E29-59A"
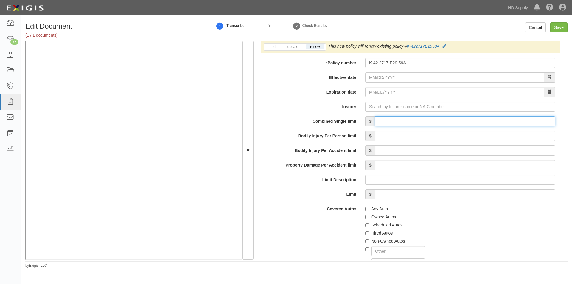
drag, startPoint x: 408, startPoint y: 123, endPoint x: 409, endPoint y: 128, distance: 5.1
click at [408, 123] on input "Combined Single limit" at bounding box center [465, 121] width 180 height 10
type input "1,000,000"
click at [365, 225] on input "Scheduled Autos" at bounding box center [367, 225] width 4 height 4
checkbox input "true"
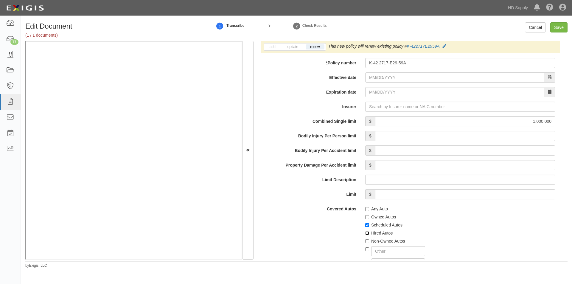
drag, startPoint x: 366, startPoint y: 233, endPoint x: 365, endPoint y: 239, distance: 6.0
click at [365, 233] on input "Hired Autos" at bounding box center [367, 233] width 4 height 4
checkbox input "true"
click at [365, 243] on label "Non-Owned Autos" at bounding box center [385, 241] width 40 height 6
click at [365, 243] on input "Non-Owned Autos" at bounding box center [367, 241] width 4 height 4
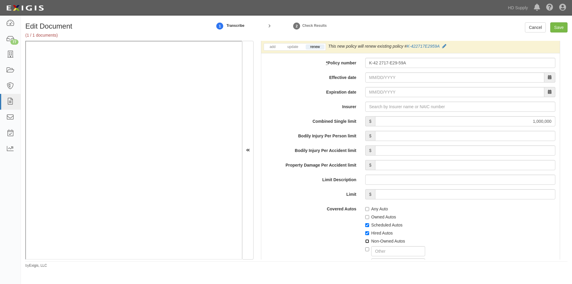
checkbox input "true"
paste input "25178"
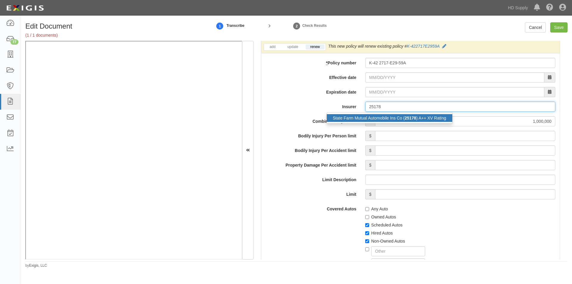
click at [358, 117] on div "State Farm Mutual Automobile Ins Co ( 25178 ) A++ XV Rating" at bounding box center [389, 118] width 125 height 8
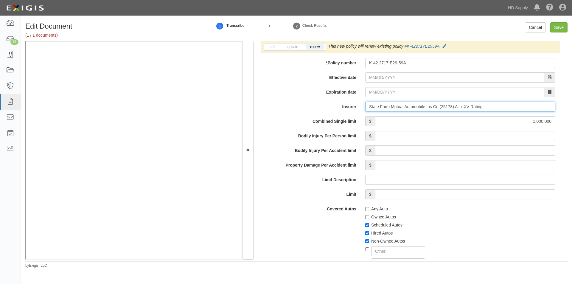
type input "State Farm Mutual Automobile Ins Co (25178) A++ XV Rating"
click at [376, 78] on input "Effective date" at bounding box center [454, 77] width 179 height 10
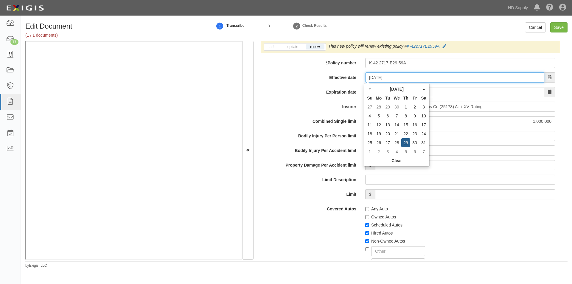
type input "05/29/2025"
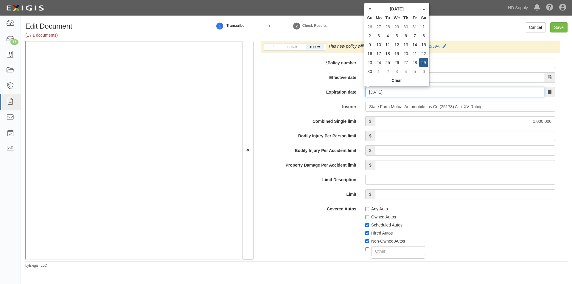
type input "11/29/2025"
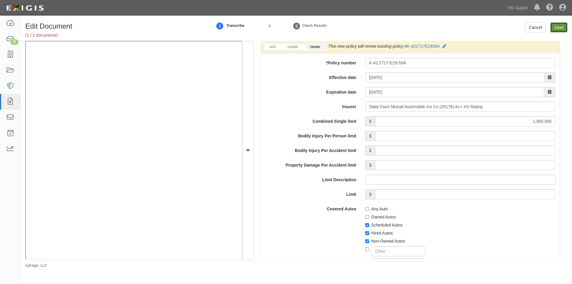
click at [557, 23] on input "Save" at bounding box center [558, 27] width 17 height 10
type input "1000000"
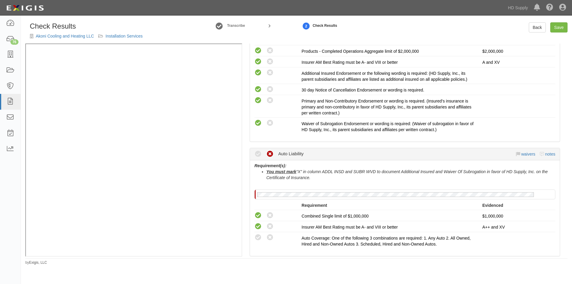
scroll to position [298, 0]
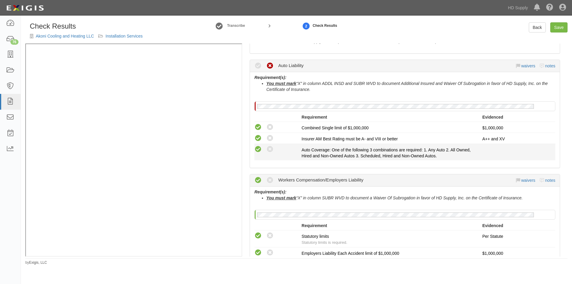
click at [260, 150] on icon at bounding box center [257, 149] width 7 height 7
radio input "true"
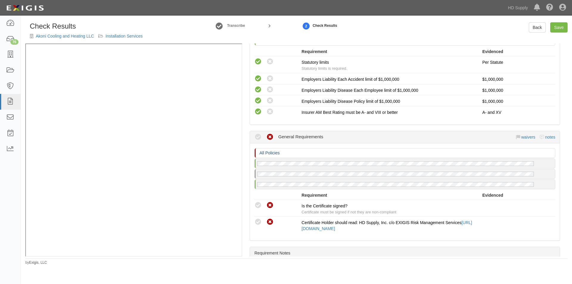
scroll to position [476, 0]
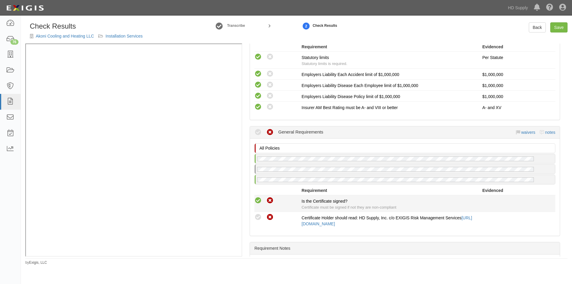
click at [261, 199] on icon at bounding box center [257, 200] width 7 height 7
radio input "true"
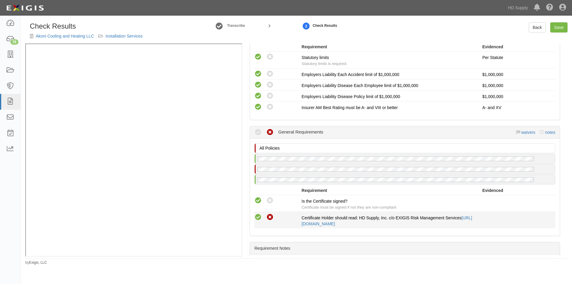
click at [258, 215] on icon at bounding box center [257, 216] width 7 height 7
radio input "true"
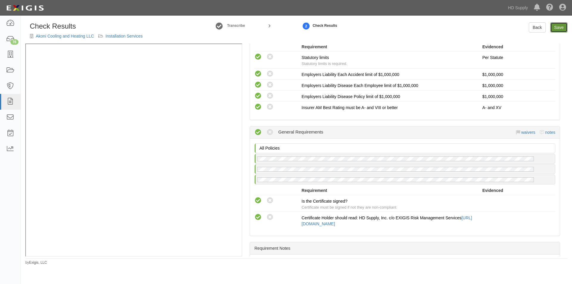
click at [555, 29] on link "Save" at bounding box center [558, 27] width 17 height 10
radio input "true"
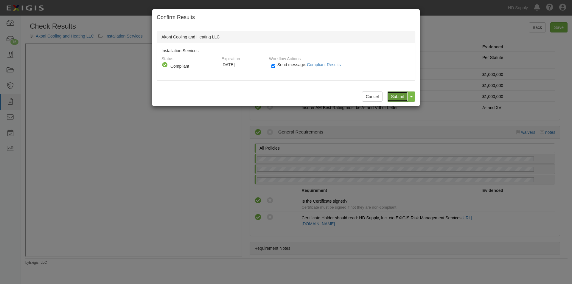
click at [393, 93] on input "Submit" at bounding box center [397, 96] width 21 height 10
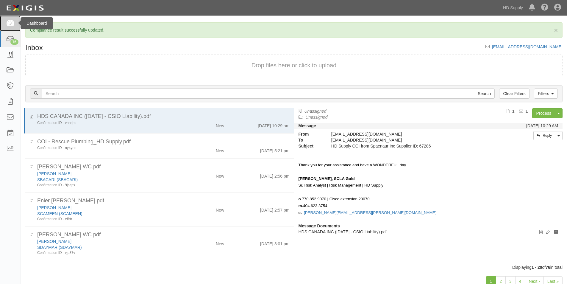
click at [13, 23] on icon at bounding box center [10, 23] width 8 height 7
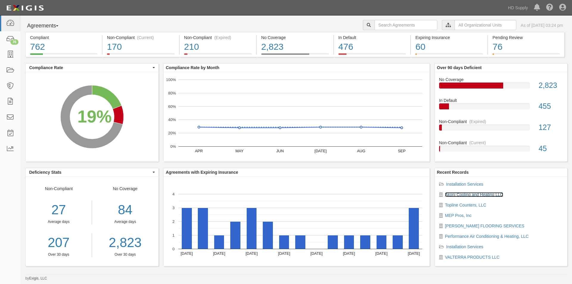
click at [459, 194] on link "Akoni Cooling and Heating LLC" at bounding box center [474, 194] width 58 height 5
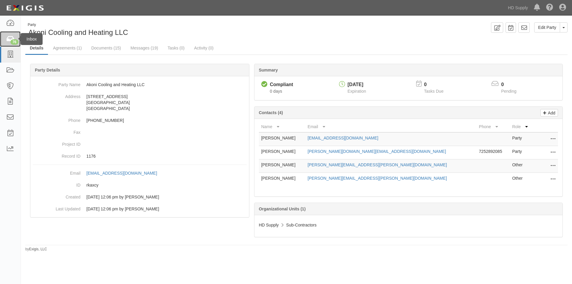
click at [11, 41] on div "76" at bounding box center [14, 41] width 8 height 5
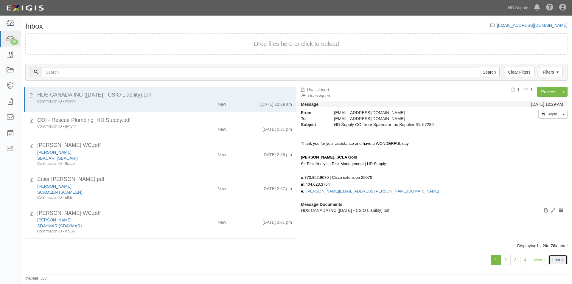
click at [560, 260] on link "Last »" at bounding box center [557, 260] width 19 height 10
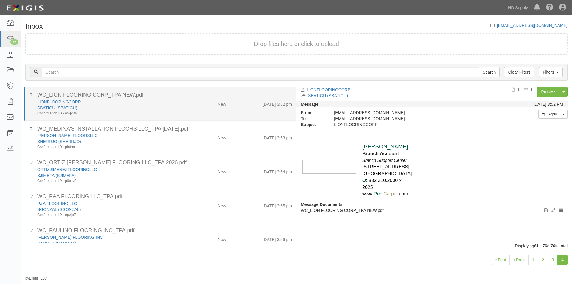
click at [184, 110] on div "LIONFLOORINGCORP SBATIGU (SBATIGU) Confirmation ID - wwjkvw New [DATE] 3:52 pm" at bounding box center [164, 107] width 263 height 17
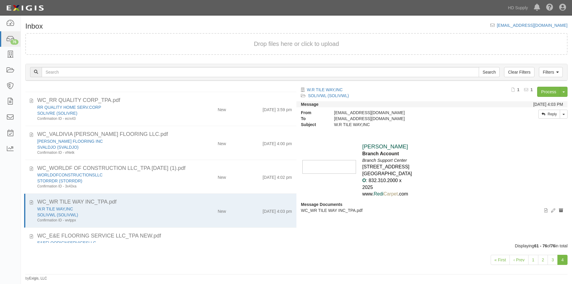
scroll to position [247, 0]
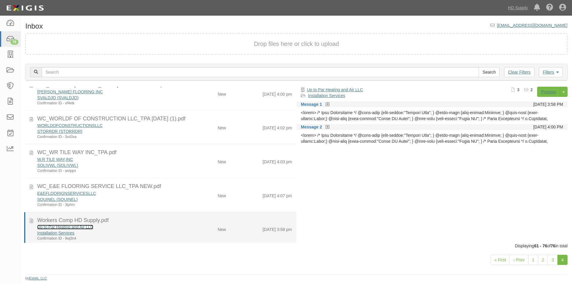
click at [51, 227] on link "Up to Par Heating and Air LLC" at bounding box center [65, 226] width 56 height 5
click at [124, 231] on div "Installation Services" at bounding box center [109, 233] width 145 height 6
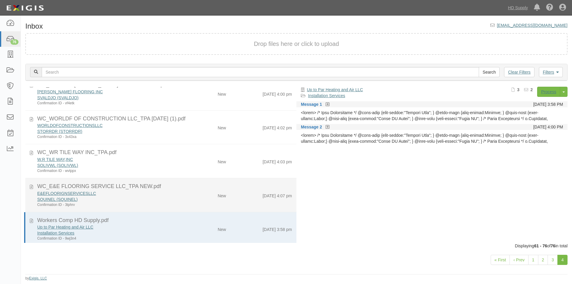
click at [126, 200] on div "SQUINEL (SQUINEL)" at bounding box center [109, 199] width 145 height 6
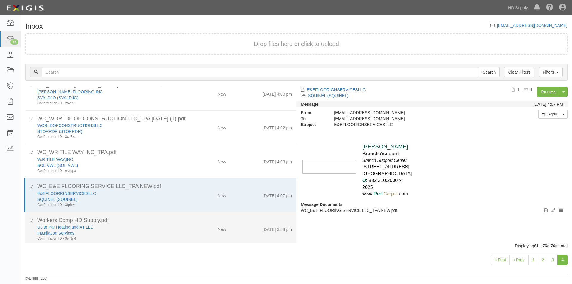
click at [126, 226] on div "Up to Par Heating and Air LLC" at bounding box center [109, 227] width 145 height 6
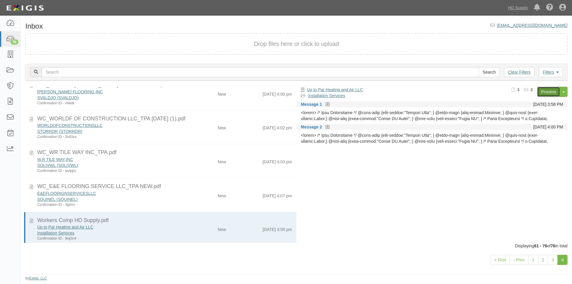
click at [540, 91] on link "Process" at bounding box center [548, 92] width 23 height 10
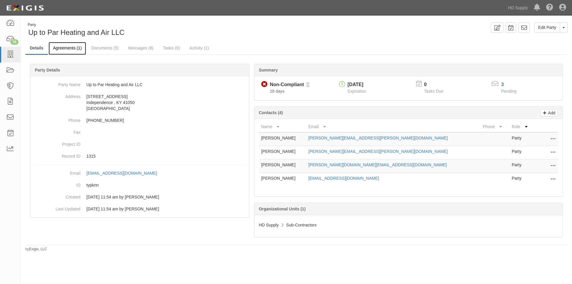
click at [75, 48] on link "Agreements (1)" at bounding box center [68, 48] width 38 height 13
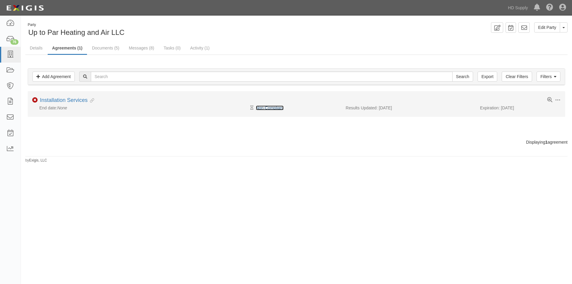
click at [263, 108] on link "Non-Compliant" at bounding box center [270, 107] width 28 height 5
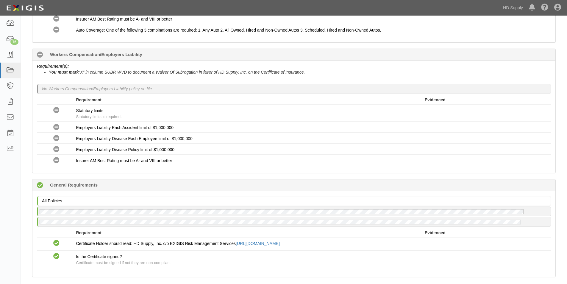
scroll to position [386, 0]
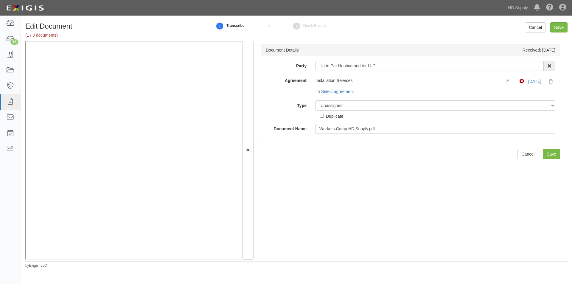
click at [312, 65] on div "Up to Par Heating and Air LLC 1031 Investment Services 1888 [PERSON_NAME] 1888 …" at bounding box center [435, 66] width 249 height 10
click at [332, 106] on select "Unassigned Binder Cancellation Notice Certificate Contract Endorsement Insuranc…" at bounding box center [435, 105] width 240 height 10
select select "OtherDetail"
click at [315, 100] on select "Unassigned Binder Cancellation Notice Certificate Contract Endorsement Insuranc…" at bounding box center [435, 105] width 240 height 10
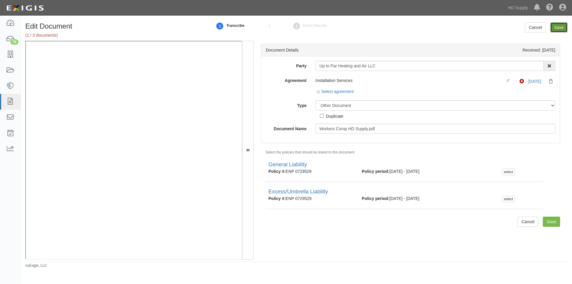
click at [555, 28] on input "Save" at bounding box center [558, 27] width 17 height 10
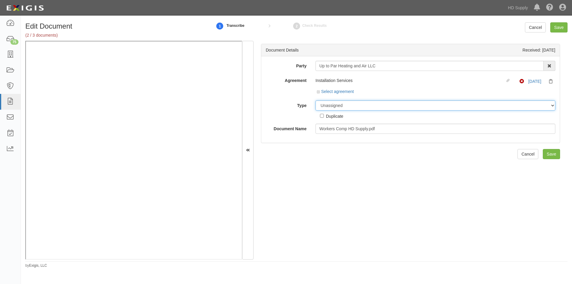
click at [385, 107] on select "Unassigned Binder Cancellation Notice Certificate Contract Endorsement Insuranc…" at bounding box center [435, 105] width 240 height 10
select select "OtherDetail"
click at [315, 100] on select "Unassigned Binder Cancellation Notice Certificate Contract Endorsement Insuranc…" at bounding box center [435, 105] width 240 height 10
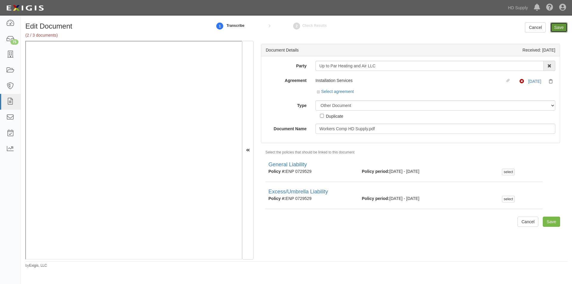
click at [558, 27] on input "Save" at bounding box center [558, 27] width 17 height 10
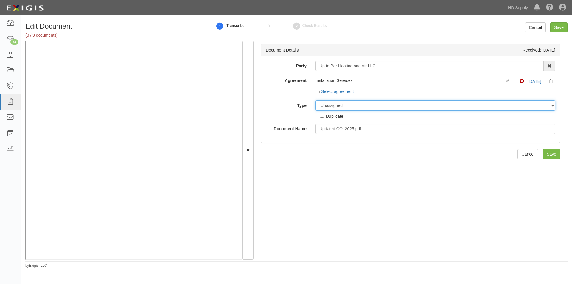
click at [396, 103] on select "Unassigned Binder Cancellation Notice Certificate Contract Endorsement Insuranc…" at bounding box center [435, 105] width 240 height 10
select select "CertificateDetail"
click at [315, 100] on select "Unassigned Binder Cancellation Notice Certificate Contract Endorsement Insuranc…" at bounding box center [435, 105] width 240 height 10
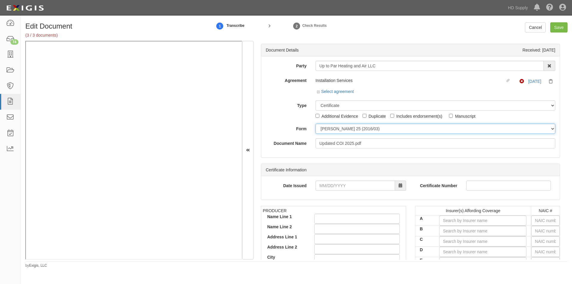
click at [326, 129] on select "[PERSON_NAME] 25 (2016/03) [PERSON_NAME] 101 [PERSON_NAME] 855 NY (2014/05) Gen…" at bounding box center [435, 129] width 240 height 10
select select "GeneralFormDetail"
click at [315, 124] on select "[PERSON_NAME] 25 (2016/03) [PERSON_NAME] 101 [PERSON_NAME] 855 NY (2014/05) Gen…" at bounding box center [435, 129] width 240 height 10
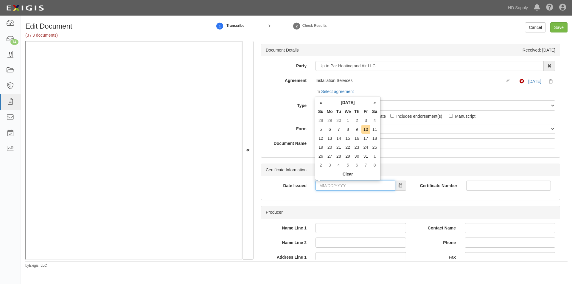
paste input "[DATE]"
type input "[DATE]"
click at [306, 197] on div "Date Issued 10/08/2025 Certificate Number" at bounding box center [410, 188] width 298 height 24
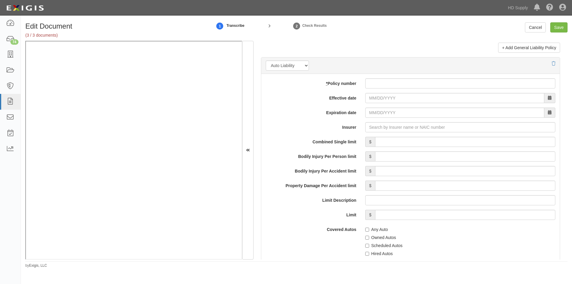
scroll to position [835, 0]
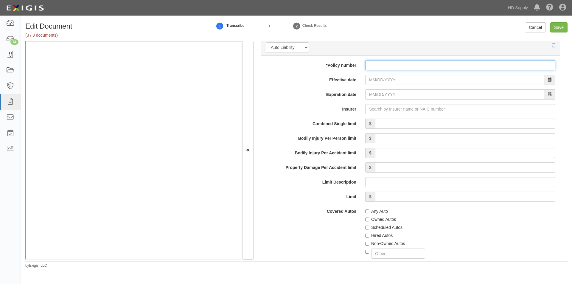
paste input "0001864-SFX-17"
type input "0001864-SFX-17"
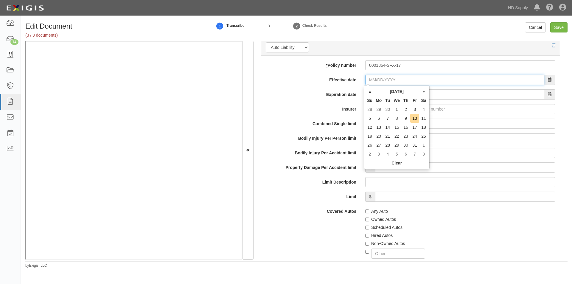
click at [375, 82] on input "Effective date" at bounding box center [454, 80] width 179 height 10
type input "07/09/2025"
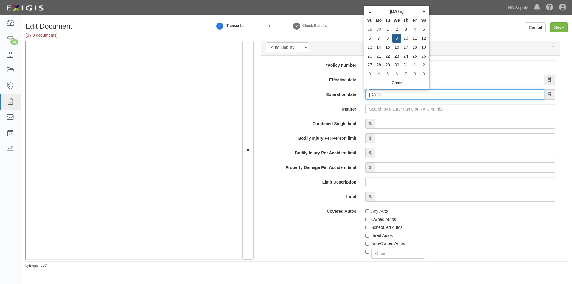
type input "12/09/2026"
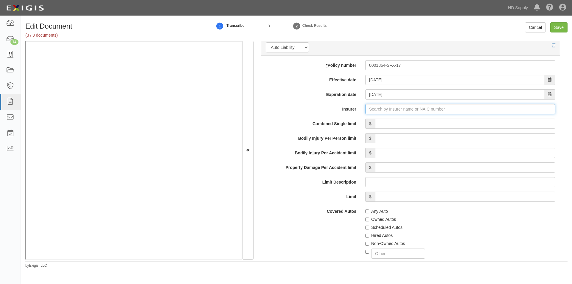
click at [392, 113] on input "Insurer" at bounding box center [460, 109] width 190 height 10
type input "21st Century Advantage Insurance Company (25232) NR Rating"
type input "2"
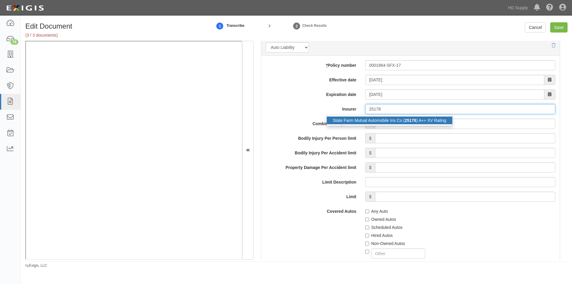
click at [392, 120] on div "State Farm Mutual Automobile Ins Co ( 25178 ) A++ XV Rating" at bounding box center [389, 120] width 125 height 8
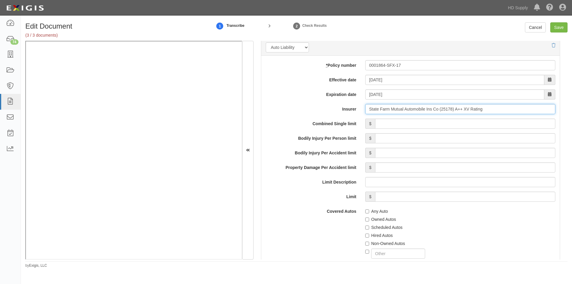
type input "State Farm Mutual Automobile Ins Co (25178) A++ XV Rating"
drag, startPoint x: 364, startPoint y: 219, endPoint x: 367, endPoint y: 224, distance: 5.5
click at [365, 219] on input "Owned Autos" at bounding box center [367, 219] width 4 height 4
checkbox input "true"
click at [365, 234] on input "Hired Autos" at bounding box center [367, 235] width 4 height 4
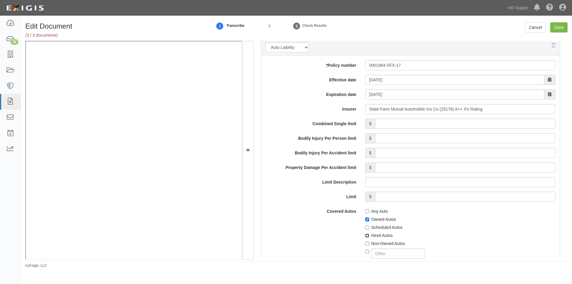
checkbox input "true"
click at [365, 243] on input "Non-Owned Autos" at bounding box center [367, 243] width 4 height 4
checkbox input "true"
click at [562, 26] on input "Save" at bounding box center [558, 27] width 17 height 10
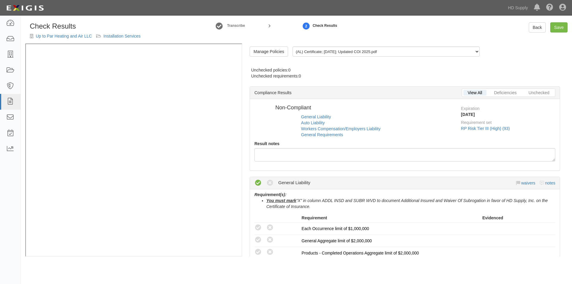
radio input "false"
radio input "true"
radio input "false"
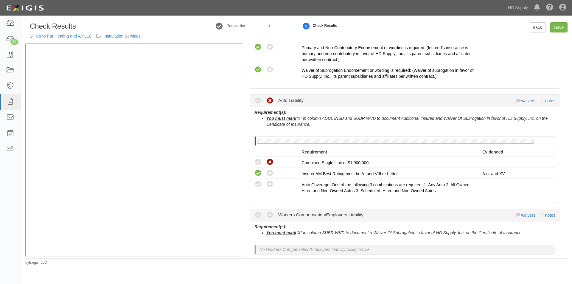
scroll to position [298, 0]
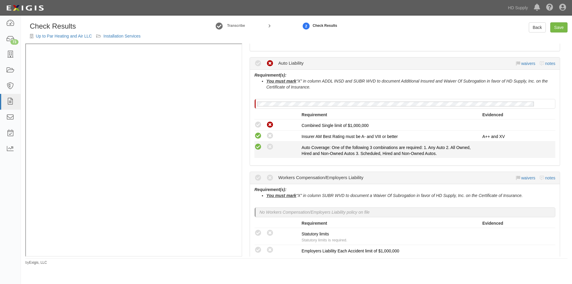
click at [259, 147] on icon at bounding box center [257, 146] width 7 height 7
radio input "true"
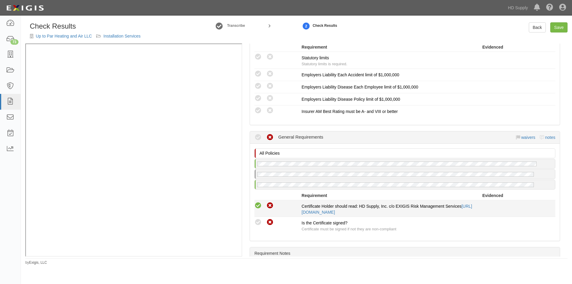
scroll to position [506, 0]
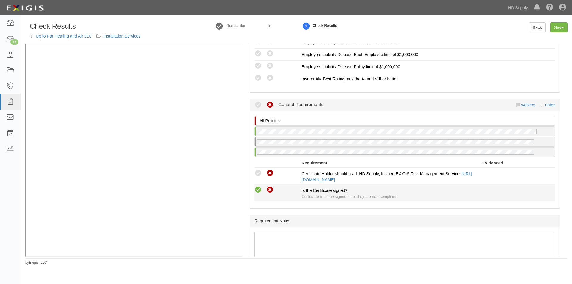
click at [260, 188] on icon at bounding box center [257, 189] width 7 height 7
radio input "true"
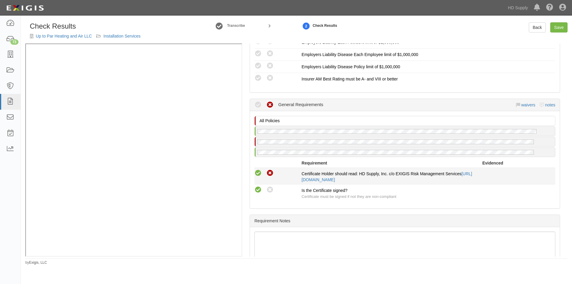
click at [257, 171] on icon at bounding box center [257, 172] width 7 height 7
radio input "true"
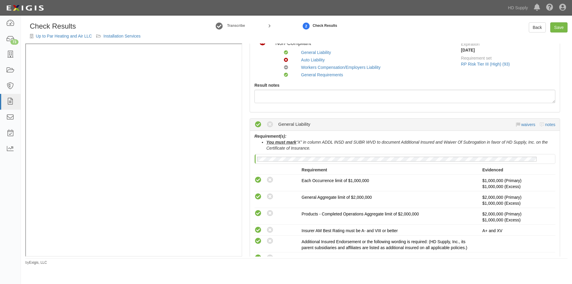
scroll to position [0, 0]
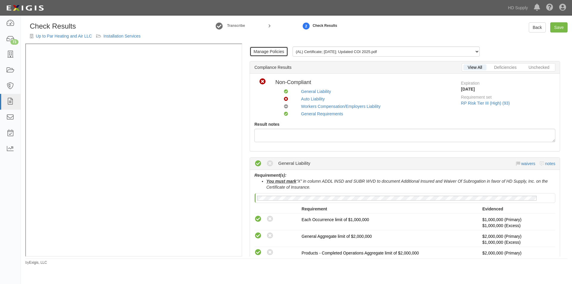
click at [264, 50] on link "Manage Policies" at bounding box center [269, 51] width 38 height 10
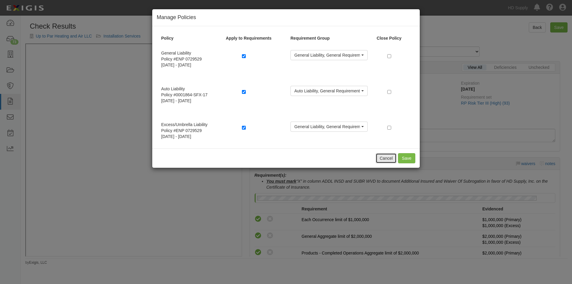
click at [381, 155] on button "Cancel" at bounding box center [385, 158] width 21 height 10
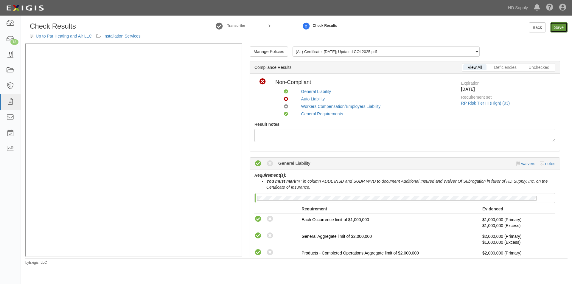
click at [560, 26] on link "Save" at bounding box center [558, 27] width 17 height 10
radio input "true"
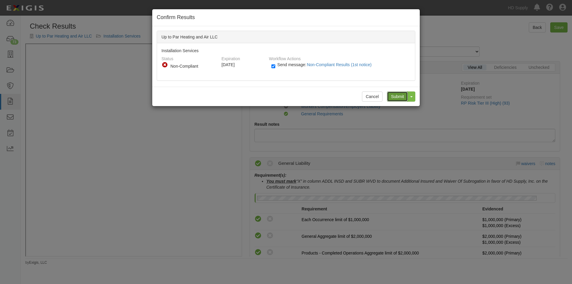
click at [392, 94] on input "Submit" at bounding box center [397, 96] width 21 height 10
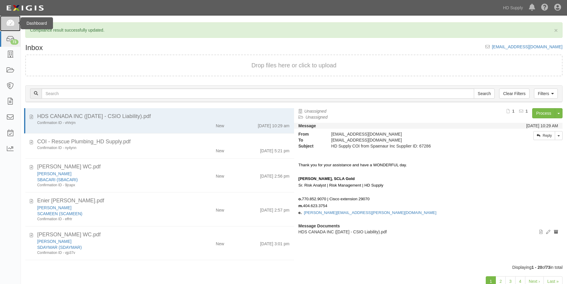
click at [13, 25] on icon at bounding box center [10, 23] width 8 height 7
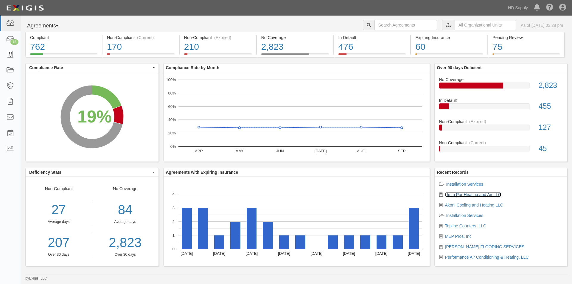
click at [467, 196] on link "Up to Par Heating and Air LLC" at bounding box center [473, 194] width 56 height 5
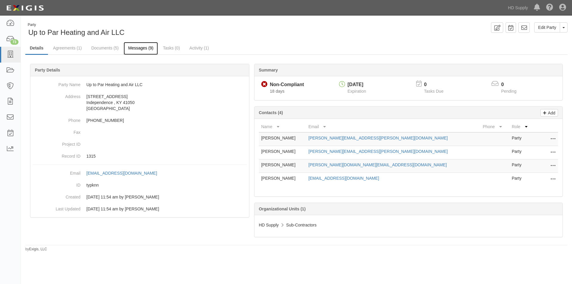
click at [136, 50] on link "Messages (9)" at bounding box center [141, 48] width 34 height 13
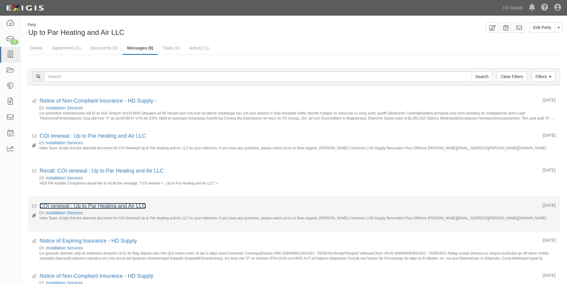
click at [98, 203] on link "COI renewal : Up to Par Heating and Air LLC" at bounding box center [93, 206] width 106 height 6
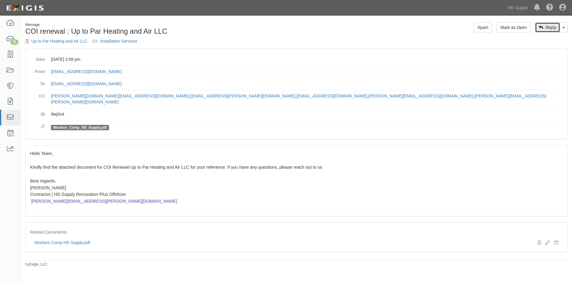
click at [539, 28] on icon at bounding box center [541, 28] width 4 height 4
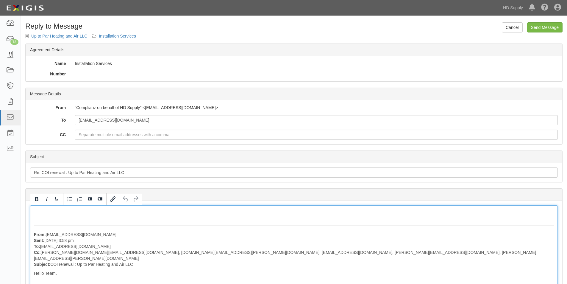
click at [39, 210] on div "From: [EMAIL_ADDRESS][DOMAIN_NAME] Sent: [DATE] 3:58 pm To: [EMAIL_ADDRESS][DOM…" at bounding box center [294, 275] width 528 height 141
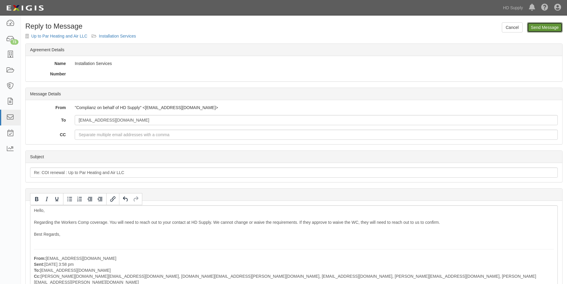
drag, startPoint x: 538, startPoint y: 26, endPoint x: 315, endPoint y: 30, distance: 223.3
click at [538, 26] on input "Send Message" at bounding box center [544, 27] width 35 height 10
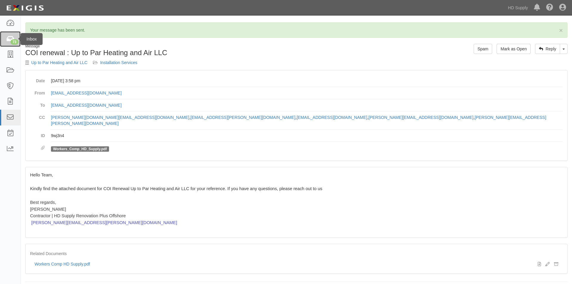
click at [13, 38] on icon at bounding box center [10, 39] width 8 height 7
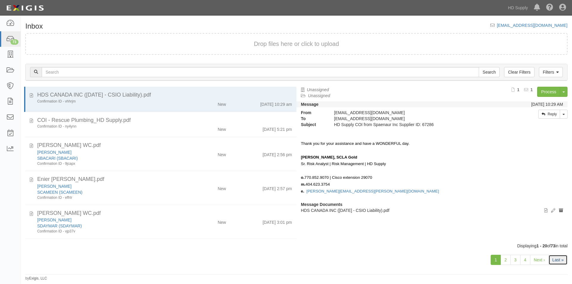
click at [551, 259] on link "Last »" at bounding box center [557, 260] width 19 height 10
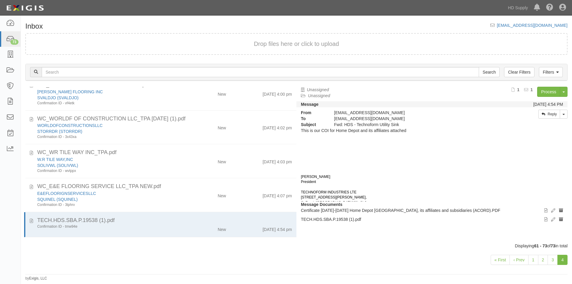
scroll to position [269, 0]
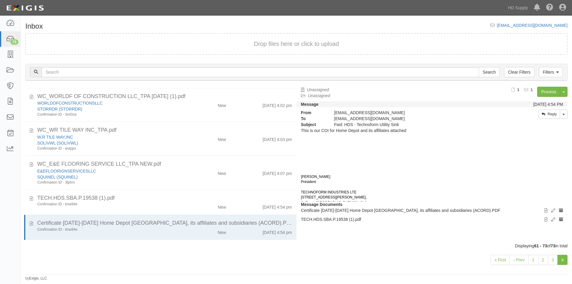
drag, startPoint x: 15, startPoint y: 252, endPoint x: 13, endPoint y: 237, distance: 15.1
click at [15, 252] on div "Dashboard 73 Inbox Parties Agreements Coverages Documents Messages Tasks Reports" at bounding box center [10, 149] width 21 height 268
